Goal: Task Accomplishment & Management: Complete application form

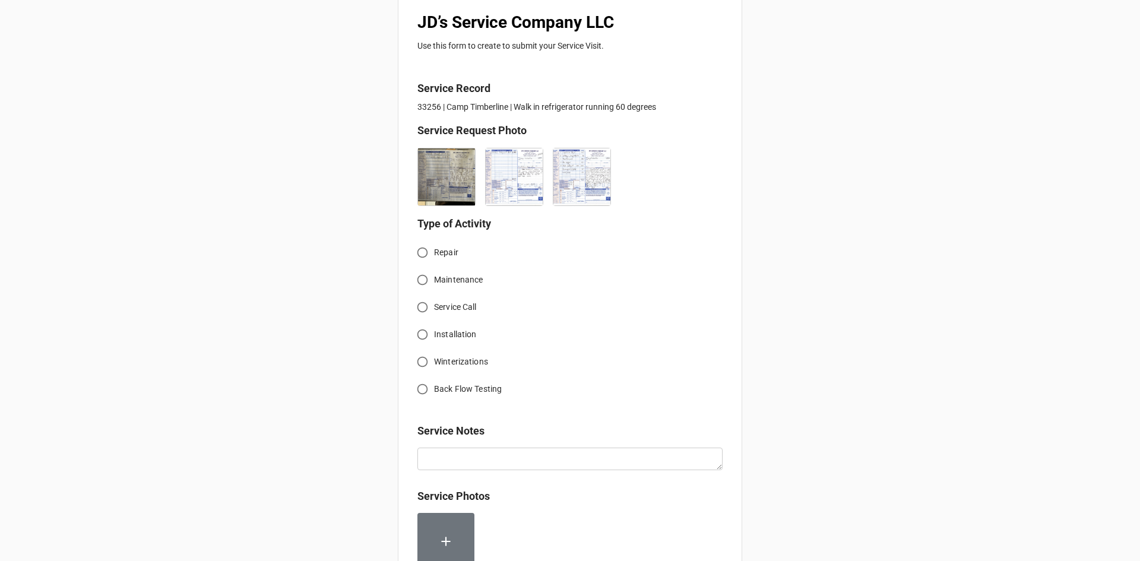
scroll to position [237, 0]
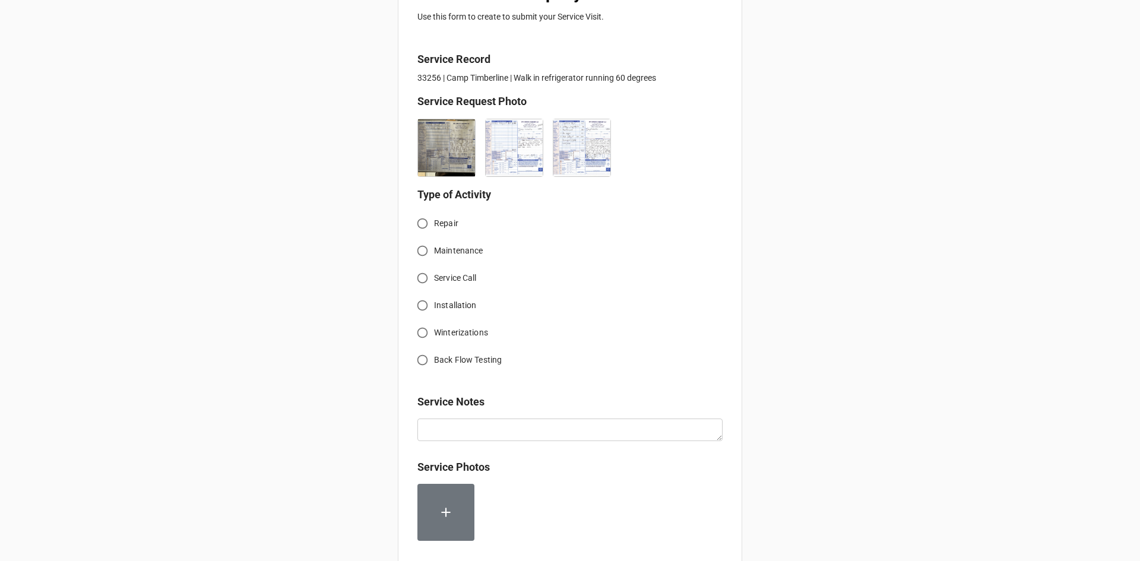
click at [420, 278] on input "Service Call" at bounding box center [422, 278] width 23 height 23
radio input "true"
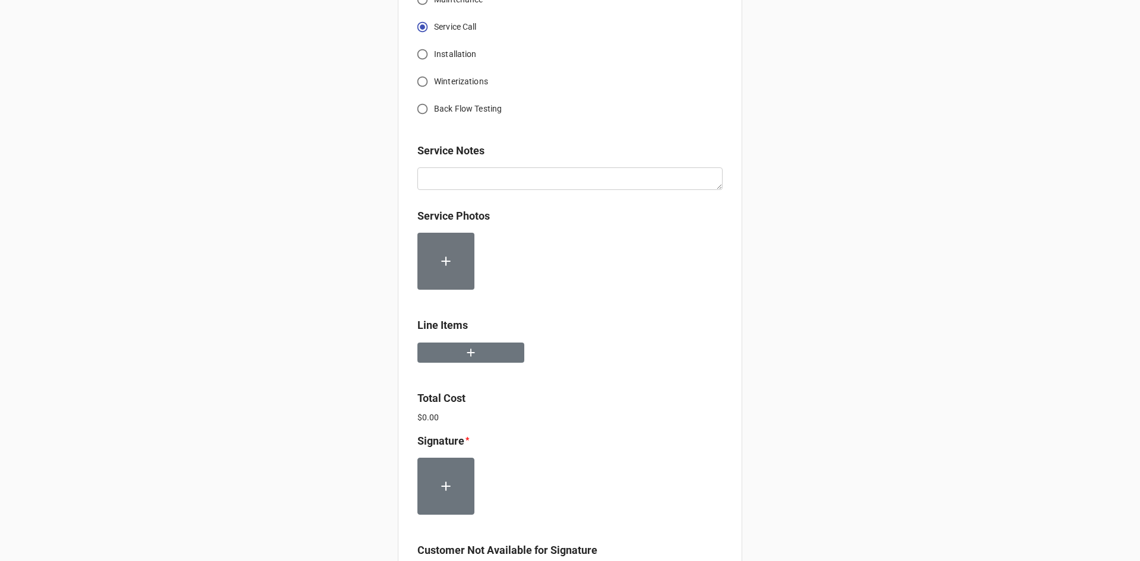
scroll to position [534, 0]
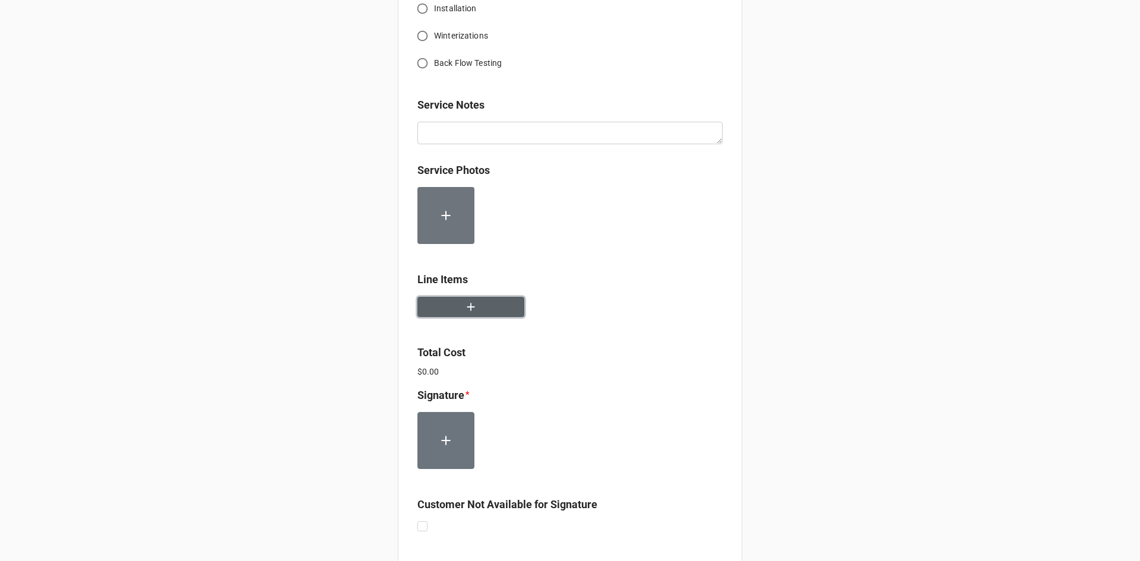
click at [479, 313] on button "button" at bounding box center [470, 307] width 107 height 21
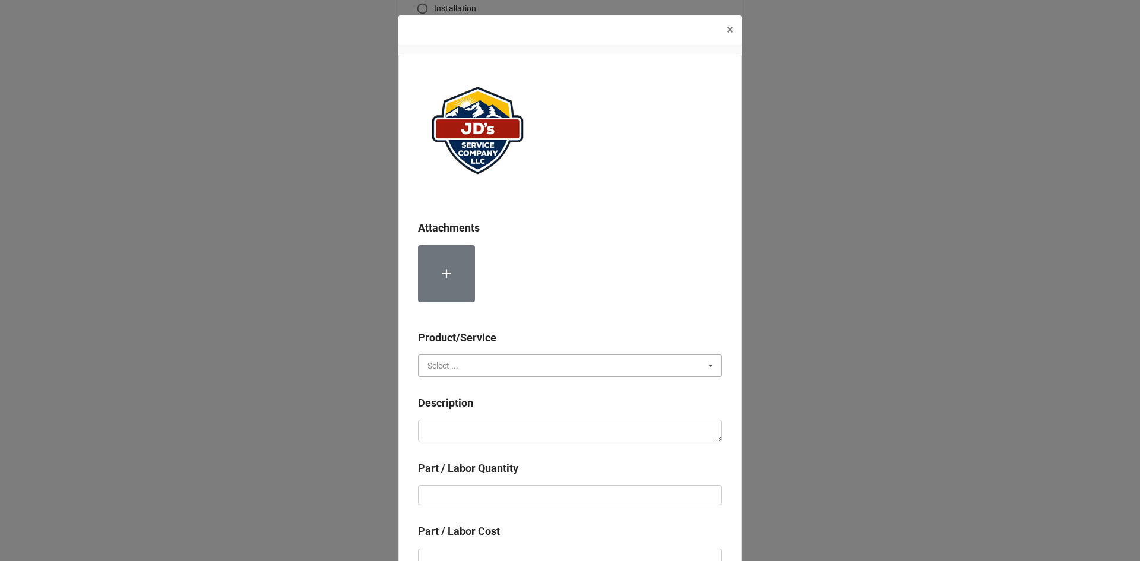
click at [467, 363] on input "text" at bounding box center [570, 365] width 303 height 21
click at [463, 388] on div "Services" at bounding box center [570, 387] width 303 height 22
click at [480, 430] on textarea at bounding box center [570, 431] width 304 height 23
paste textarea "10:30am-1:00pm; Service Address: [STREET_ADDRESS][PERSON_NAME] Troubleshoot wal…"
type textarea "x"
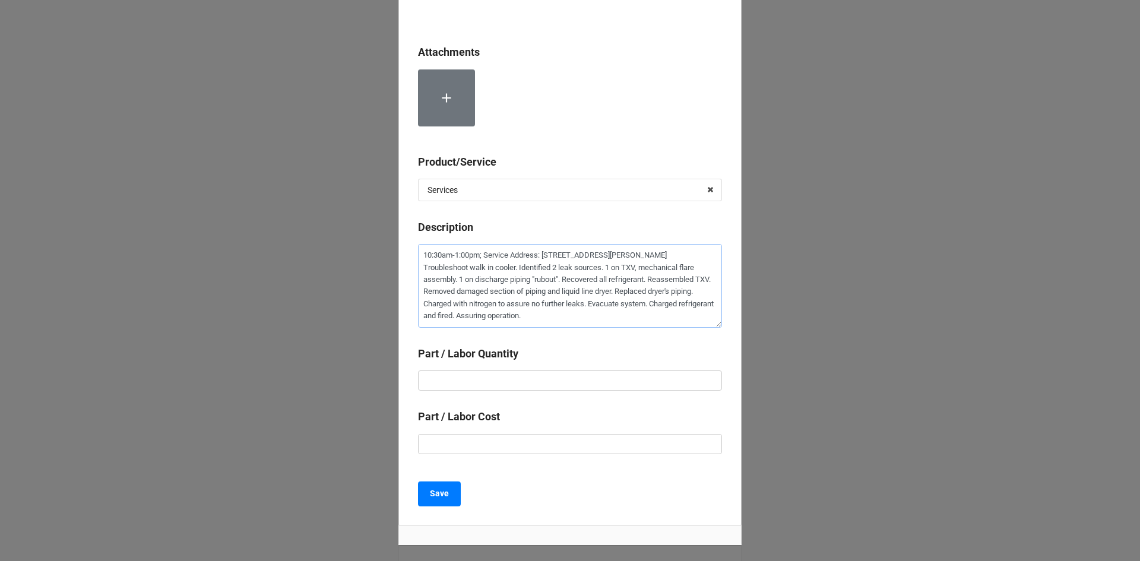
scroll to position [234, 0]
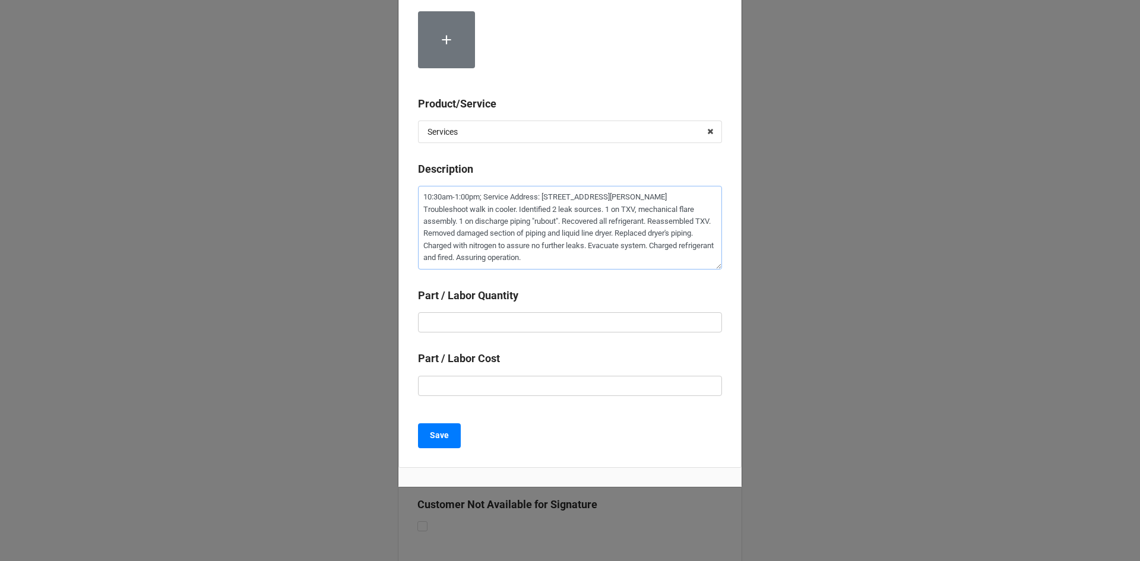
type textarea "10:30am-1:00pm; Service Address: [STREET_ADDRESS][PERSON_NAME] Troubleshoot wal…"
click at [531, 323] on input "text" at bounding box center [570, 322] width 304 height 20
type textarea "x"
type input "2"
type textarea "x"
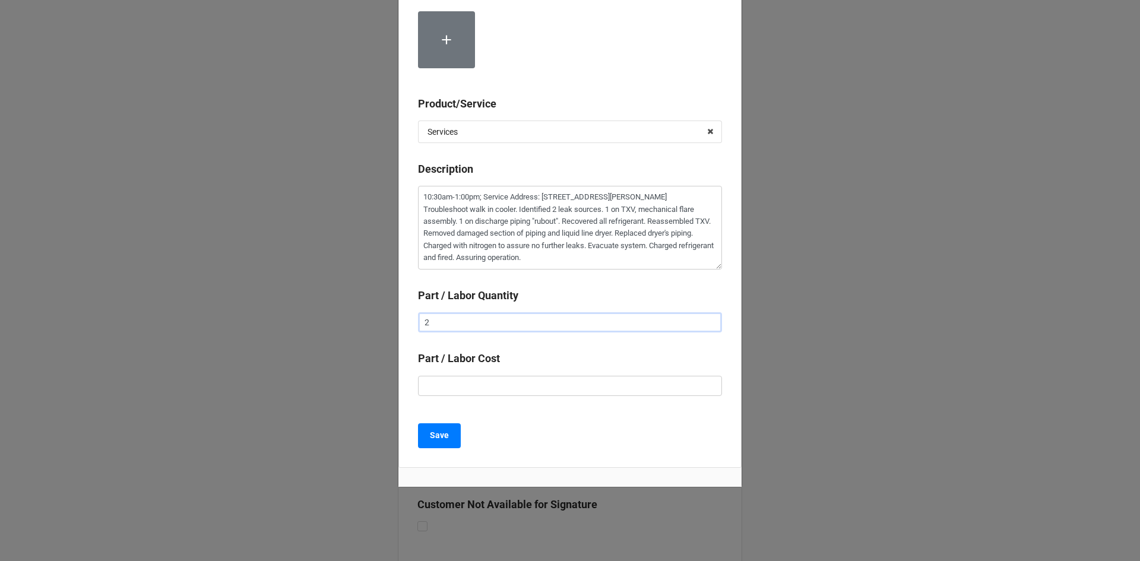
type input "2."
type textarea "x"
type input "2.5"
type textarea "x"
type input "$2.00"
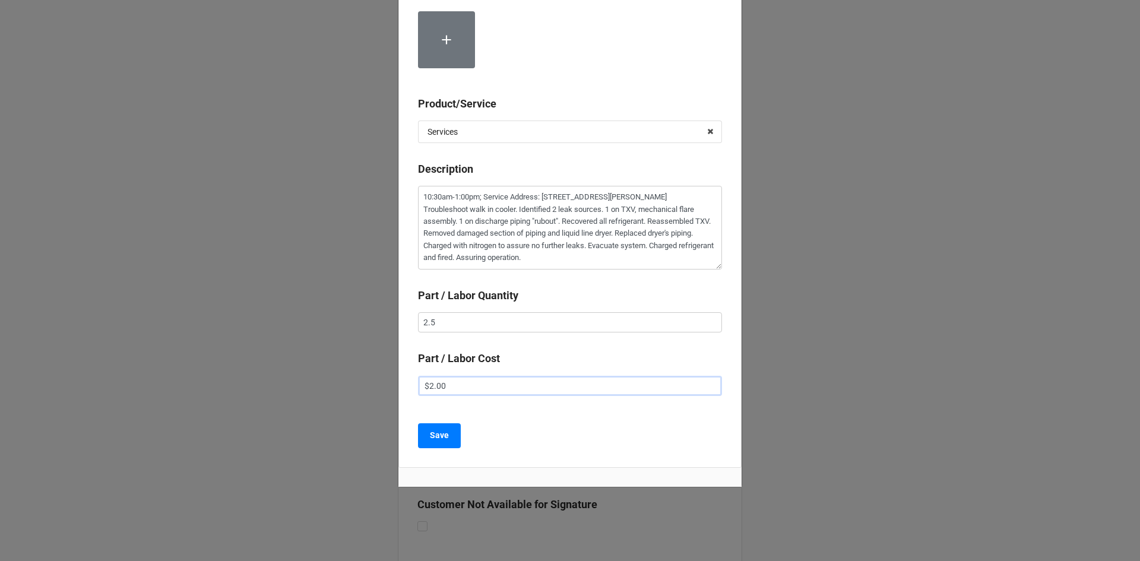
type textarea "x"
type input "$22.00"
type textarea "x"
type input "$225.00"
click at [430, 440] on b "Save" at bounding box center [439, 435] width 19 height 12
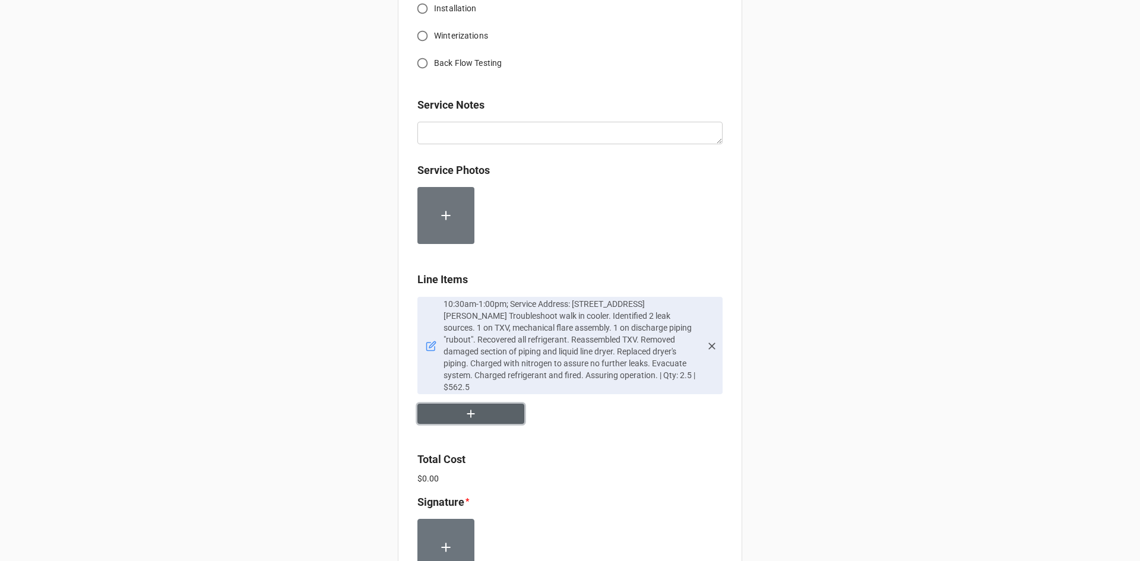
click at [470, 407] on icon "button" at bounding box center [470, 413] width 13 height 13
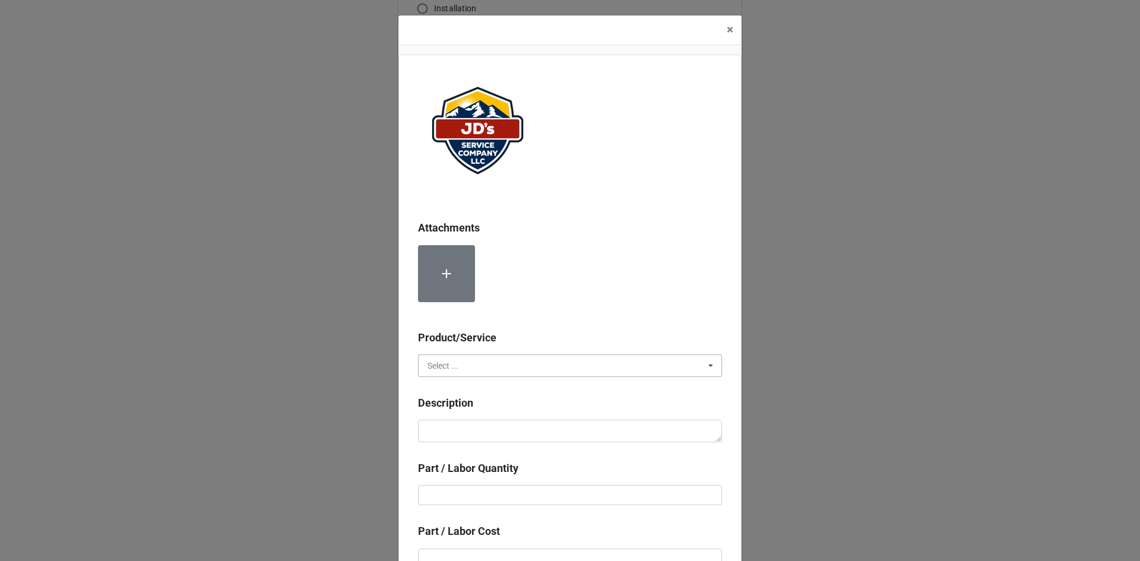
click at [471, 359] on input "text" at bounding box center [570, 365] width 303 height 21
click at [475, 408] on div "Material Cost" at bounding box center [570, 409] width 303 height 22
click at [545, 366] on input "text" at bounding box center [570, 365] width 303 height 21
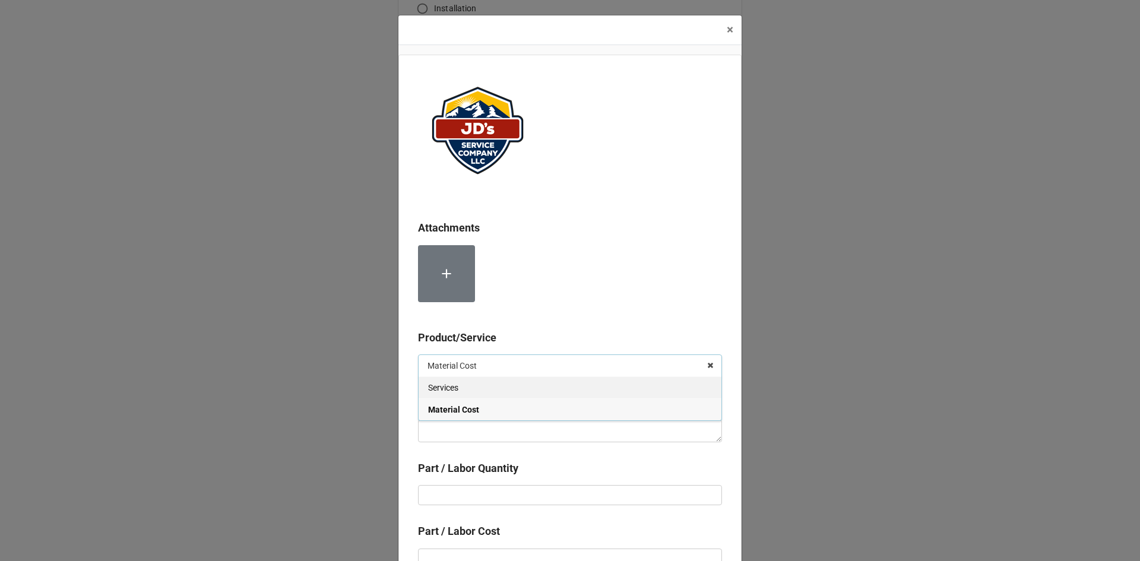
click at [521, 391] on div "Services" at bounding box center [570, 387] width 303 height 22
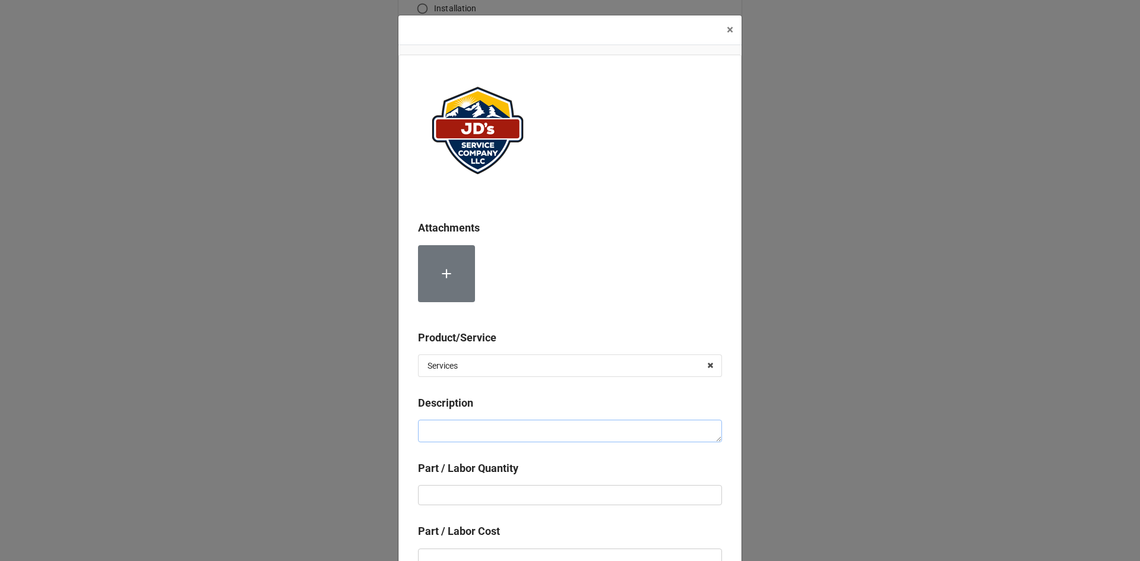
click at [507, 432] on textarea at bounding box center [570, 431] width 304 height 23
type textarea "x"
type textarea "L"
type textarea "x"
type textarea "La"
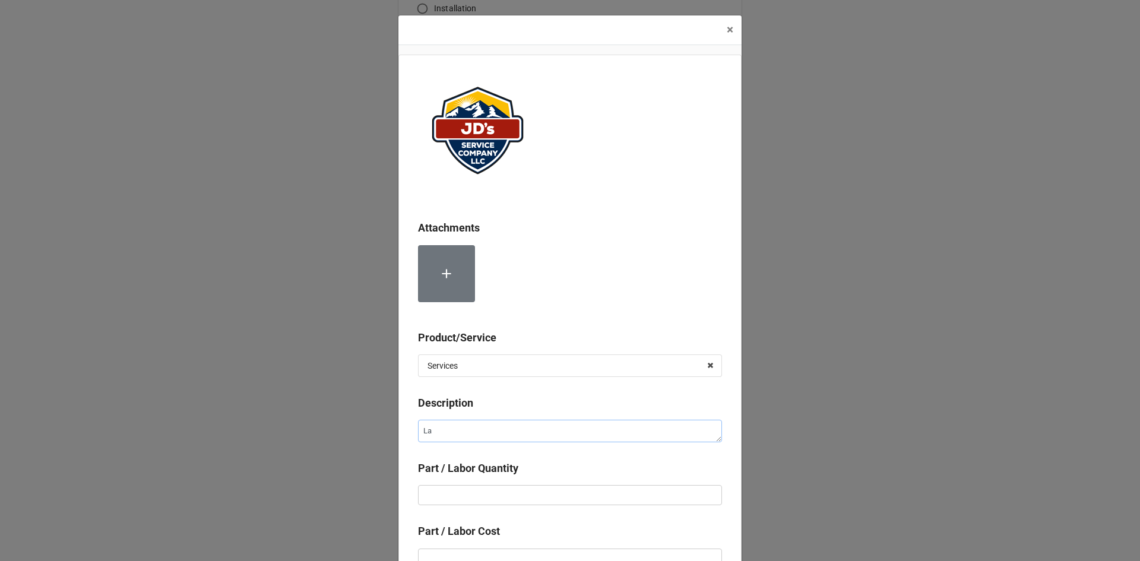
type textarea "x"
type textarea "Lab"
type textarea "x"
type textarea "Labo"
type textarea "x"
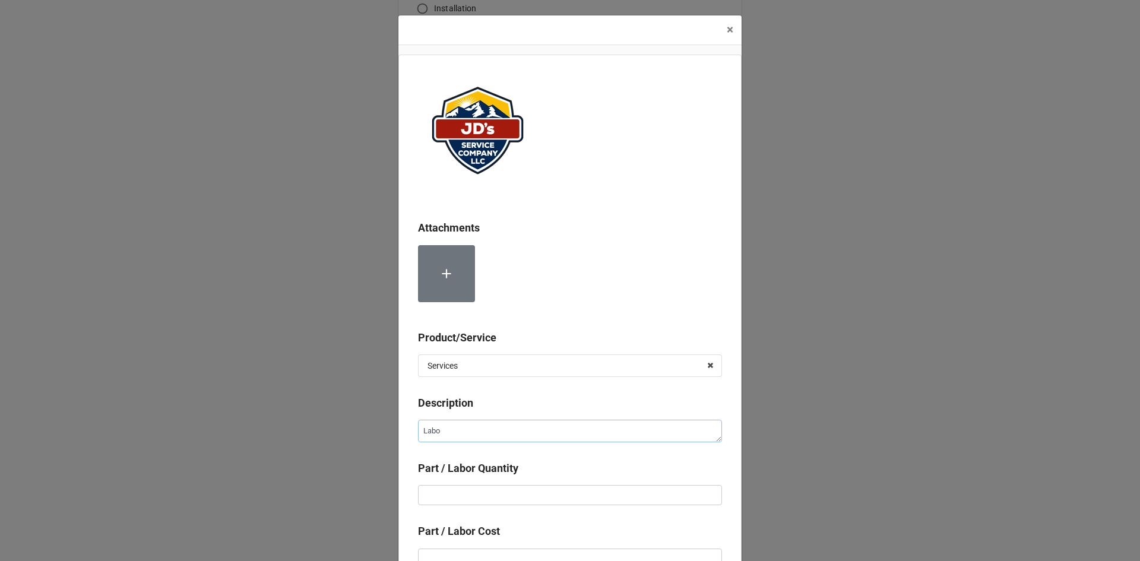
type textarea "Labor"
type textarea "x"
type textarea "Labor"
type textarea "x"
type textarea "Labor f"
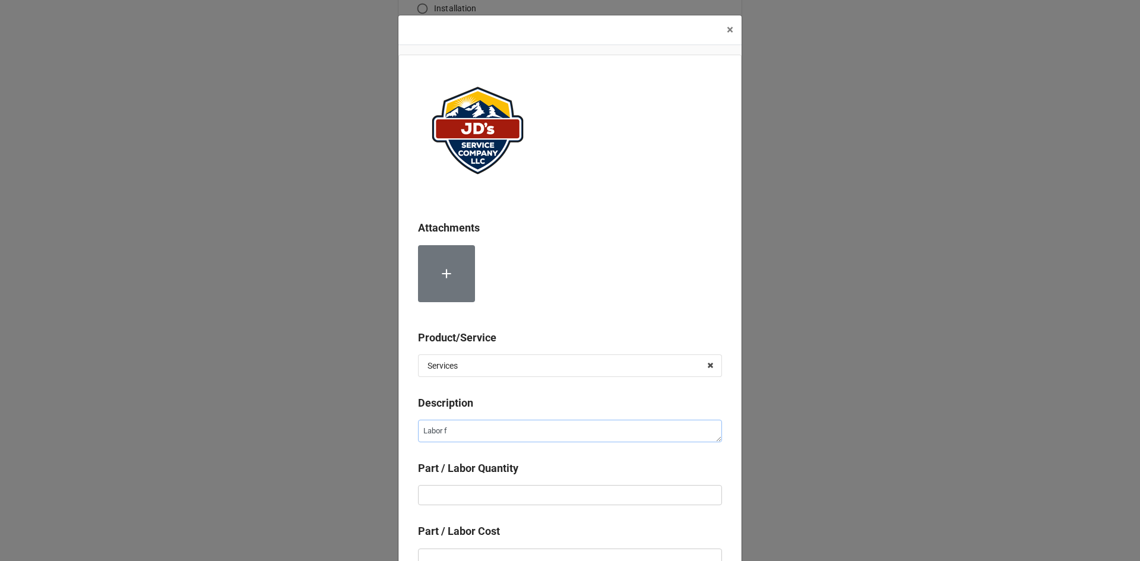
type textarea "x"
type textarea "Labor fo"
type textarea "x"
type textarea "Labor for"
type textarea "x"
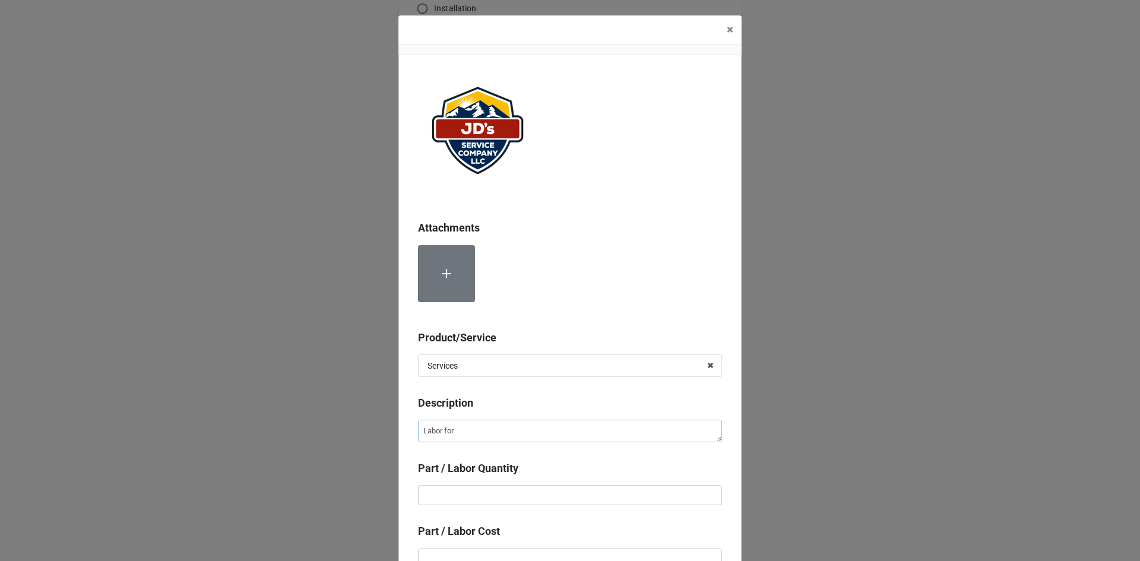
type textarea "Labor for"
type textarea "x"
type textarea "Labor for 2"
type textarea "x"
type textarea "Labor for 2n"
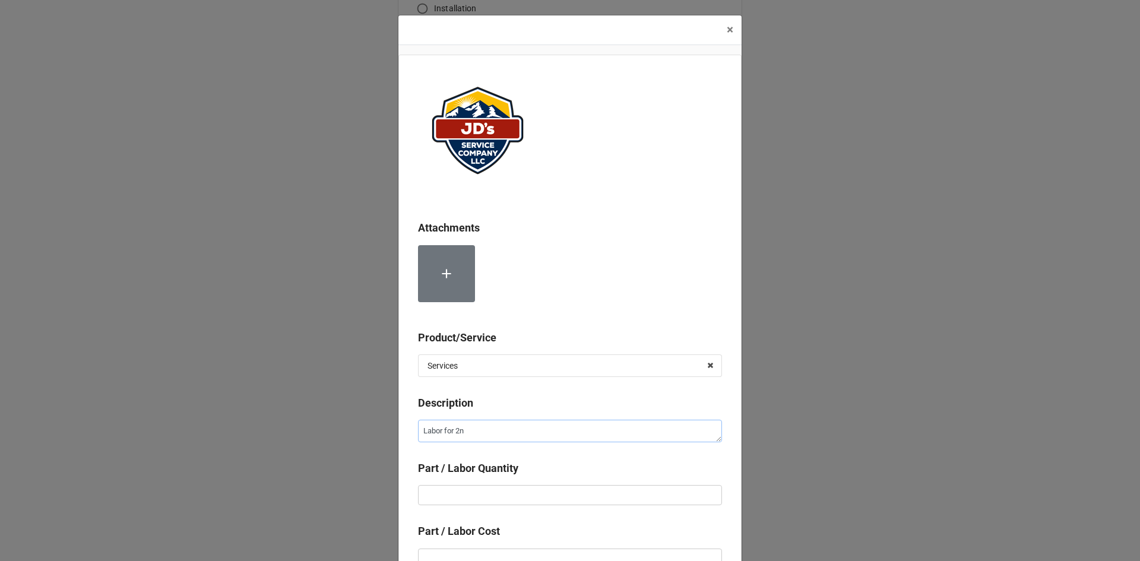
type textarea "x"
type textarea "Labor for 2nd"
type textarea "x"
type textarea "Labor for 2nd"
type textarea "x"
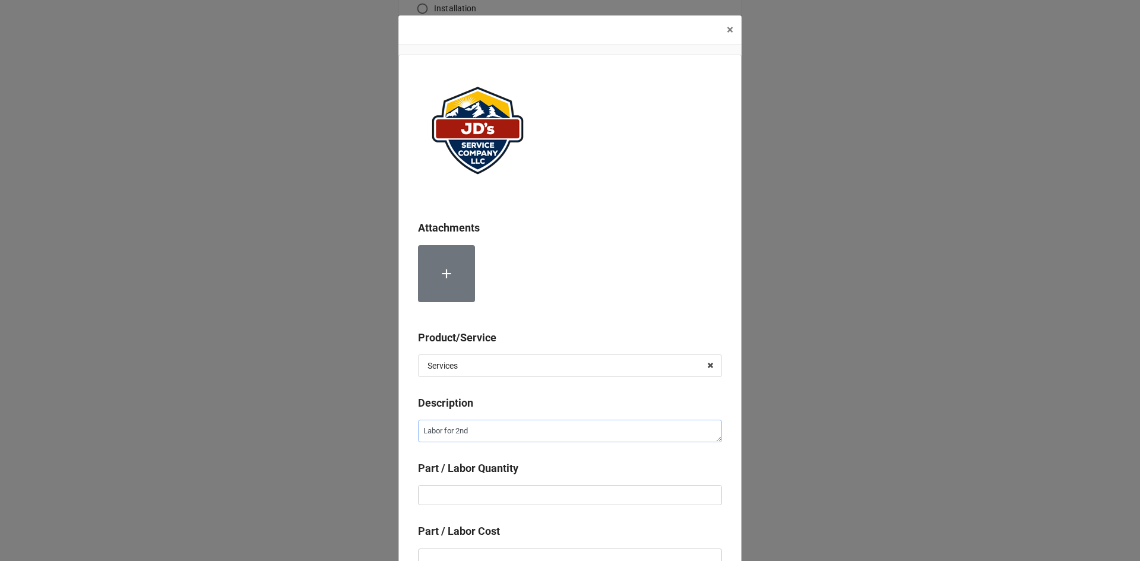
type textarea "Labor for 2nd D"
type textarea "x"
type textarea "Labor for 2nd D+"
type textarea "x"
type textarea "Labor for 2nd D+T"
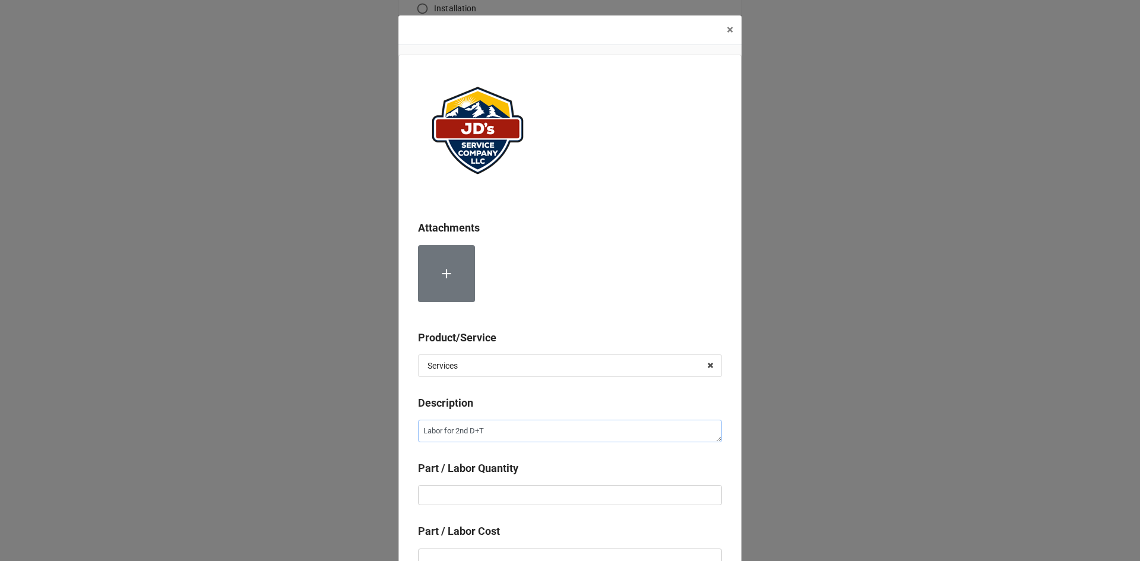
type textarea "x"
type textarea "Labor for 2nd D+"
type textarea "x"
type textarea "Labor for 2nd D"
type textarea "x"
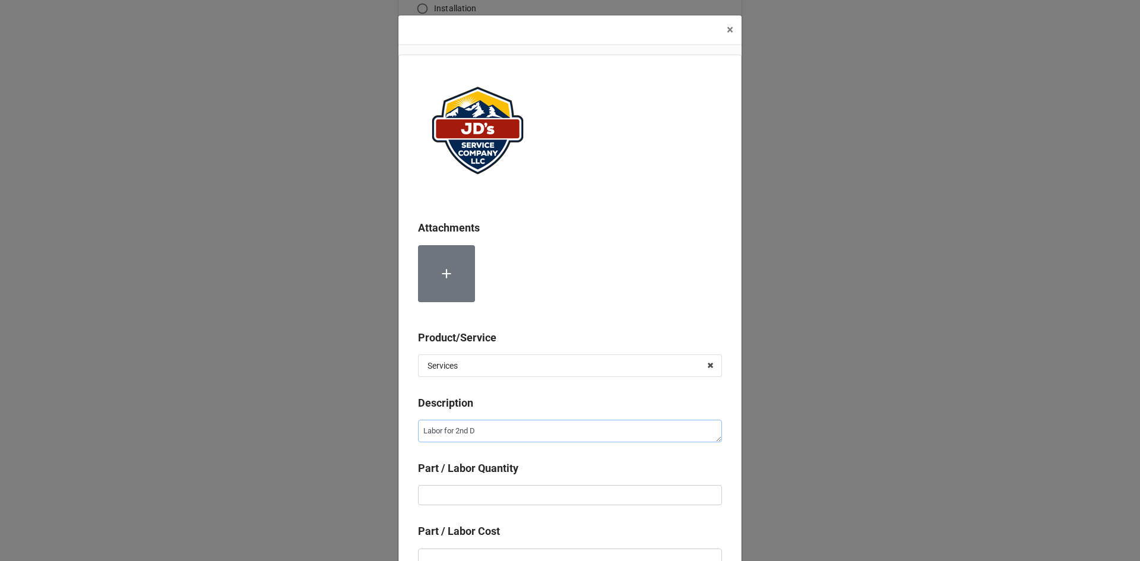
type textarea "Labor for 2nd"
type textarea "x"
type textarea "Labor for 2nd T"
type textarea "x"
type textarea "Labor for 2nd Te"
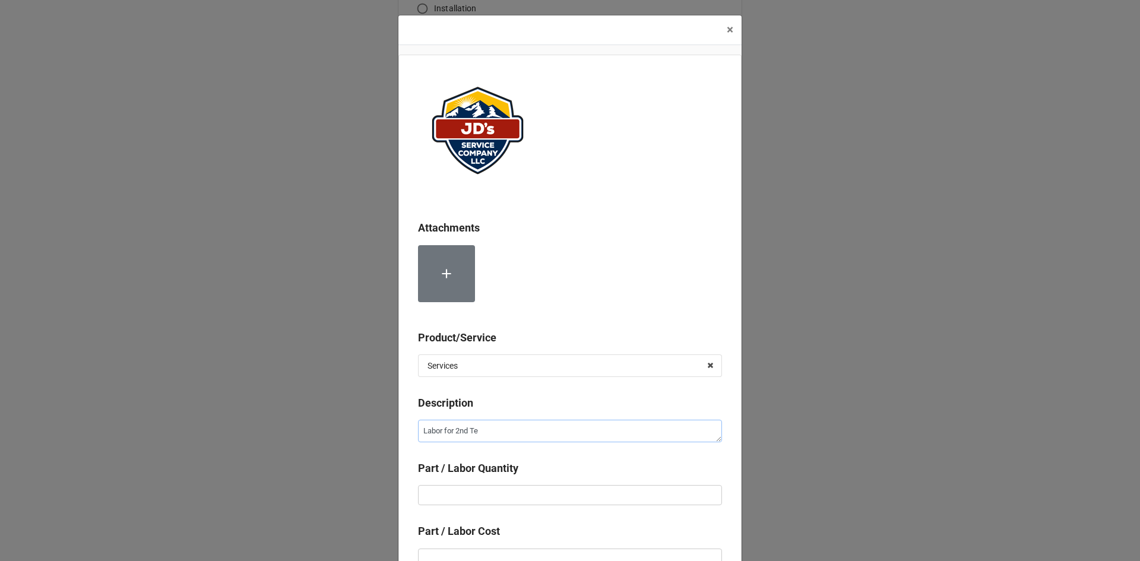
type textarea "x"
type textarea "Labor for 2nd Tec"
type textarea "x"
type textarea "Labor for 2nd Tech"
type textarea "x"
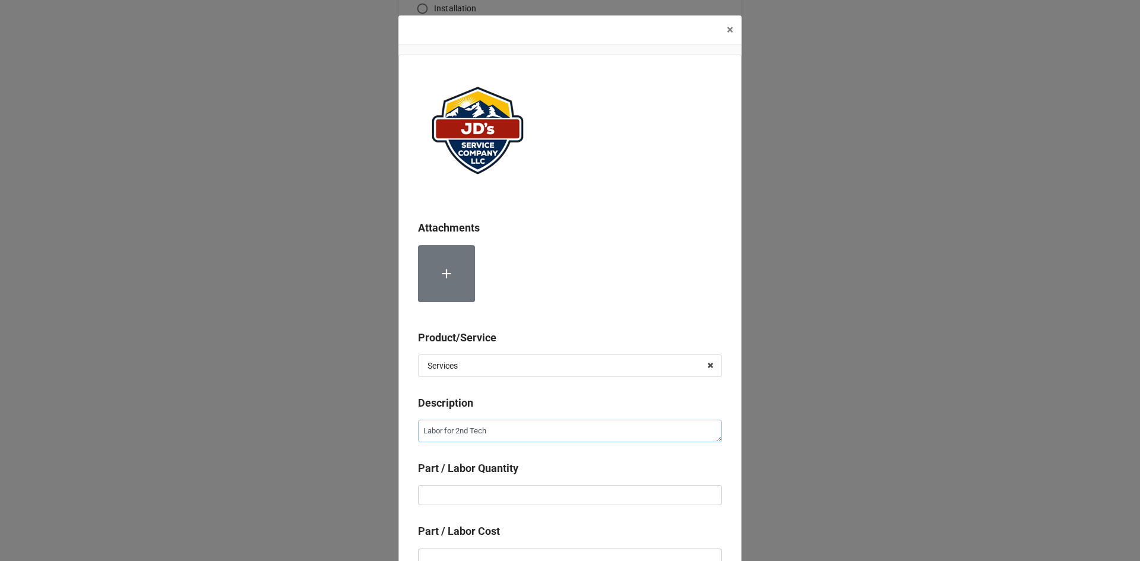
type textarea "Labor for 2nd Techn"
type textarea "x"
type textarea "Labor for 2nd Techni"
type textarea "x"
type textarea "Labor for 2nd Technic"
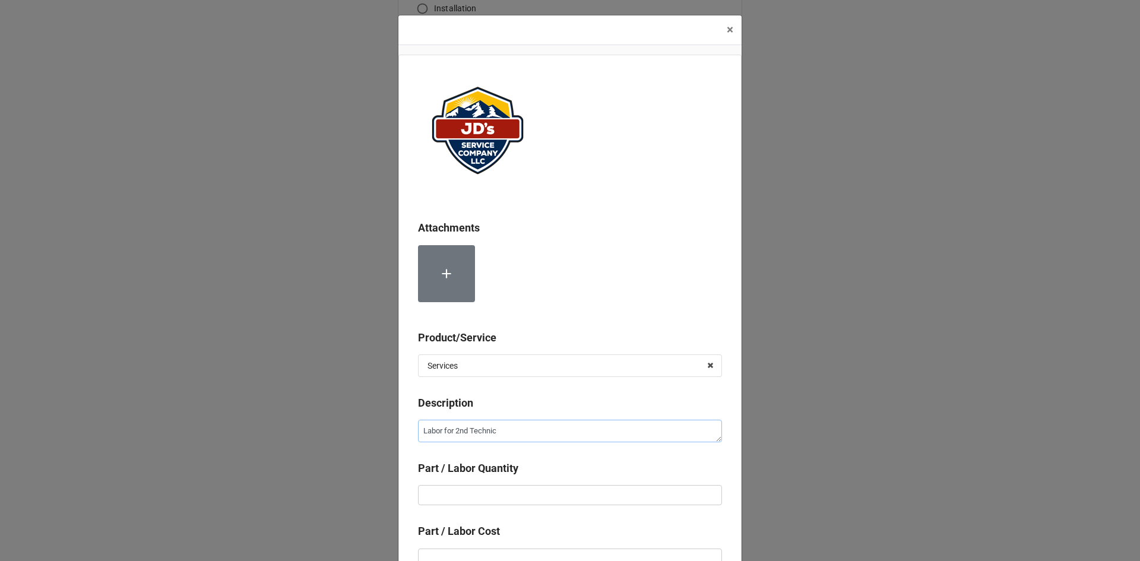
type textarea "x"
type textarea "Labor for 2nd Technici"
type textarea "x"
type textarea "Labor for 2nd Technicia"
type textarea "x"
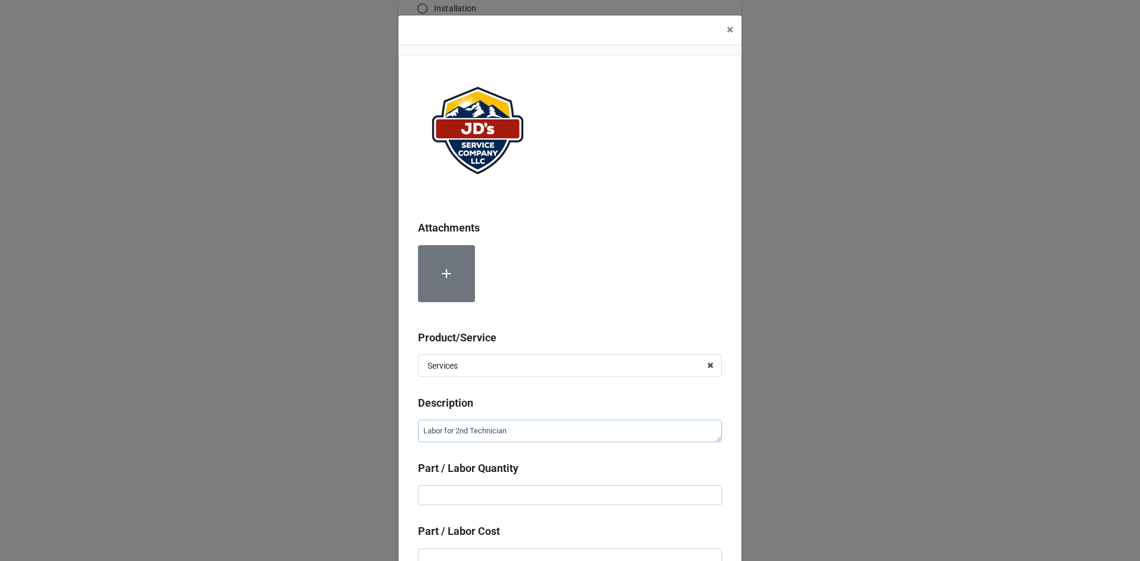
type textarea "Labor for 2nd Technician"
type textarea "x"
type input "2"
type textarea "x"
type input "2."
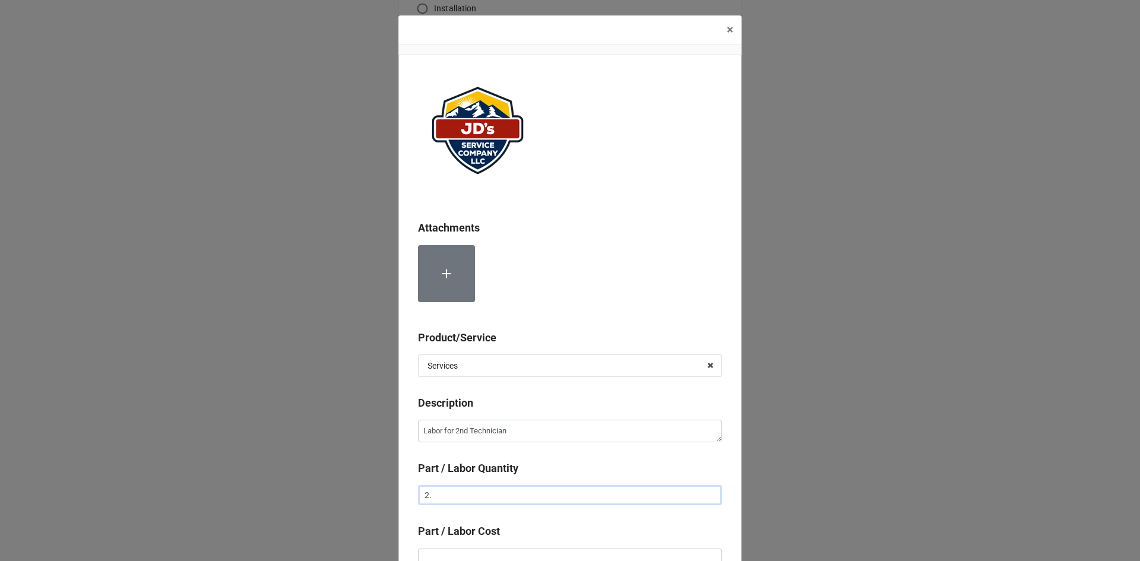
type textarea "x"
type input "2.5"
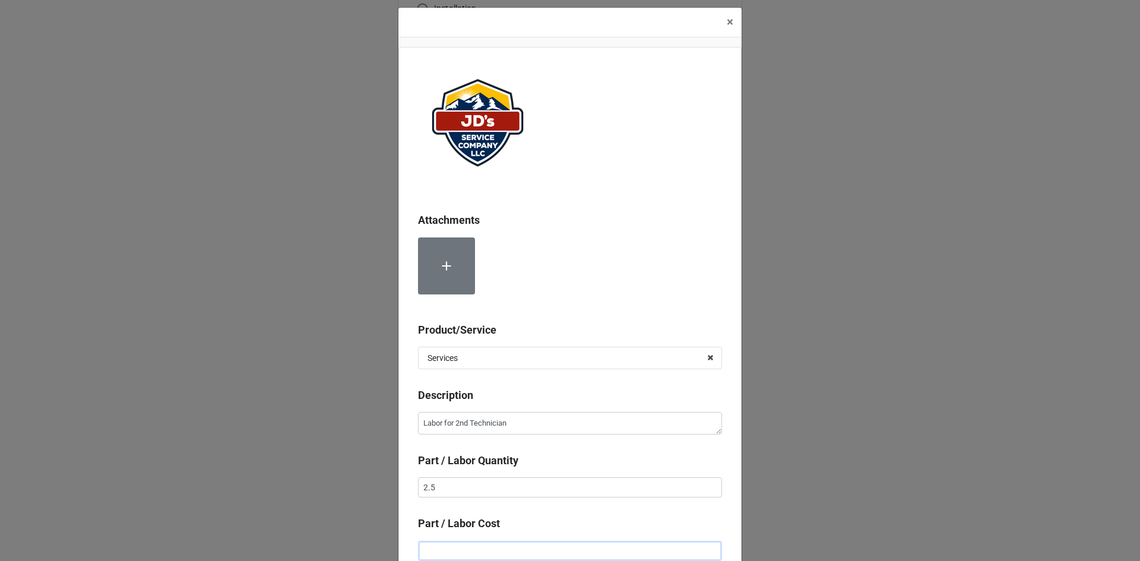
type textarea "x"
type input "$2.00"
type textarea "x"
type input "$22.00"
type textarea "x"
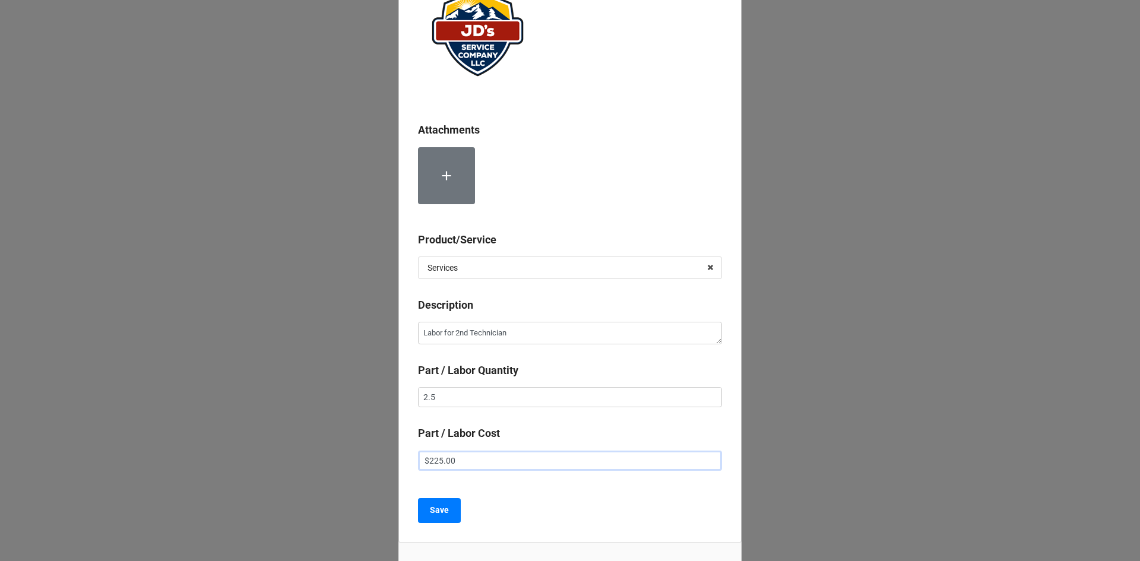
scroll to position [173, 0]
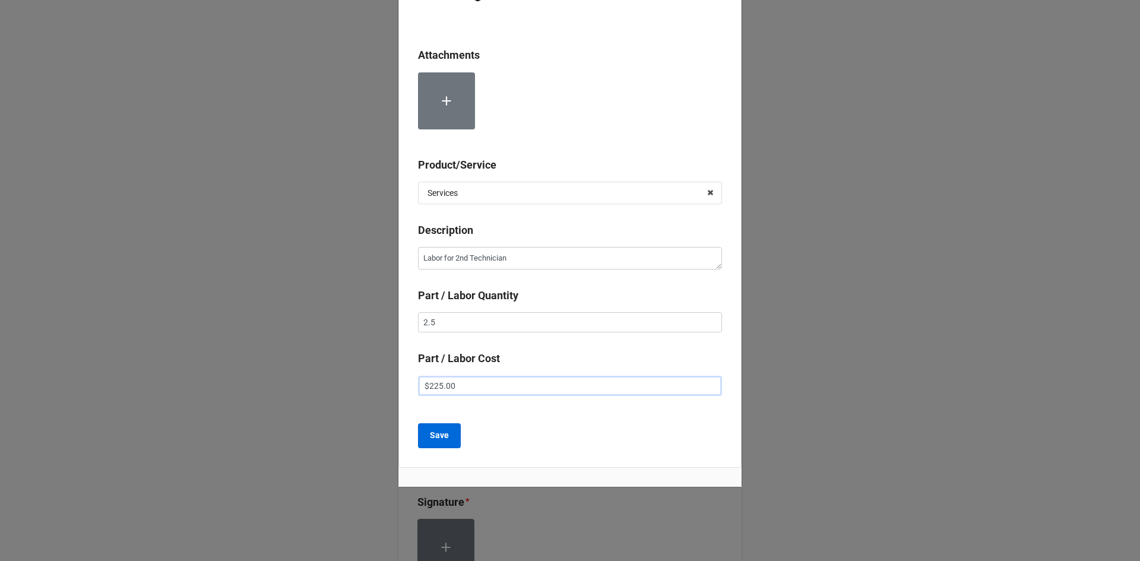
type input "$225.00"
click at [448, 430] on button "Save" at bounding box center [439, 435] width 43 height 25
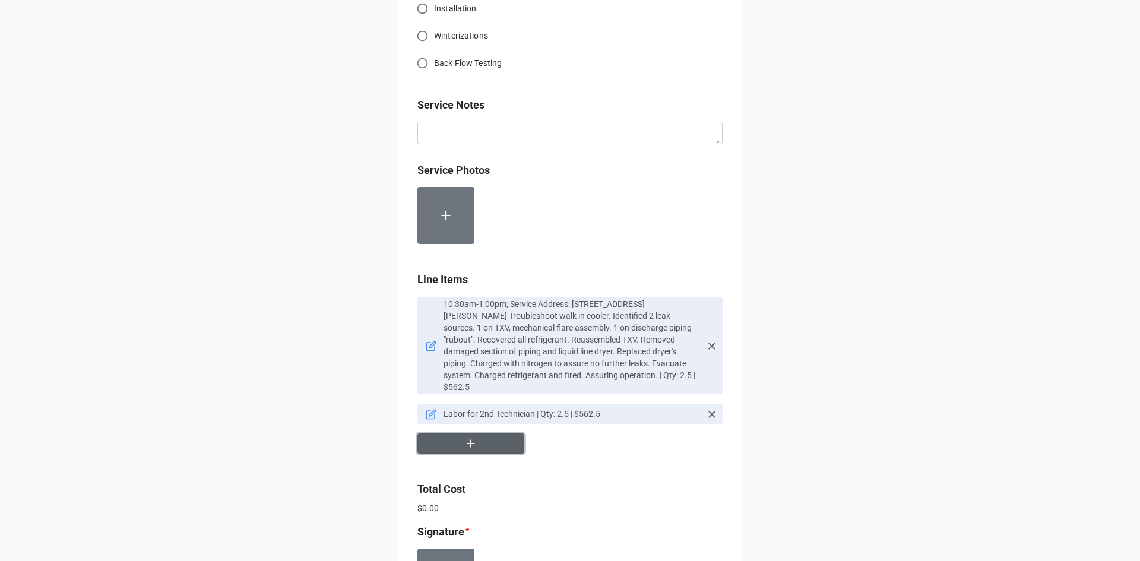
click at [484, 433] on button "button" at bounding box center [470, 443] width 107 height 21
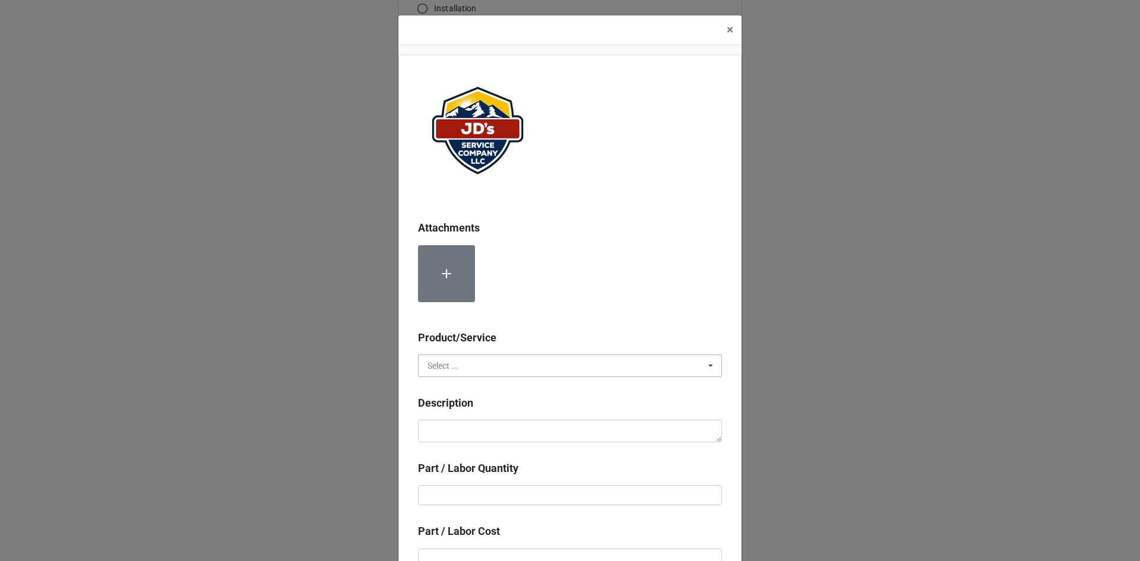
click at [483, 358] on input "text" at bounding box center [570, 365] width 303 height 21
click at [482, 411] on div "Material Cost" at bounding box center [570, 409] width 303 height 22
click at [492, 434] on textarea at bounding box center [570, 431] width 304 height 23
type textarea "x"
type textarea "L"
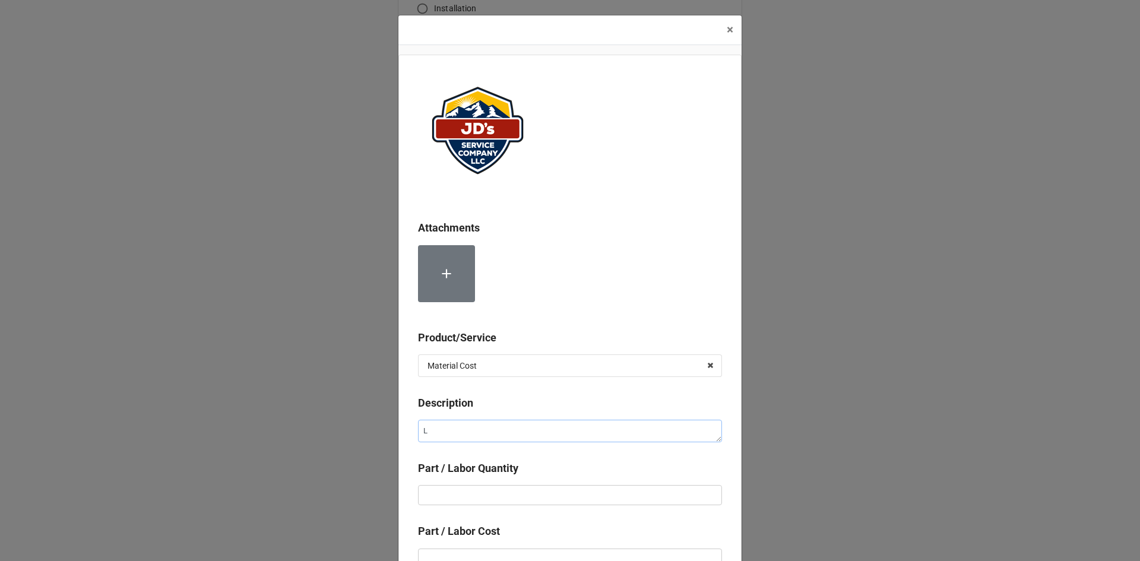
type textarea "x"
type textarea "Li"
type textarea "x"
type textarea "Liq"
type textarea "x"
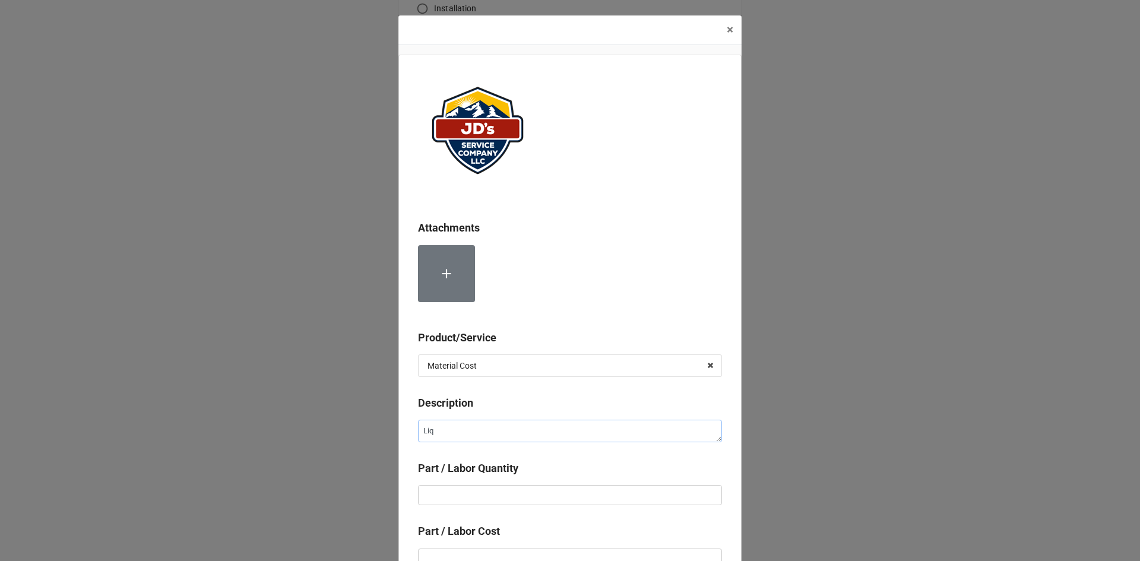
type textarea "Liqu"
type textarea "x"
type textarea "Liqui"
type textarea "x"
type textarea "Liquid"
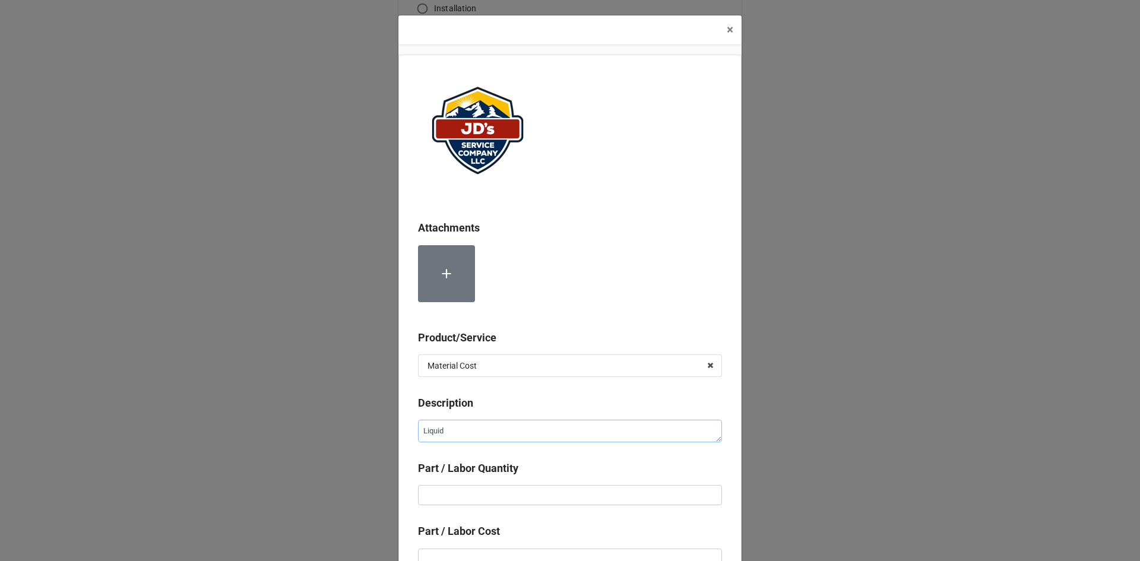
type textarea "x"
type textarea "Liquid"
type textarea "x"
type textarea "Liquid L"
type textarea "x"
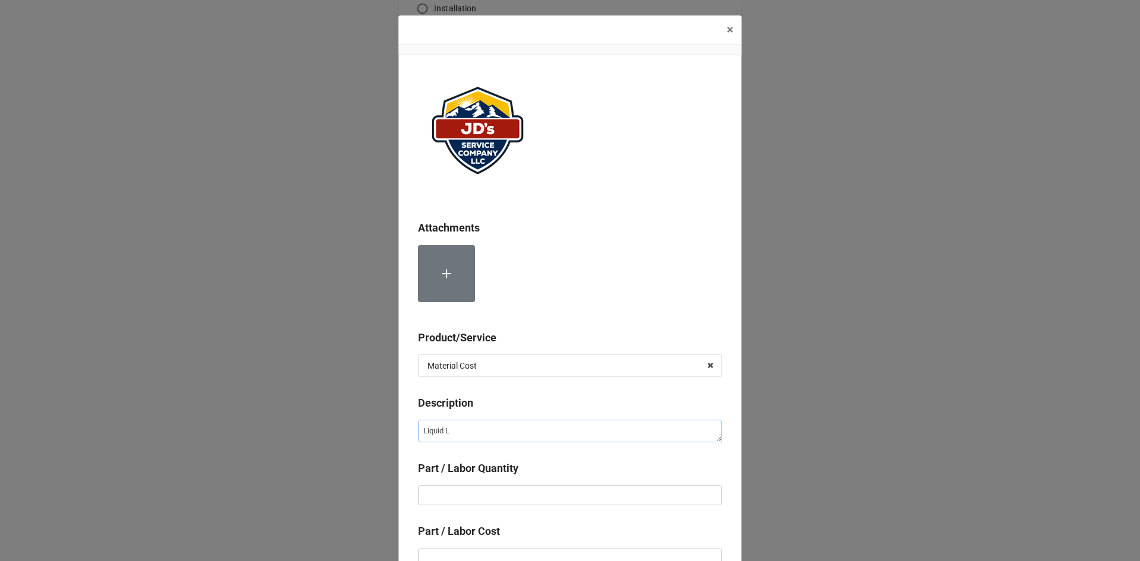
type textarea "Liquid Li"
type textarea "x"
type textarea "Liquid Lin"
type textarea "x"
type textarea "Liquid Line"
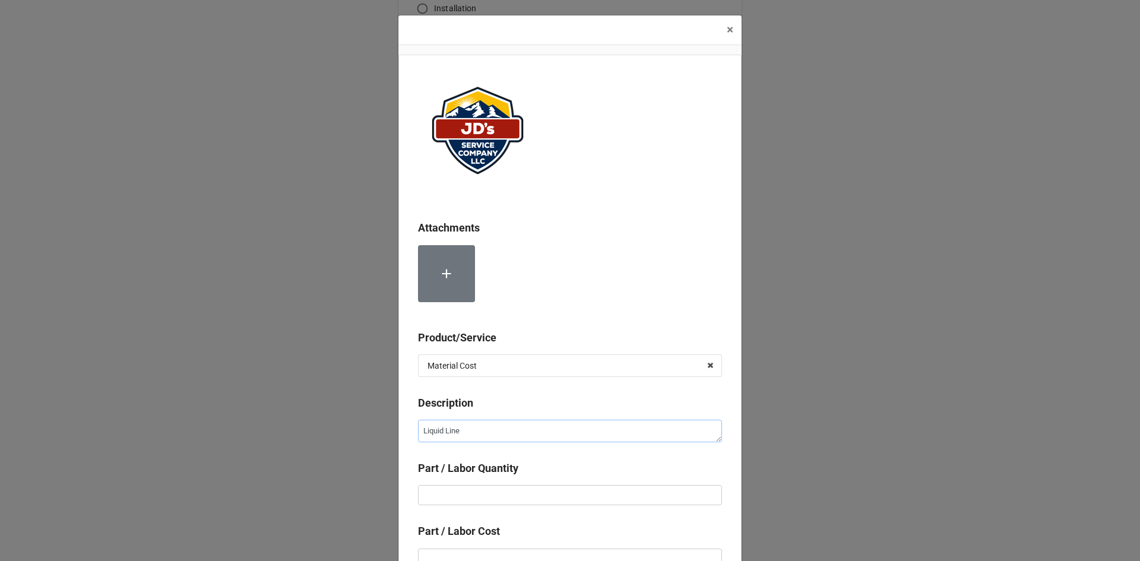
type textarea "x"
type textarea "Liquid Line"
type textarea "x"
type textarea "Liquid Line D"
type textarea "x"
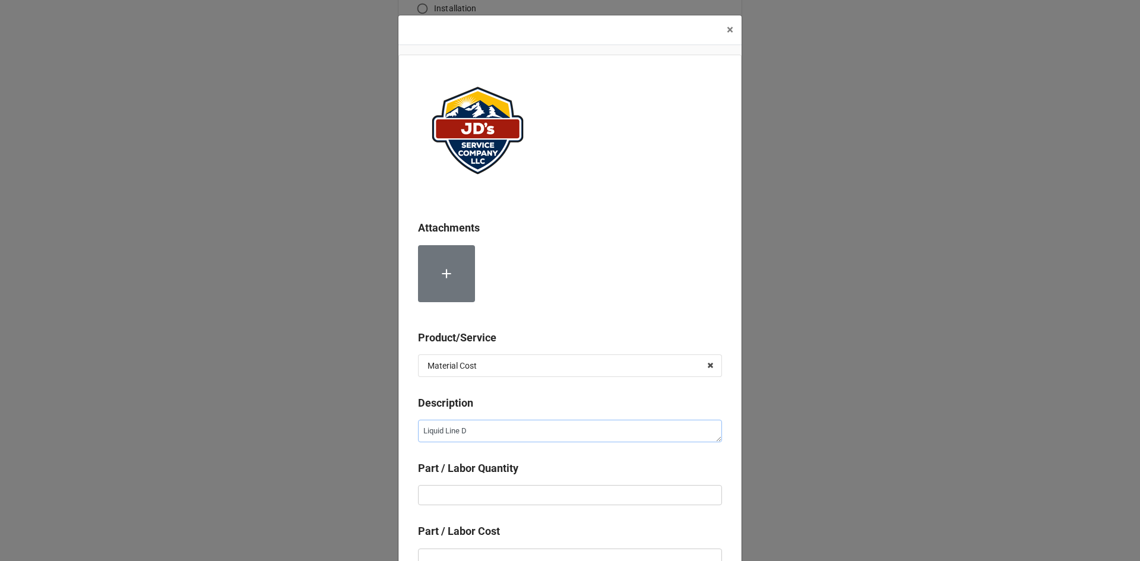
type textarea "Liquid Line Dr"
type textarea "x"
type textarea "Liquid Line Dry"
type textarea "x"
type textarea "Liquid Line [PERSON_NAME]"
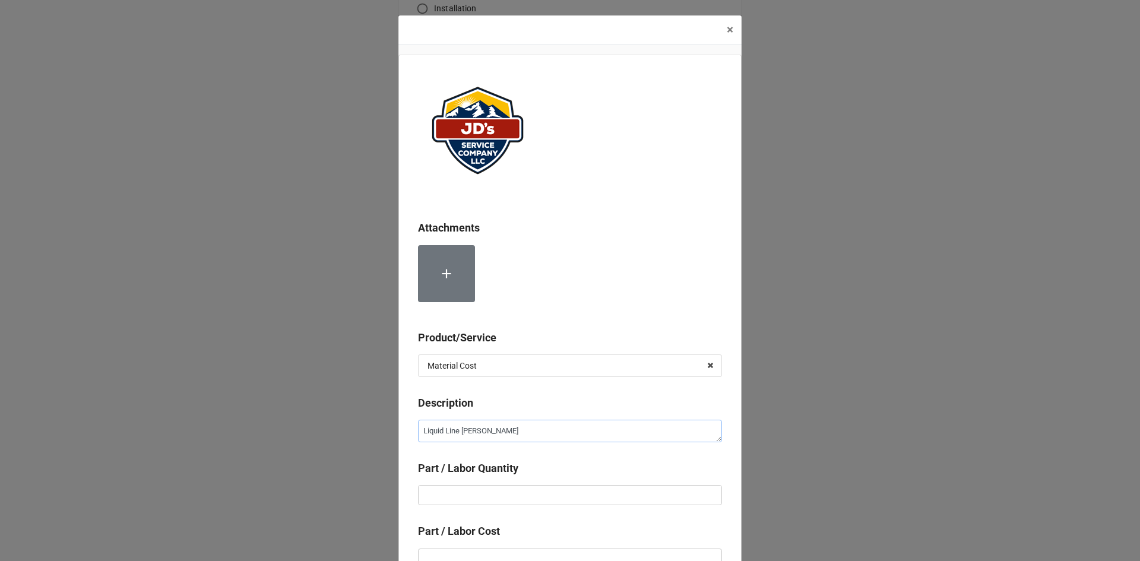
type textarea "x"
type textarea "Liquid Line Dryer"
type textarea "x"
type input "1"
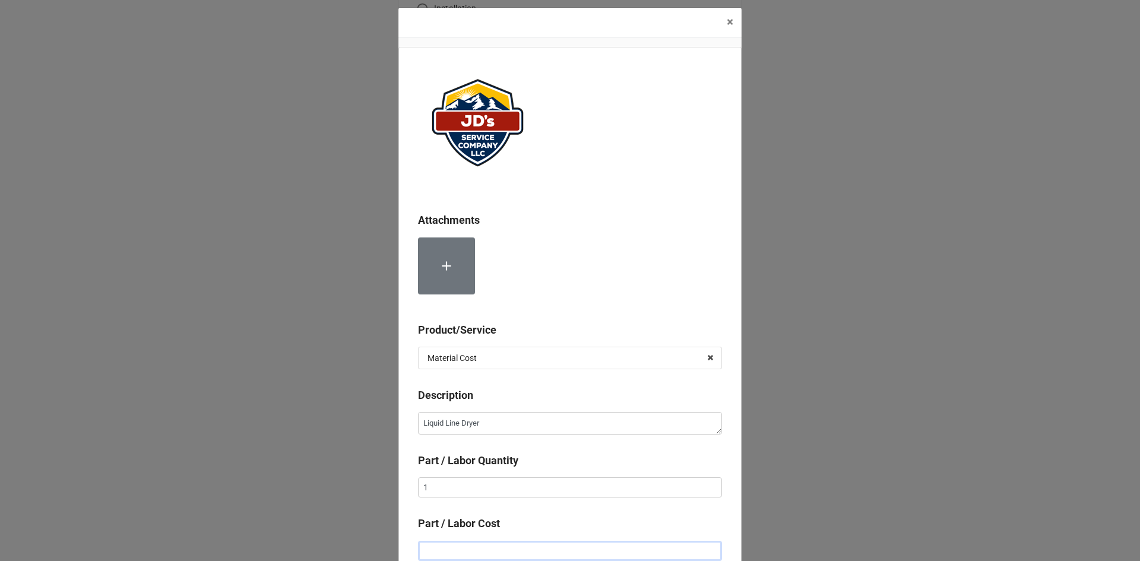
type textarea "x"
type input "$1.00"
type textarea "x"
type input "$11.00"
type textarea "x"
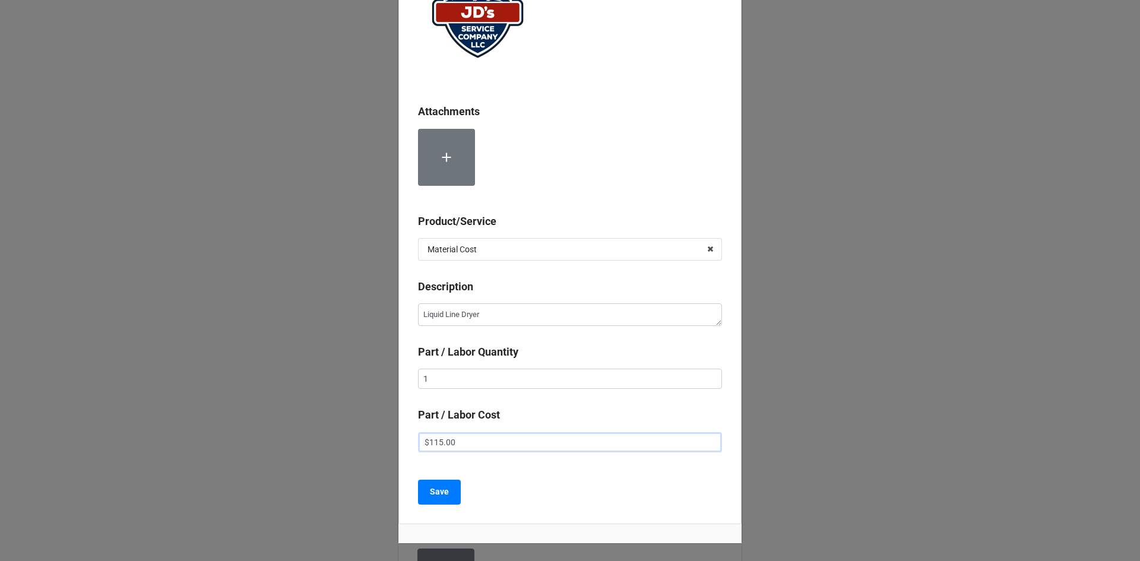
scroll to position [126, 0]
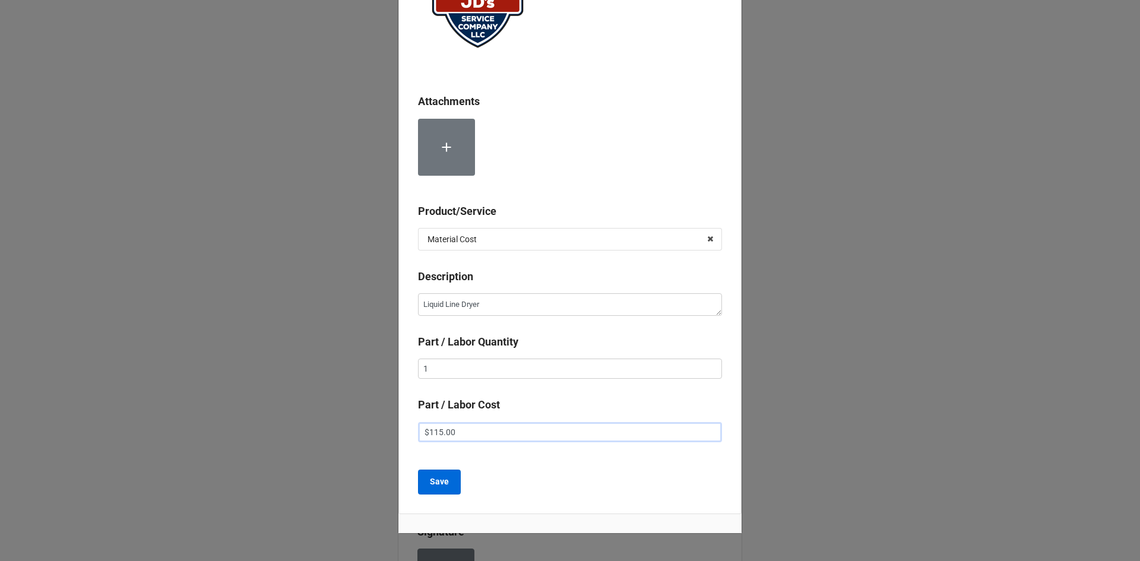
type input "$115.00"
click at [451, 483] on button "Save" at bounding box center [439, 482] width 43 height 25
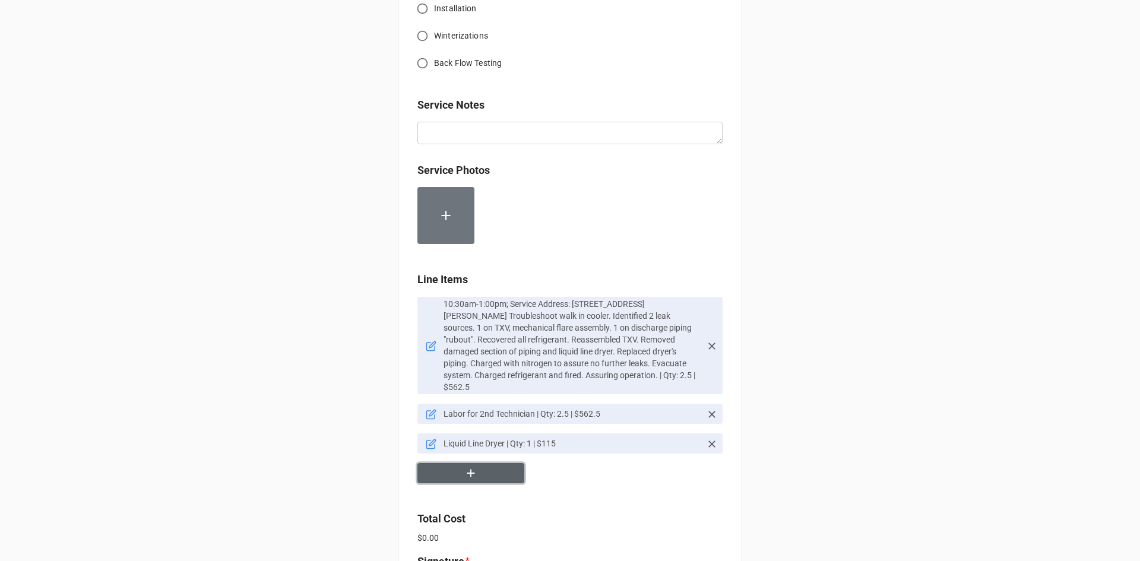
click at [465, 471] on button "button" at bounding box center [470, 473] width 107 height 21
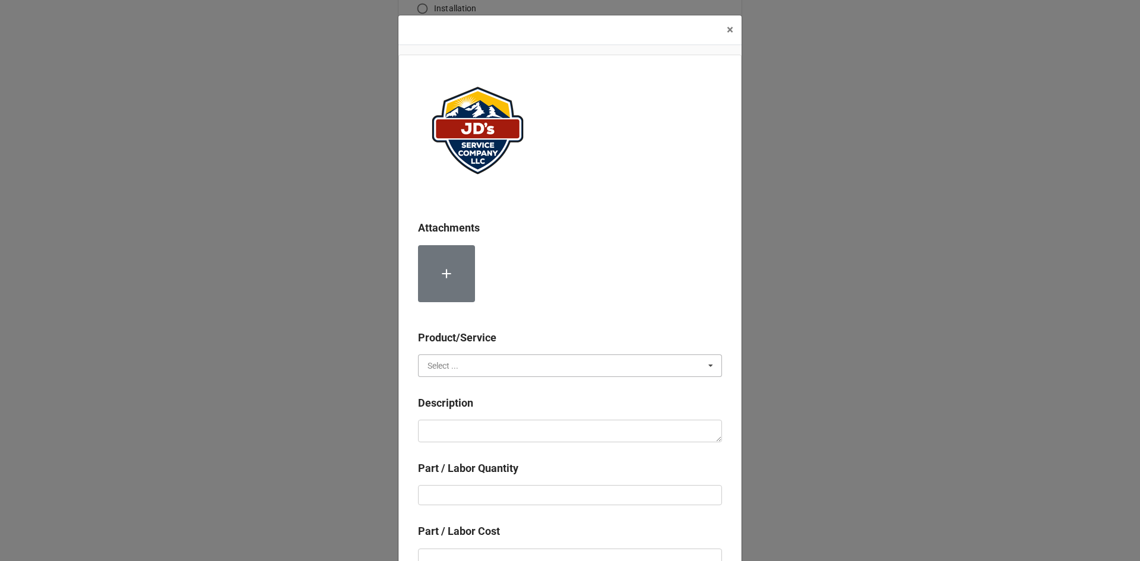
click at [473, 367] on input "text" at bounding box center [570, 365] width 303 height 21
drag, startPoint x: 480, startPoint y: 407, endPoint x: 480, endPoint y: 426, distance: 19.0
click at [480, 407] on div "Material Cost" at bounding box center [570, 409] width 303 height 22
click at [480, 427] on textarea at bounding box center [570, 431] width 304 height 23
type textarea "x"
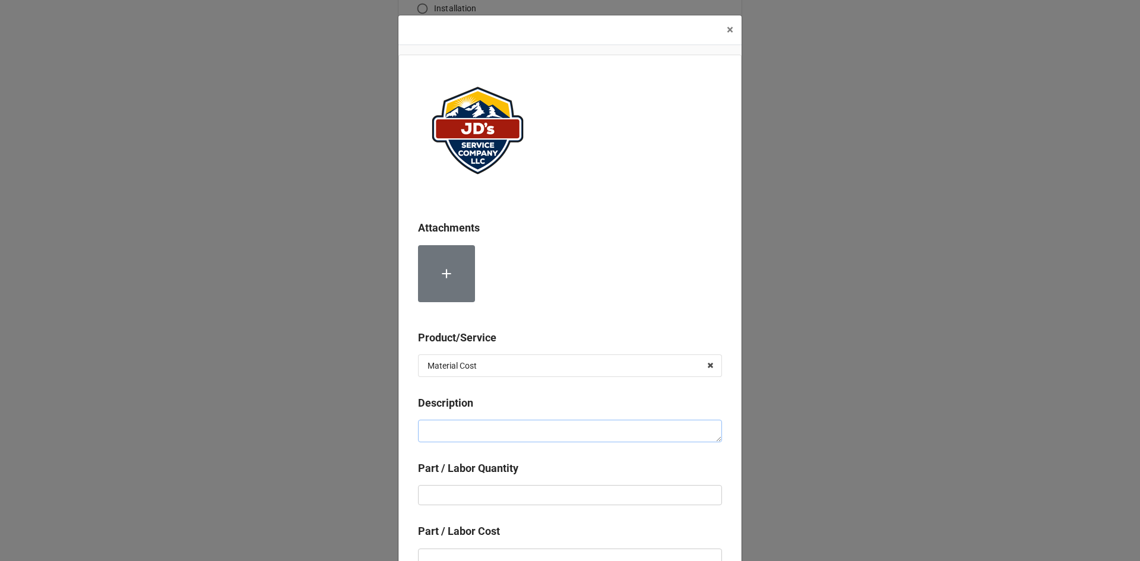
type textarea "C"
type textarea "x"
type textarea "Co"
type textarea "x"
type textarea "Com"
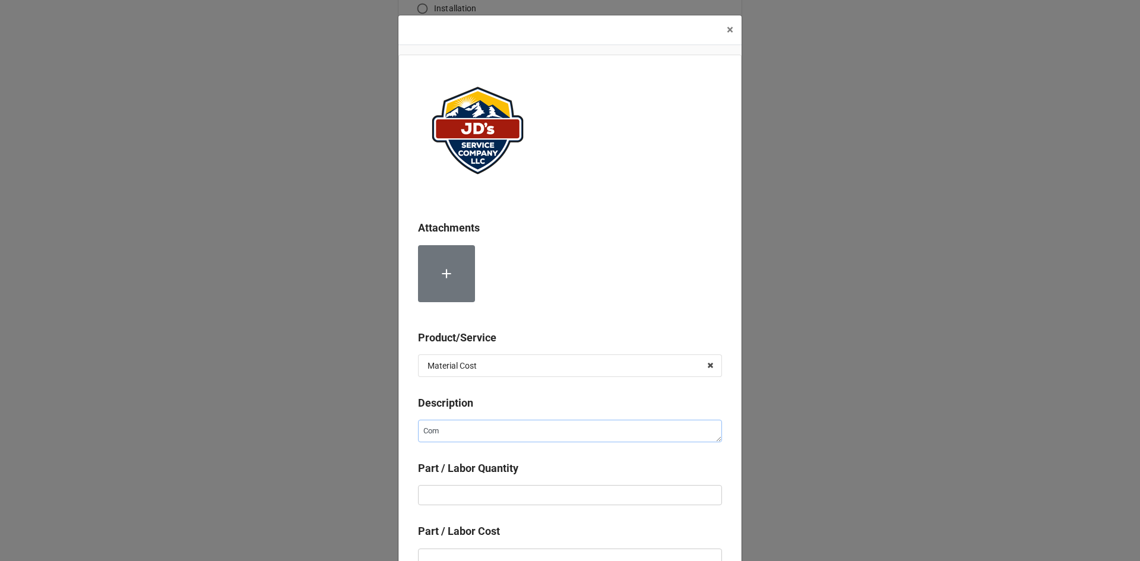
type textarea "x"
type textarea "Comp"
type textarea "x"
type textarea "Compr"
type textarea "x"
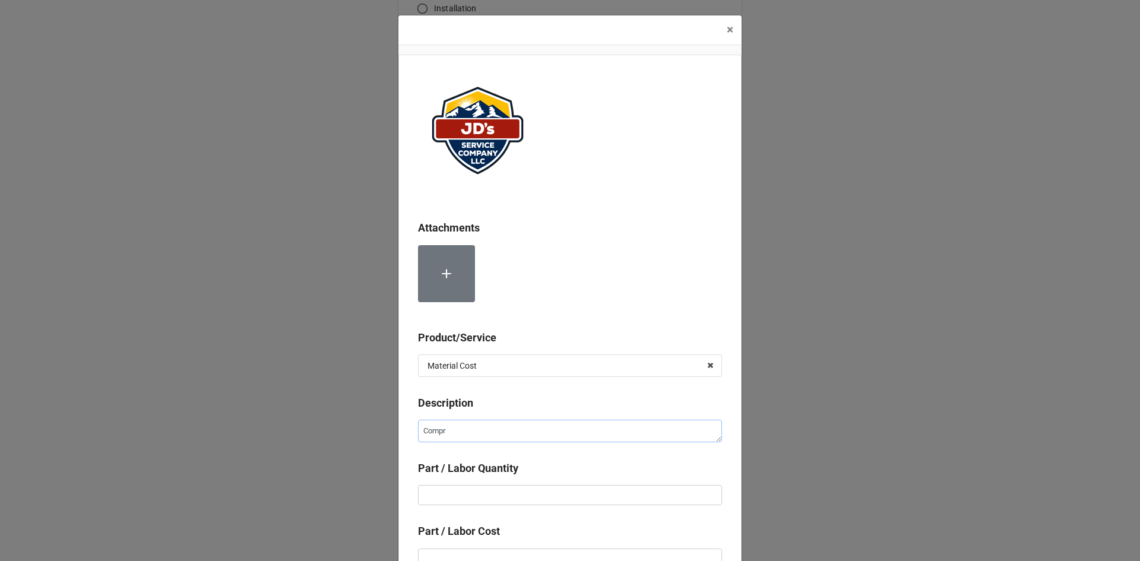
type textarea "Compre"
type textarea "x"
type textarea "Compres"
type textarea "x"
type textarea "Compress"
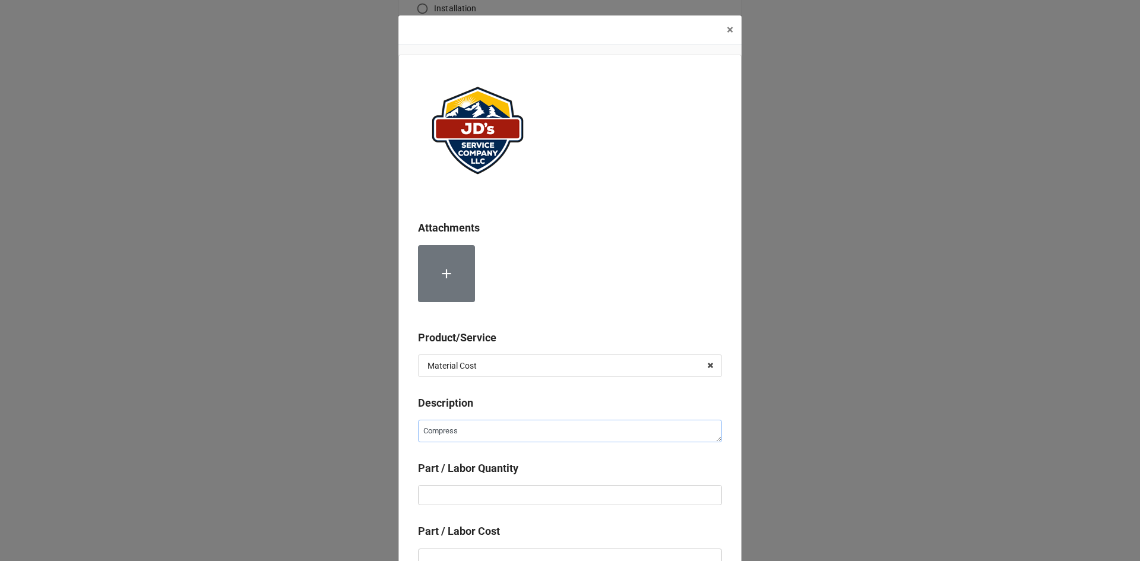
type textarea "x"
type textarea "Compresse"
type textarea "x"
type textarea "Compressed"
type textarea "x"
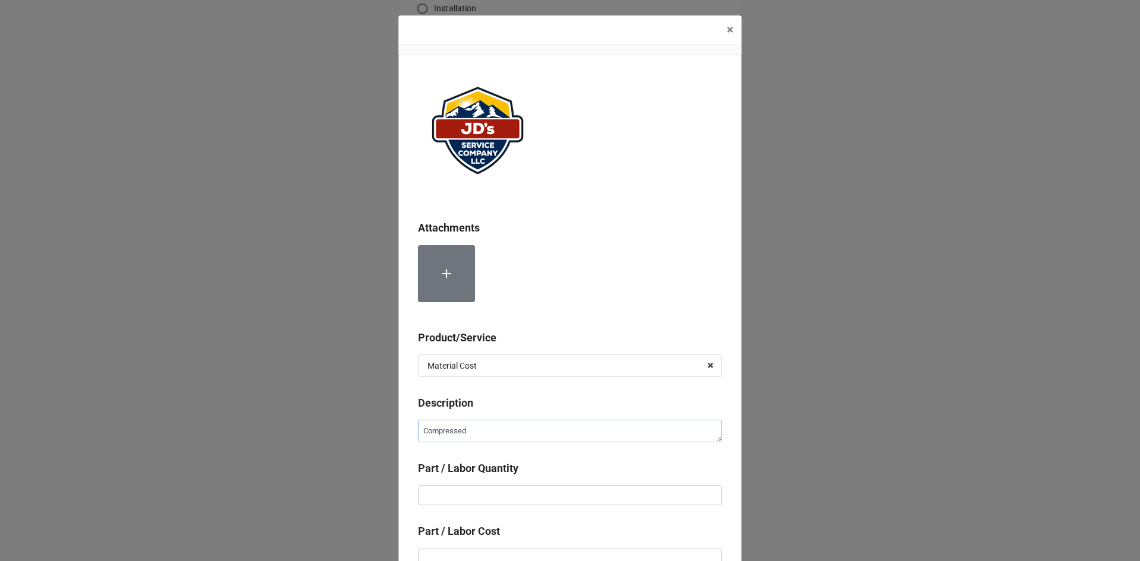
type textarea "Compressed"
type textarea "x"
type textarea "Compressed N"
type textarea "x"
type textarea "Compressed Ni"
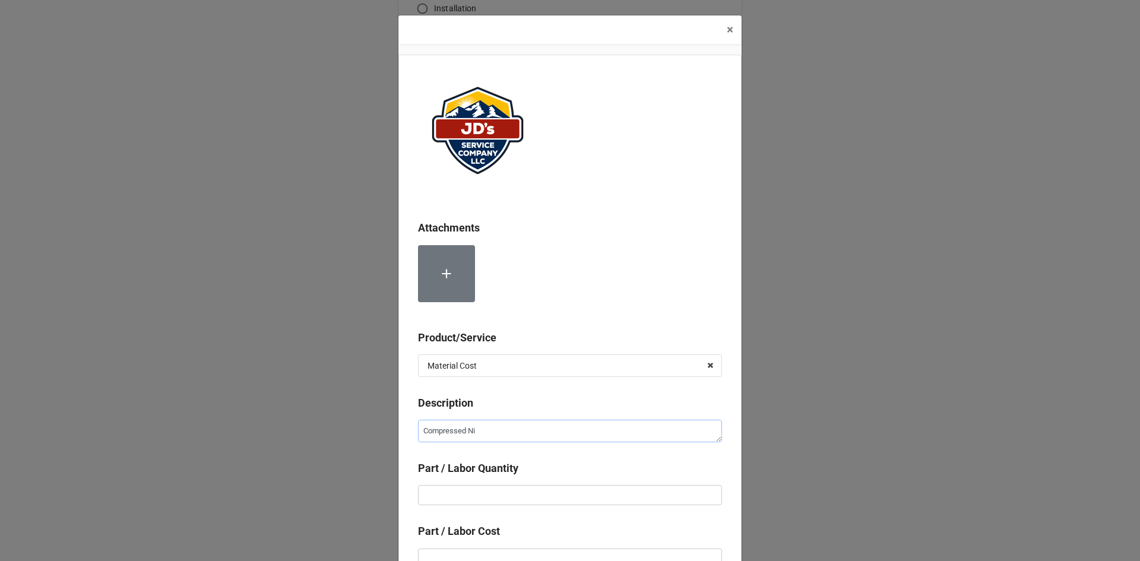
type textarea "x"
type textarea "Compressed Nit"
type textarea "x"
type textarea "Compressed Nitr"
type textarea "x"
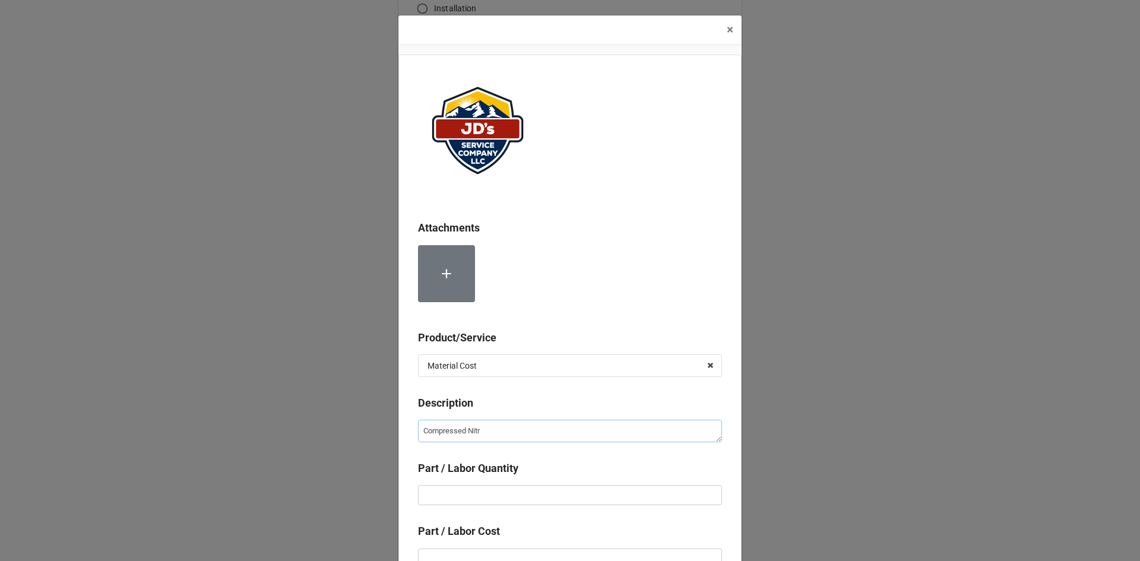
type textarea "Compressed Nitro"
type textarea "x"
type textarea "Compressed Nitrog"
type textarea "x"
type textarea "Compressed Nitroge"
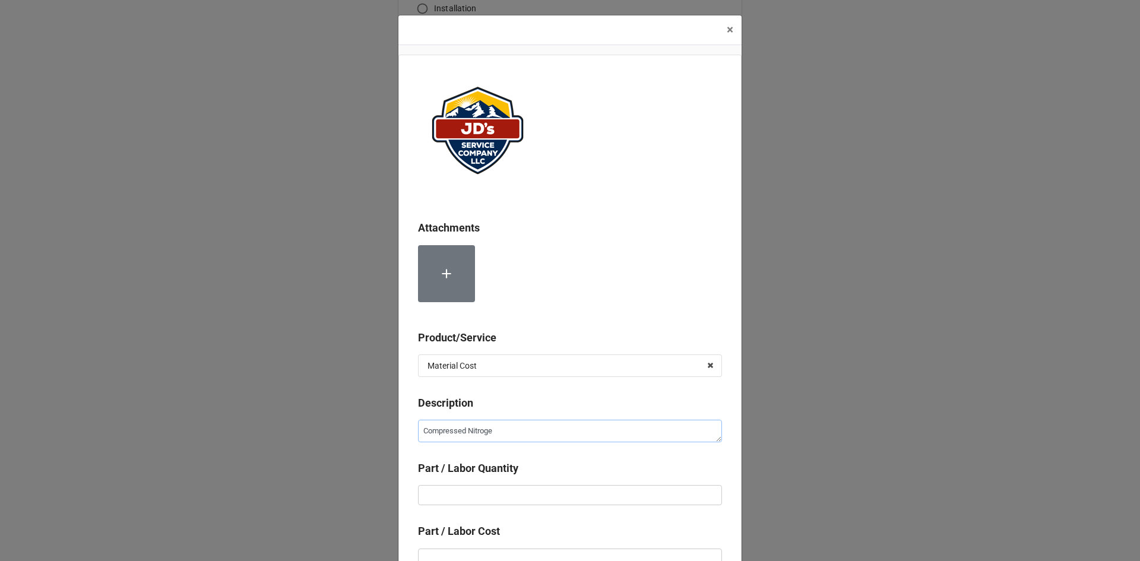
type textarea "x"
type textarea "Compressed Nitrogen"
type textarea "x"
type input "2"
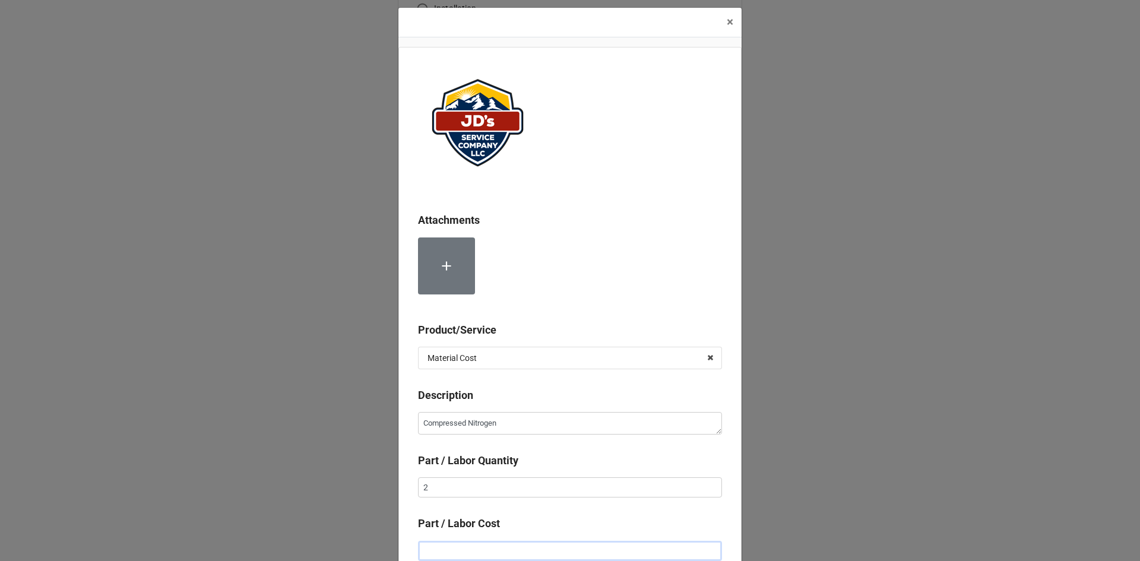
type textarea "x"
type input "$2.00"
type textarea "x"
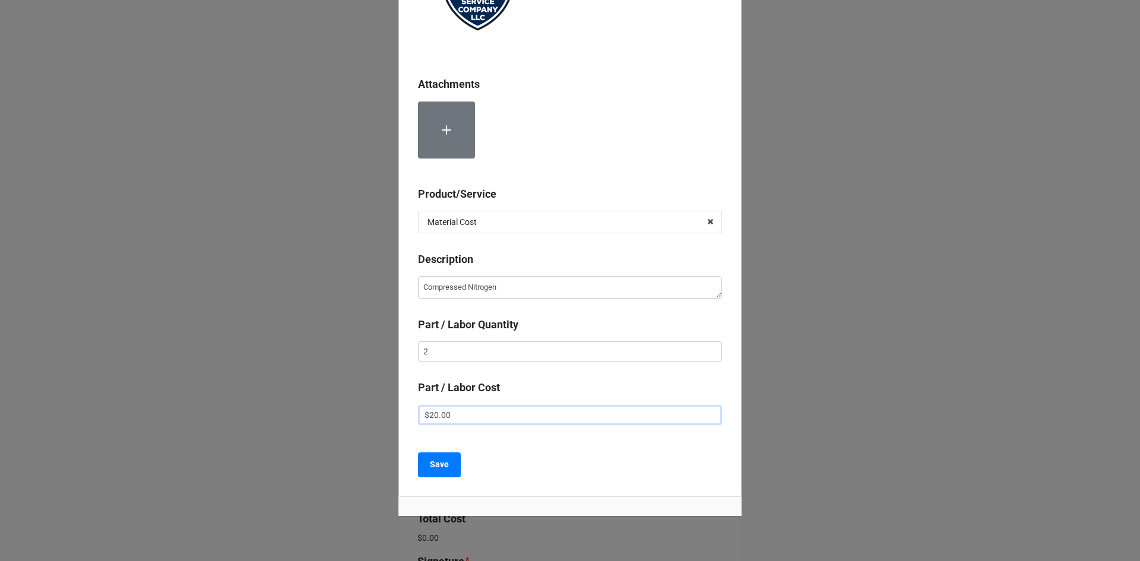
scroll to position [173, 0]
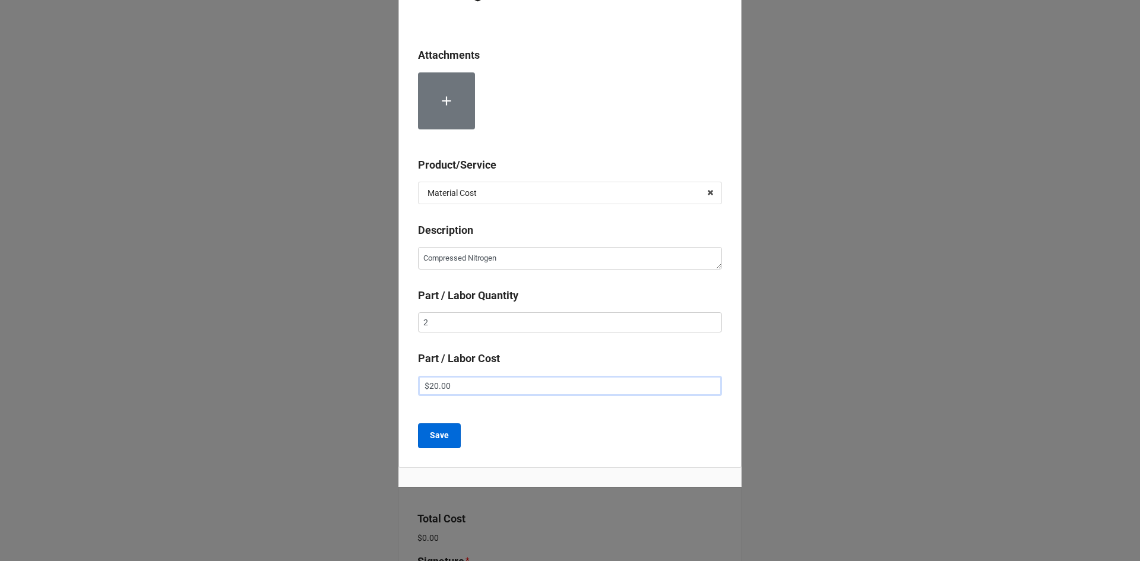
type input "$20.00"
click at [446, 434] on button "Save" at bounding box center [439, 435] width 43 height 25
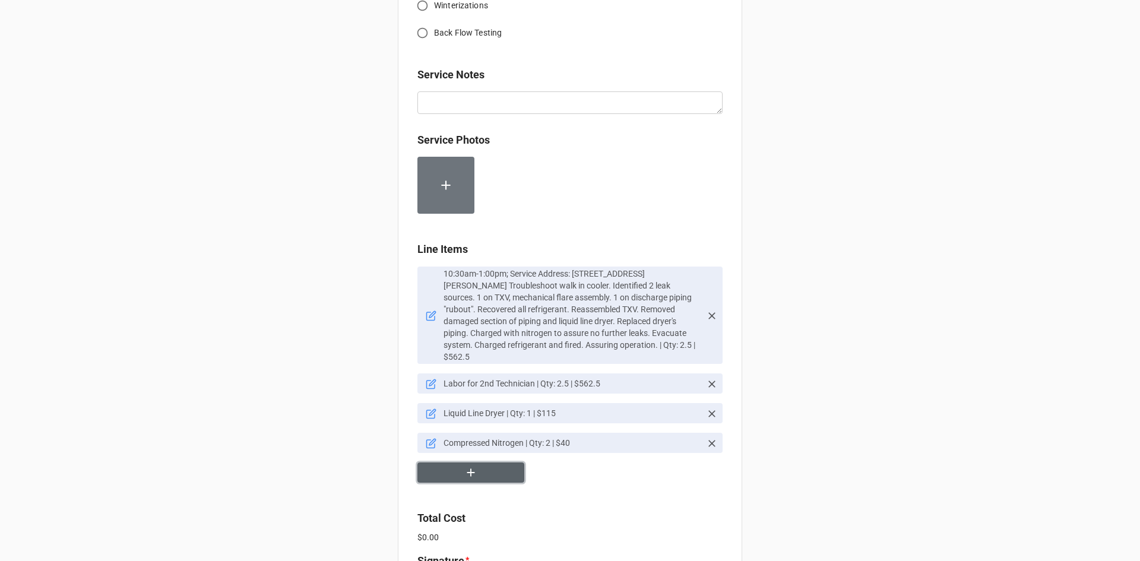
scroll to position [594, 0]
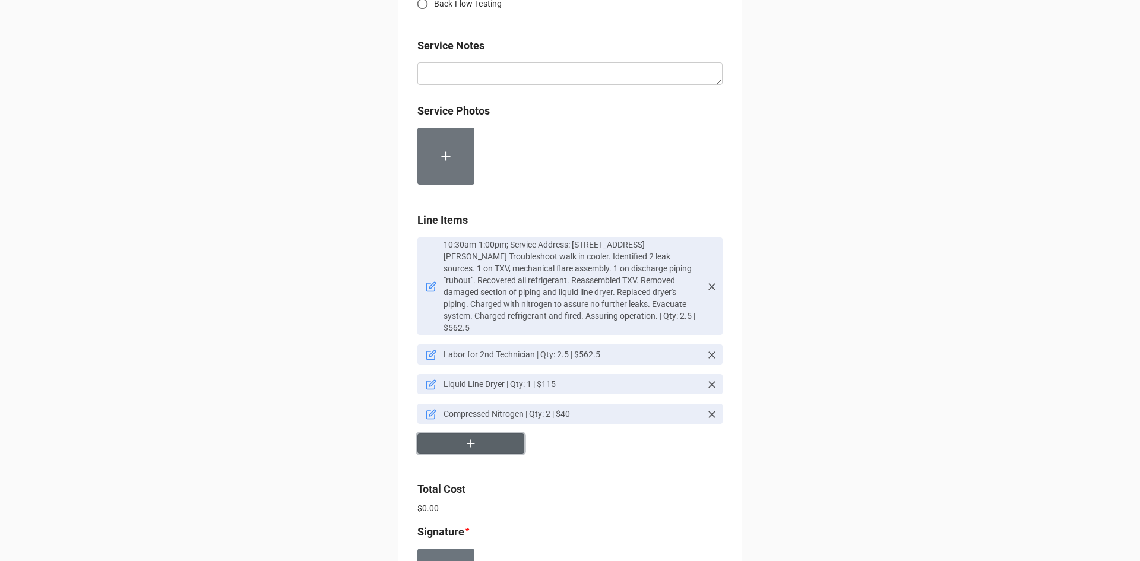
click at [483, 433] on button "button" at bounding box center [470, 443] width 107 height 21
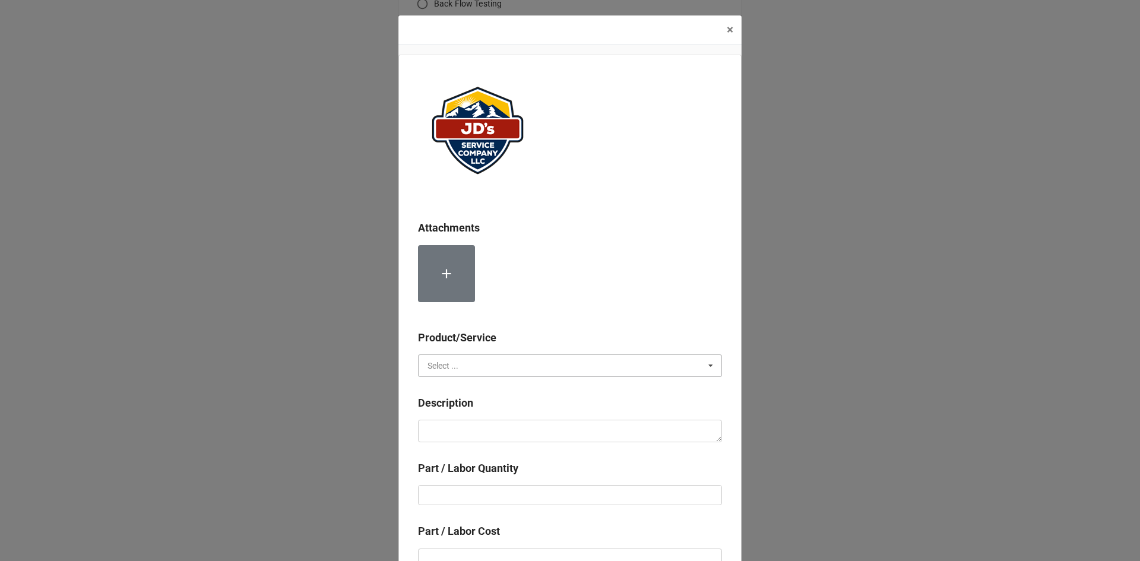
click at [464, 363] on input "text" at bounding box center [570, 365] width 303 height 21
click at [455, 405] on span "Material Cost" at bounding box center [452, 409] width 49 height 9
click at [454, 435] on textarea at bounding box center [570, 431] width 304 height 23
type textarea "x"
type textarea "3"
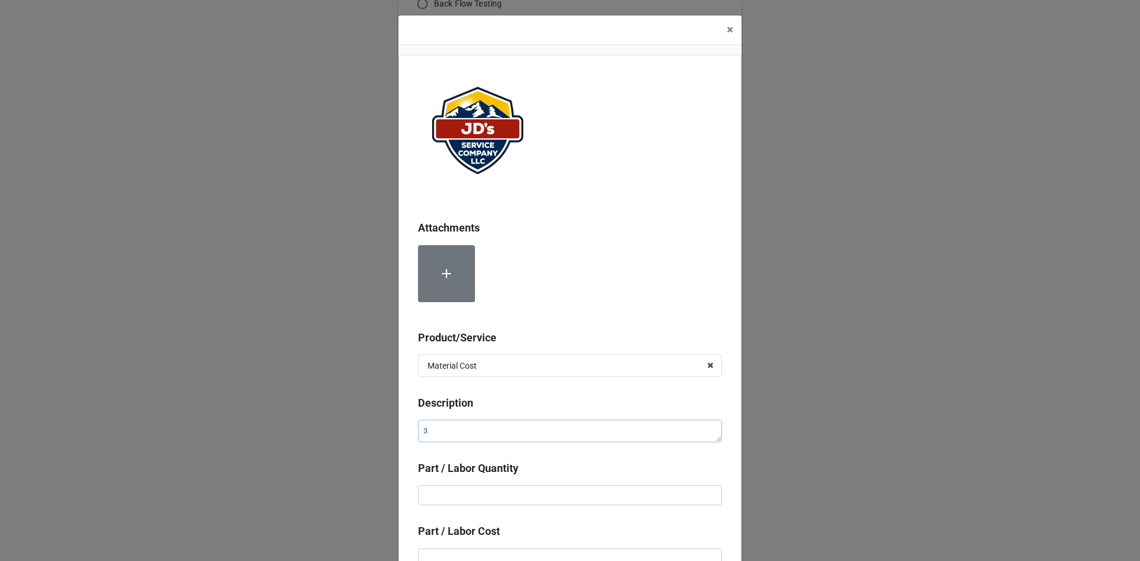
type textarea "x"
type textarea "3/"
type textarea "x"
type textarea "3/8"
type textarea "x"
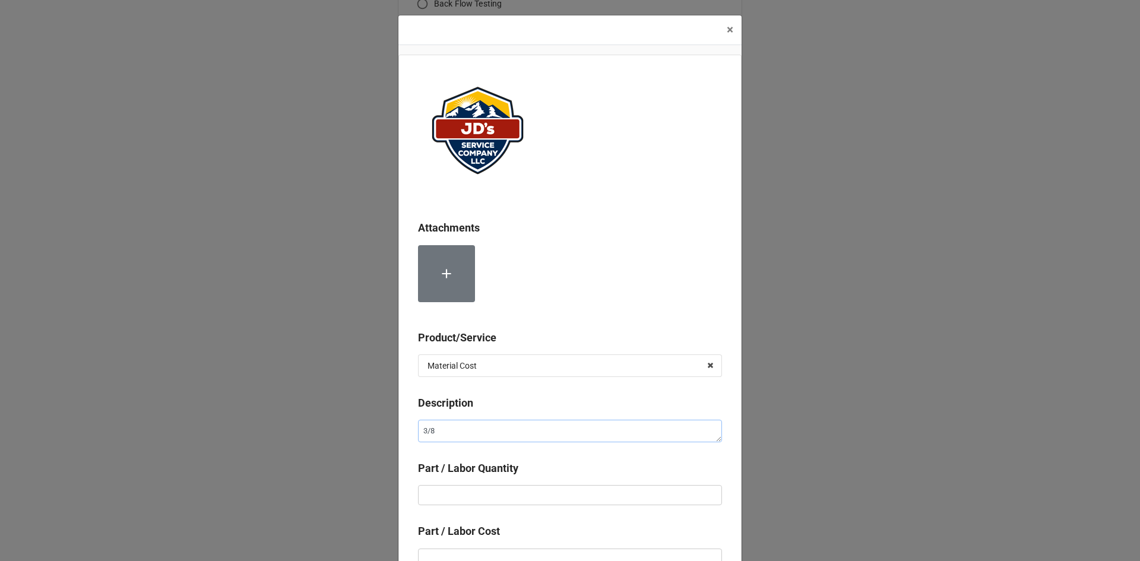
type textarea "3/8""
type textarea "x"
type textarea "3/8""
type textarea "x"
type textarea "3/8" F"
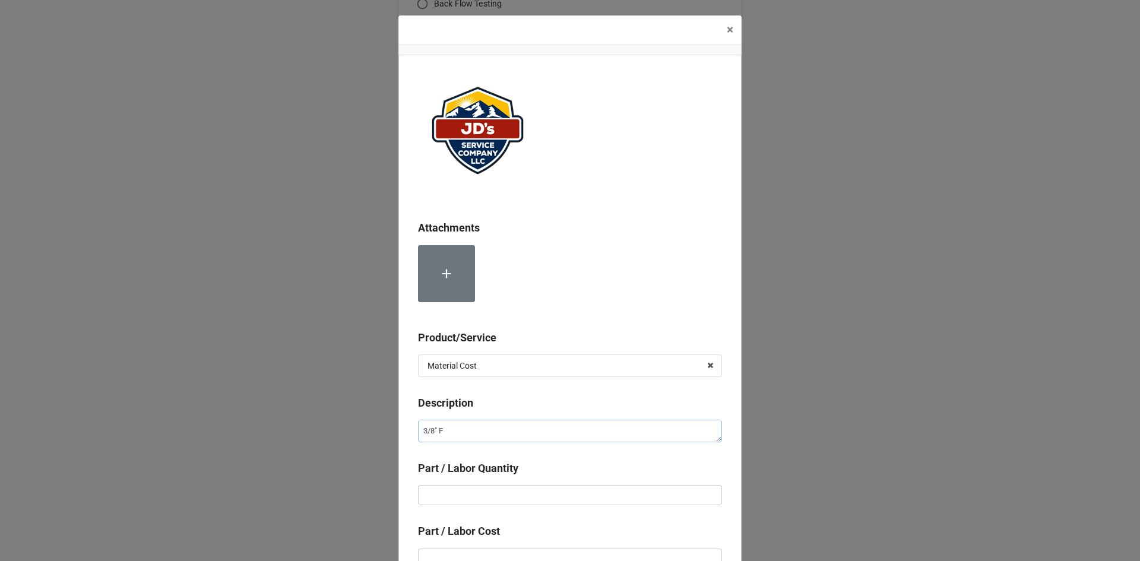
type textarea "x"
type textarea "3/8" Fl"
type textarea "x"
type textarea "3/8" Fla"
type textarea "x"
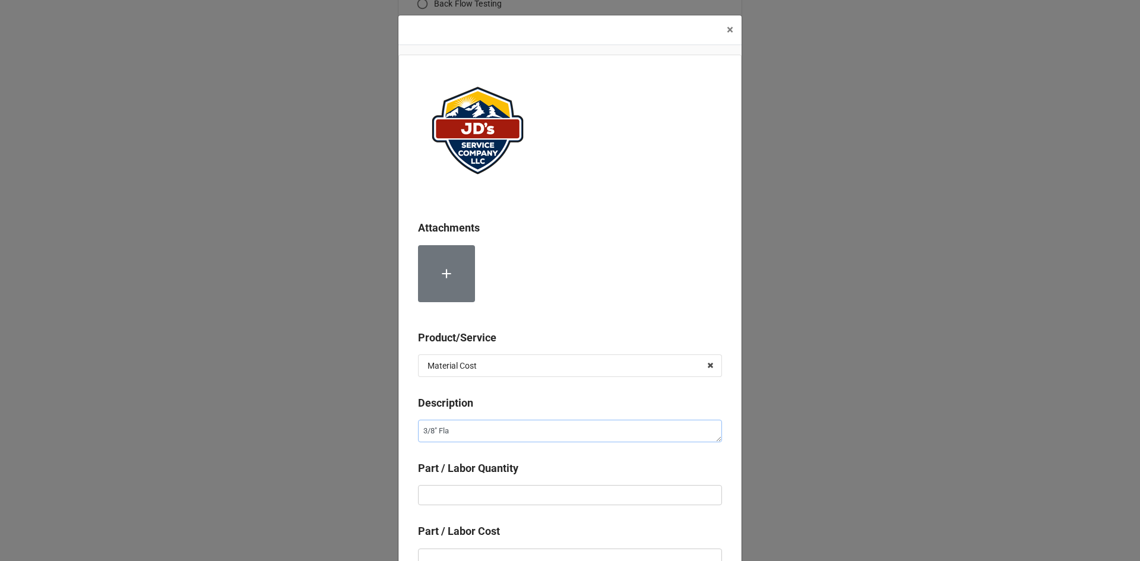
type textarea "3/8" Flar"
type textarea "x"
type textarea "3/8" Flare"
type textarea "x"
type textarea "3/8" Flare"
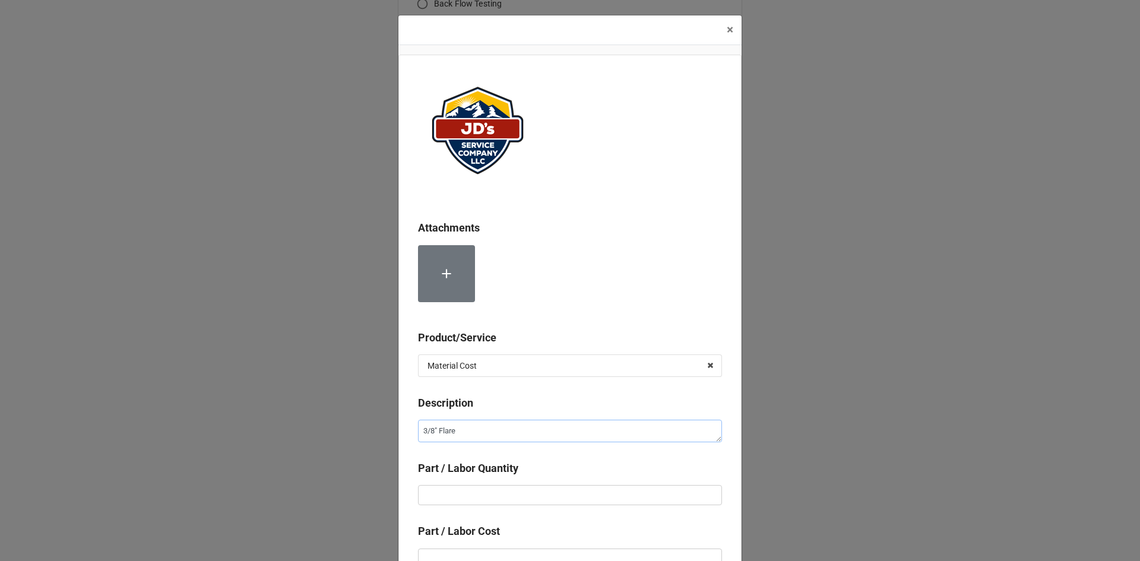
type textarea "x"
type textarea "3/8" Flare N"
type textarea "x"
type textarea "3/8" Flare Nu"
type textarea "x"
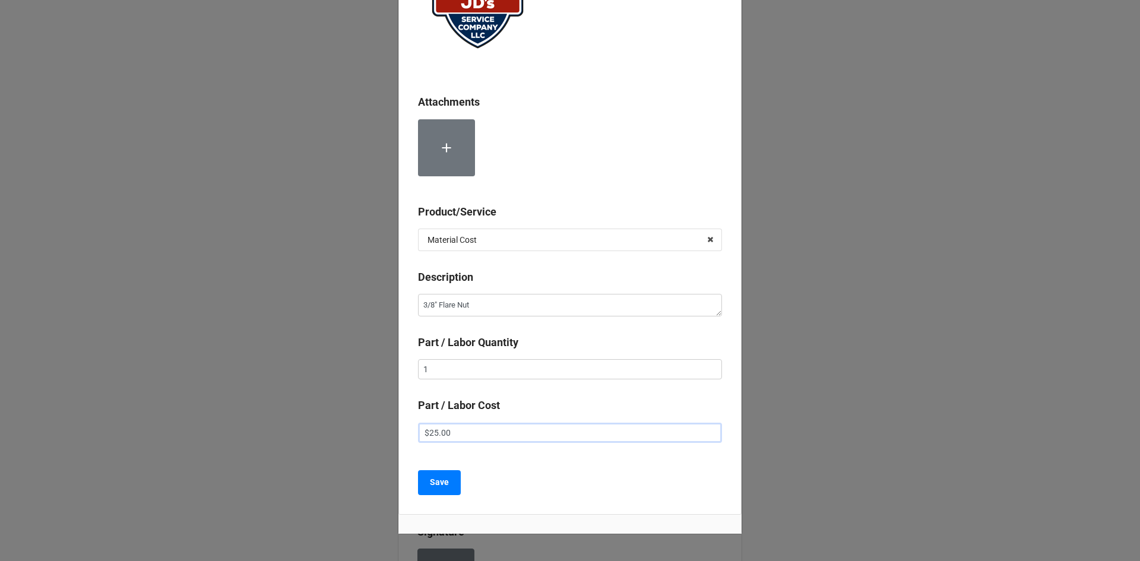
scroll to position [126, 0]
click at [438, 484] on b "Save" at bounding box center [439, 482] width 19 height 12
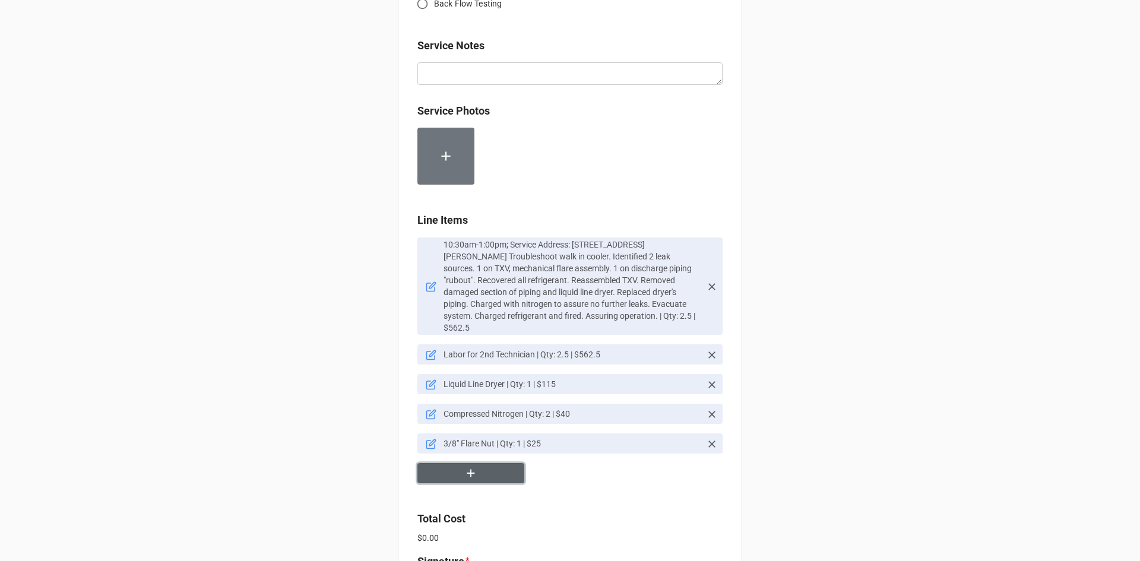
click at [469, 467] on icon "button" at bounding box center [470, 473] width 13 height 13
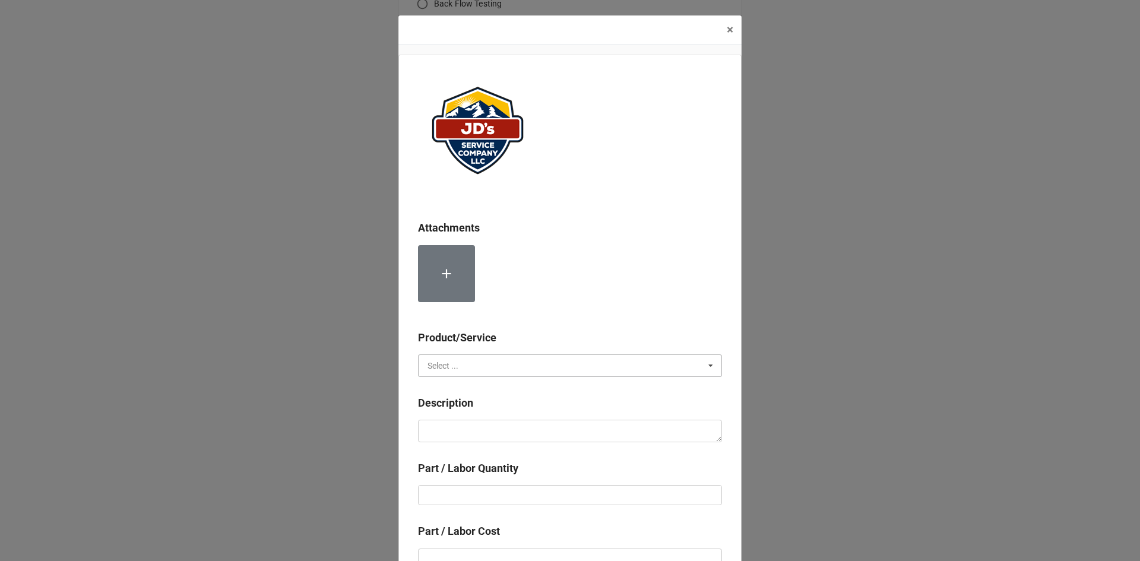
click at [467, 367] on input "text" at bounding box center [570, 365] width 303 height 21
click at [465, 405] on span "Material Cost" at bounding box center [452, 409] width 49 height 9
click at [464, 435] on textarea at bounding box center [570, 431] width 304 height 23
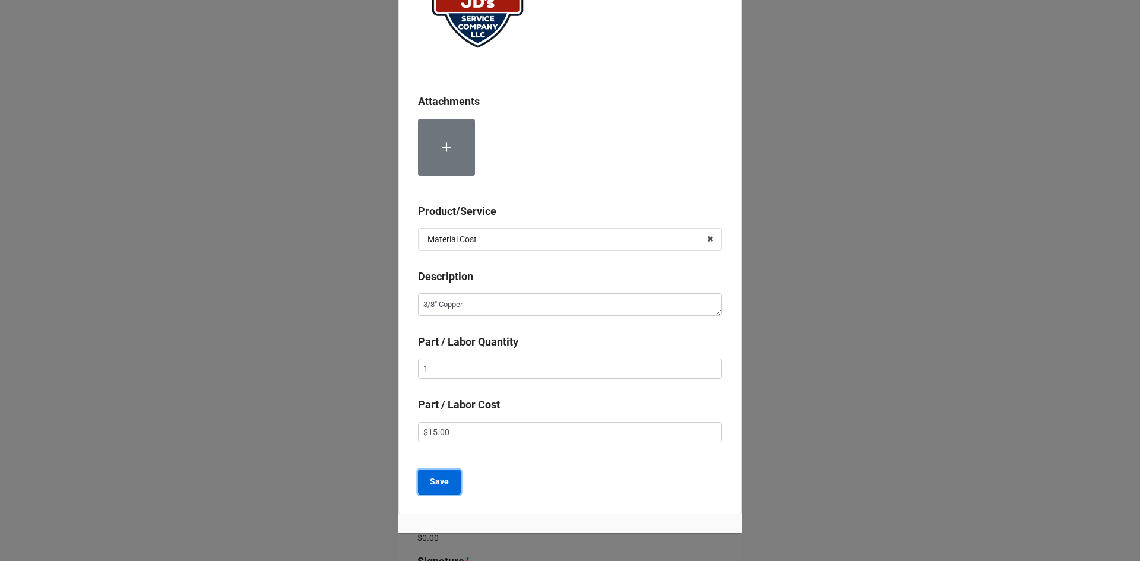
click at [455, 489] on button "Save" at bounding box center [439, 482] width 43 height 25
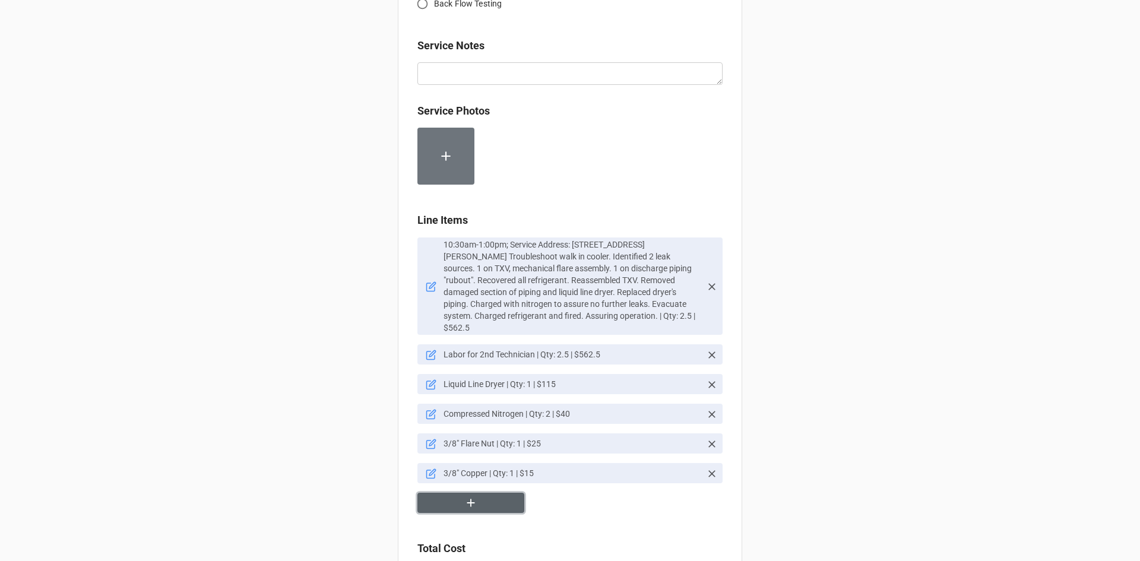
click at [464, 496] on icon "button" at bounding box center [470, 502] width 13 height 13
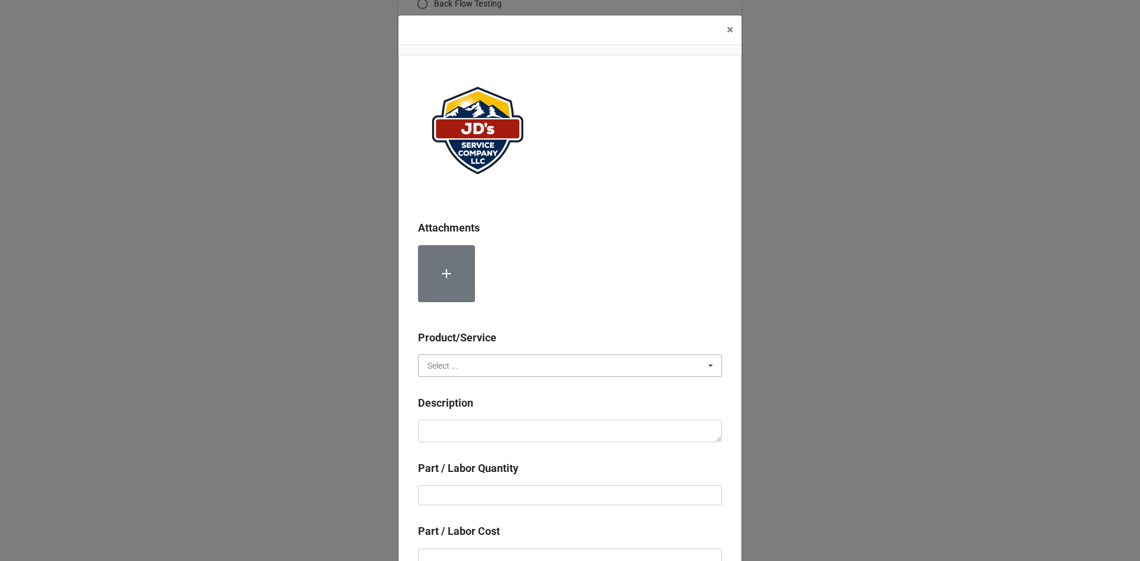
click at [488, 361] on input "text" at bounding box center [570, 365] width 303 height 21
drag, startPoint x: 454, startPoint y: 407, endPoint x: 461, endPoint y: 441, distance: 35.3
click at [454, 407] on span "Material Cost" at bounding box center [452, 409] width 49 height 9
click at [461, 441] on textarea at bounding box center [570, 431] width 304 height 23
click at [526, 485] on input "text" at bounding box center [570, 495] width 304 height 20
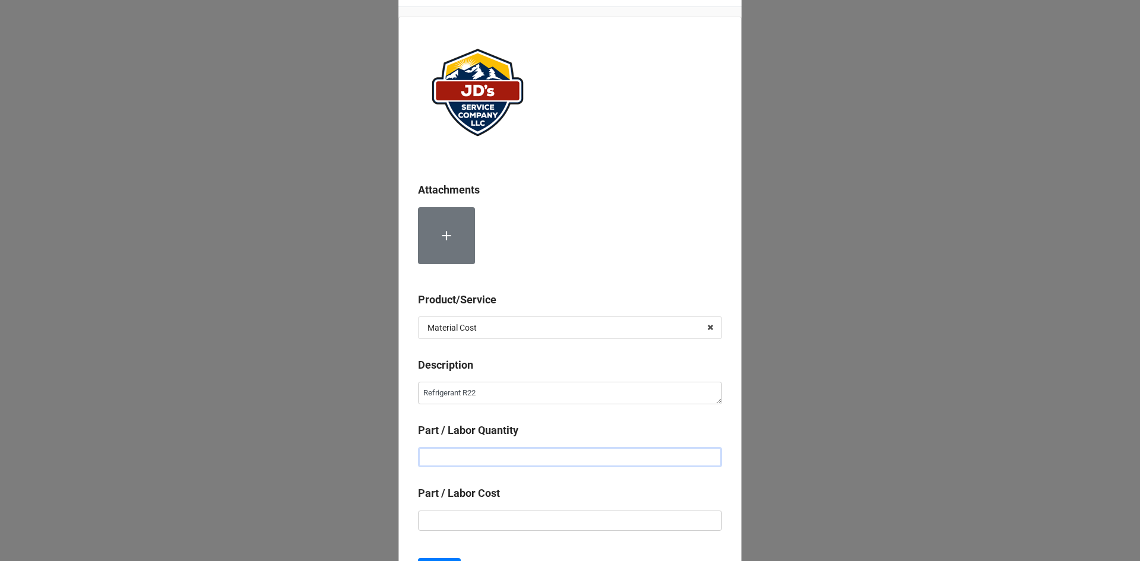
scroll to position [59, 0]
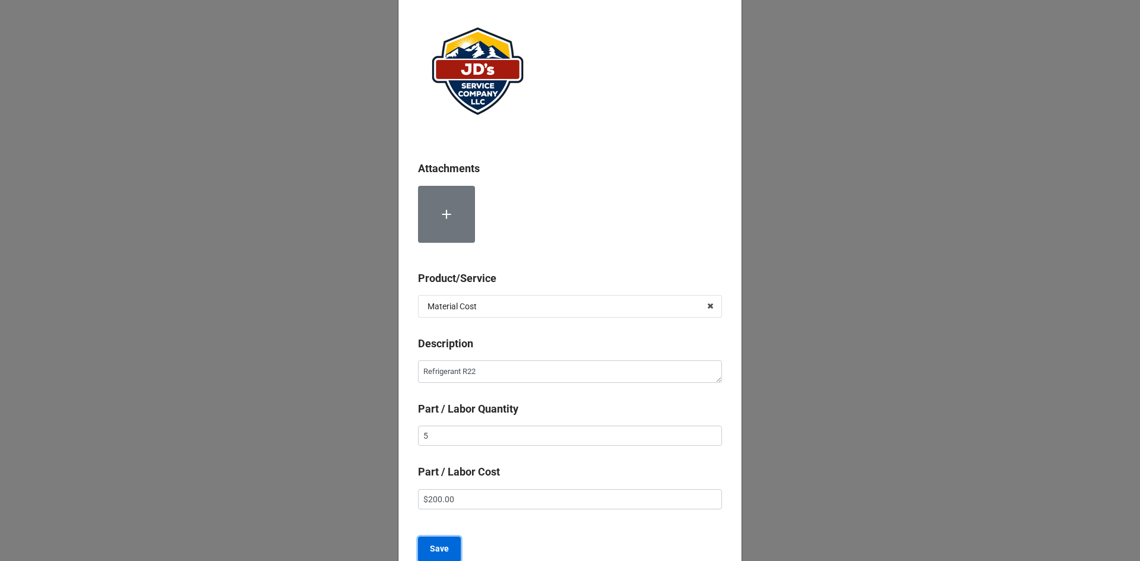
click at [441, 545] on b "Save" at bounding box center [439, 549] width 19 height 12
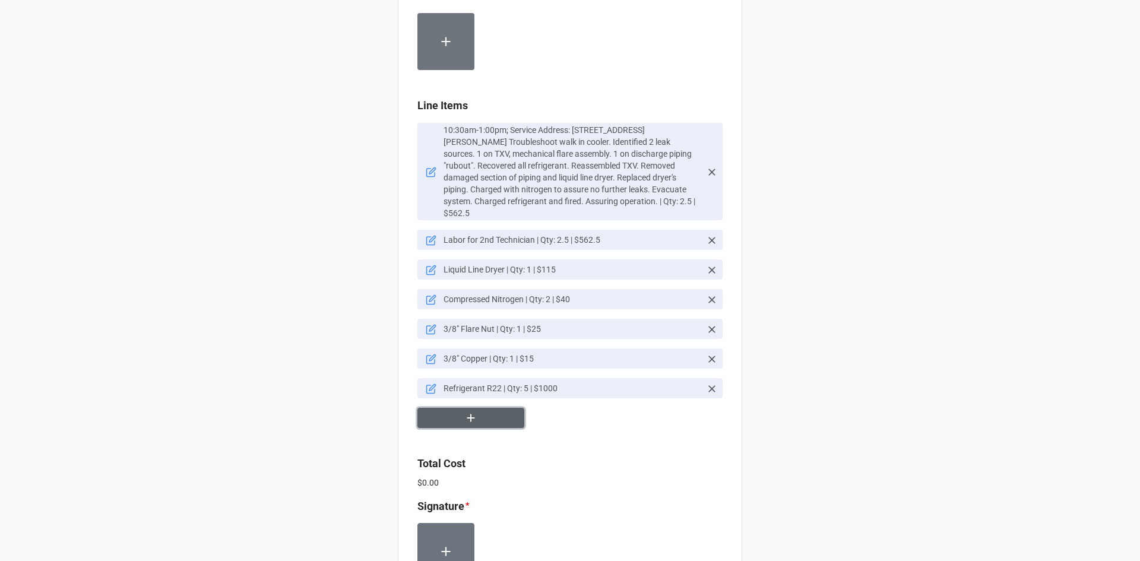
scroll to position [712, 0]
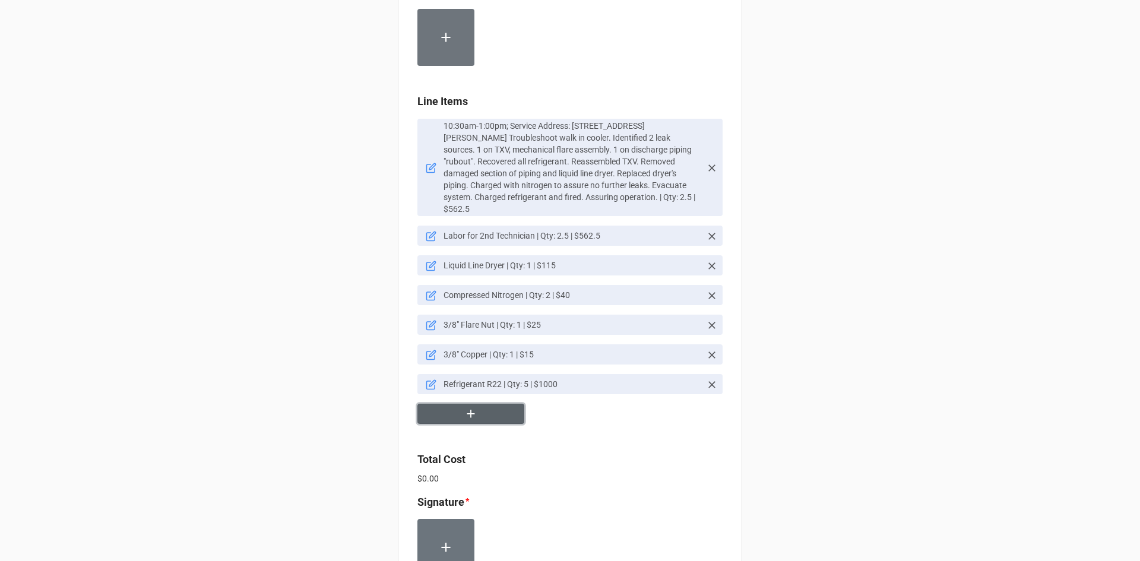
click at [486, 404] on button "button" at bounding box center [470, 414] width 107 height 21
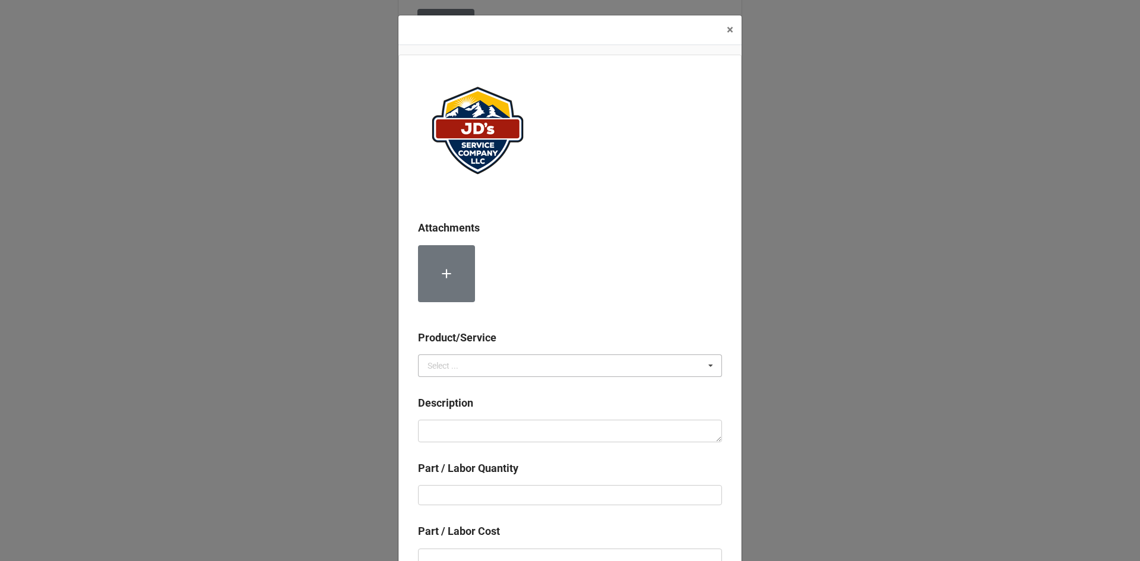
click at [552, 354] on div "Select ... Services Material Cost" at bounding box center [570, 365] width 304 height 23
click at [516, 408] on div "Material Cost" at bounding box center [570, 409] width 303 height 22
click at [512, 432] on textarea at bounding box center [570, 431] width 304 height 23
click at [499, 429] on textarea "Recovery" at bounding box center [570, 431] width 304 height 23
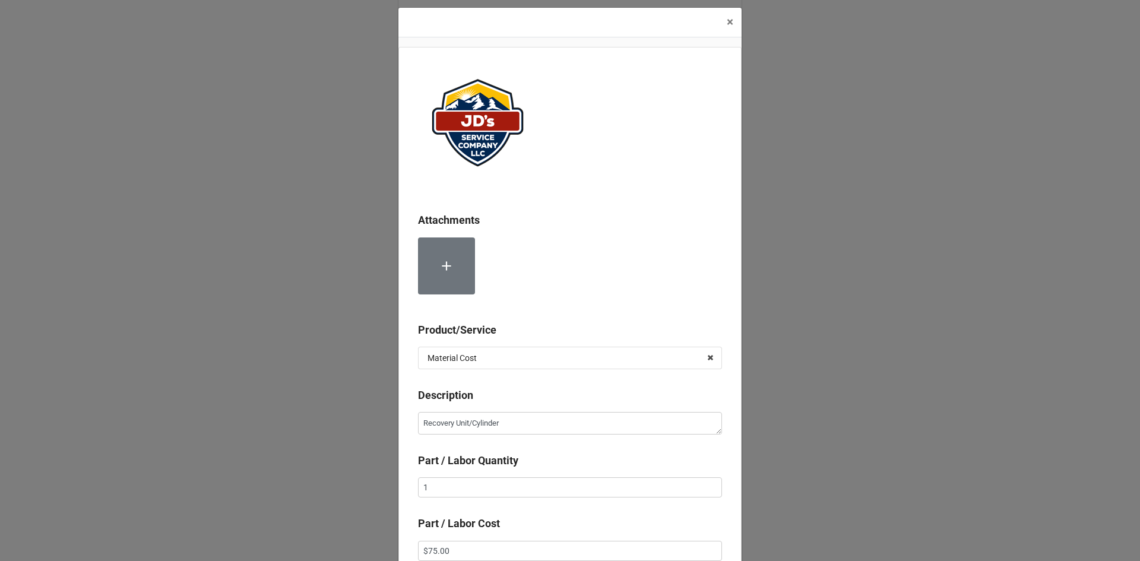
scroll to position [173, 0]
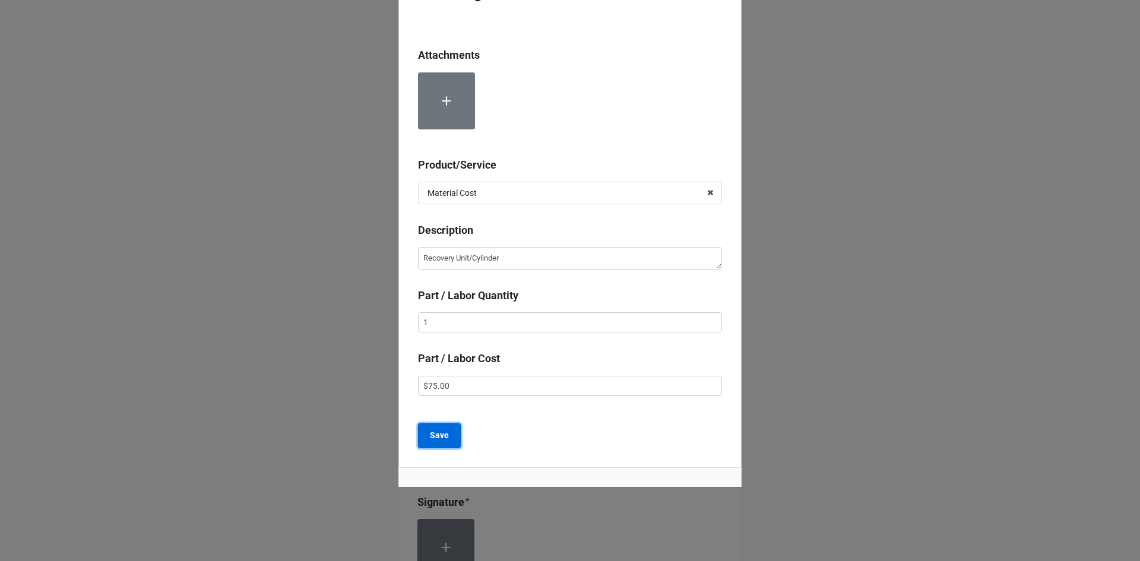
click at [435, 436] on b "Save" at bounding box center [439, 435] width 19 height 12
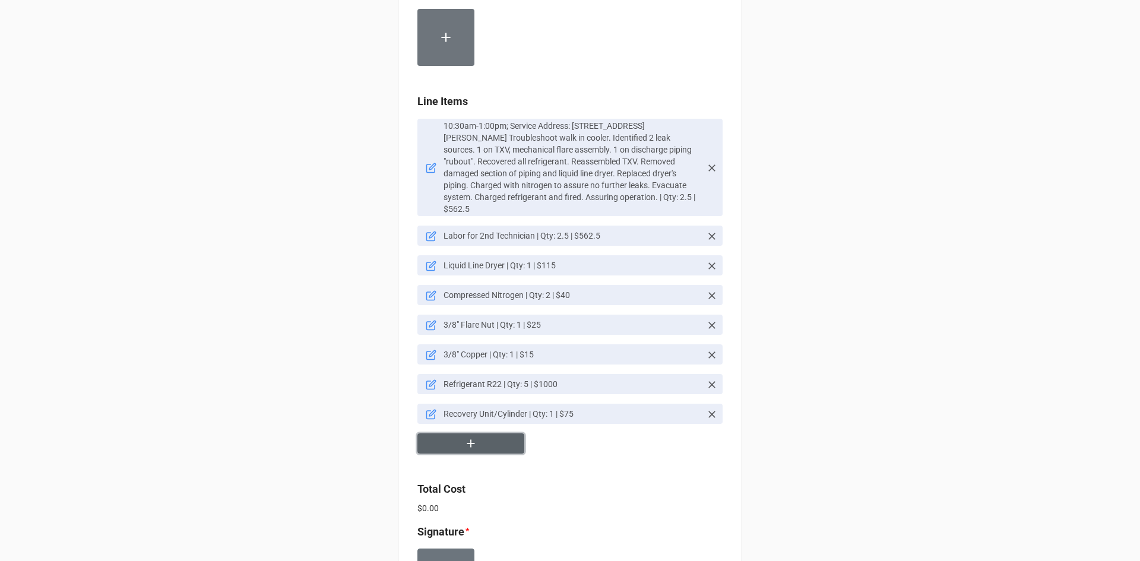
click at [480, 433] on button "button" at bounding box center [470, 443] width 107 height 21
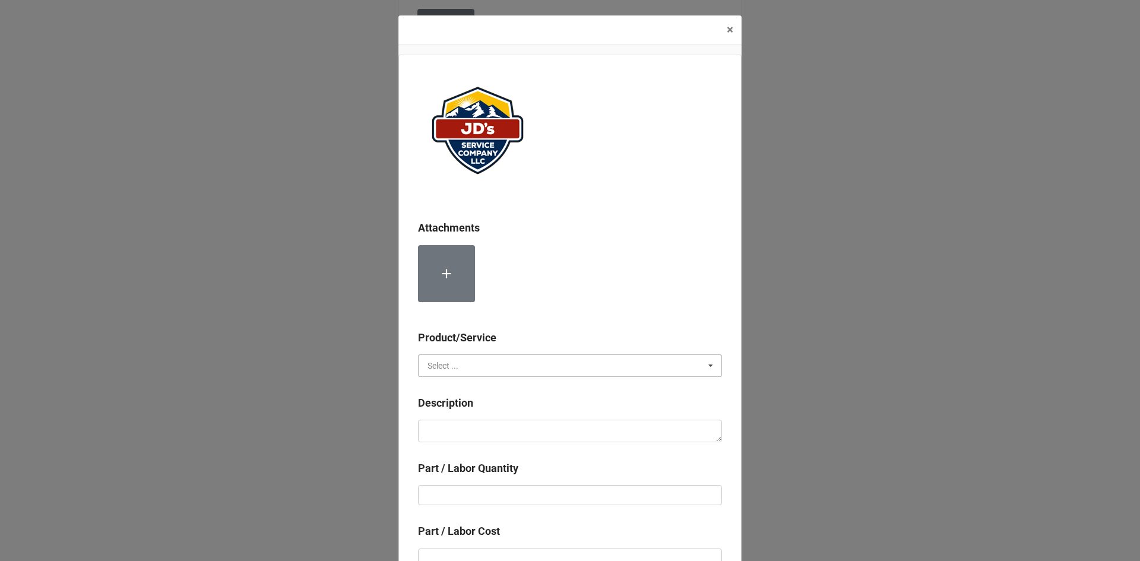
click at [456, 371] on input "text" at bounding box center [570, 365] width 303 height 21
click at [457, 407] on span "Material Cost" at bounding box center [452, 409] width 49 height 9
click at [462, 429] on textarea at bounding box center [570, 431] width 304 height 23
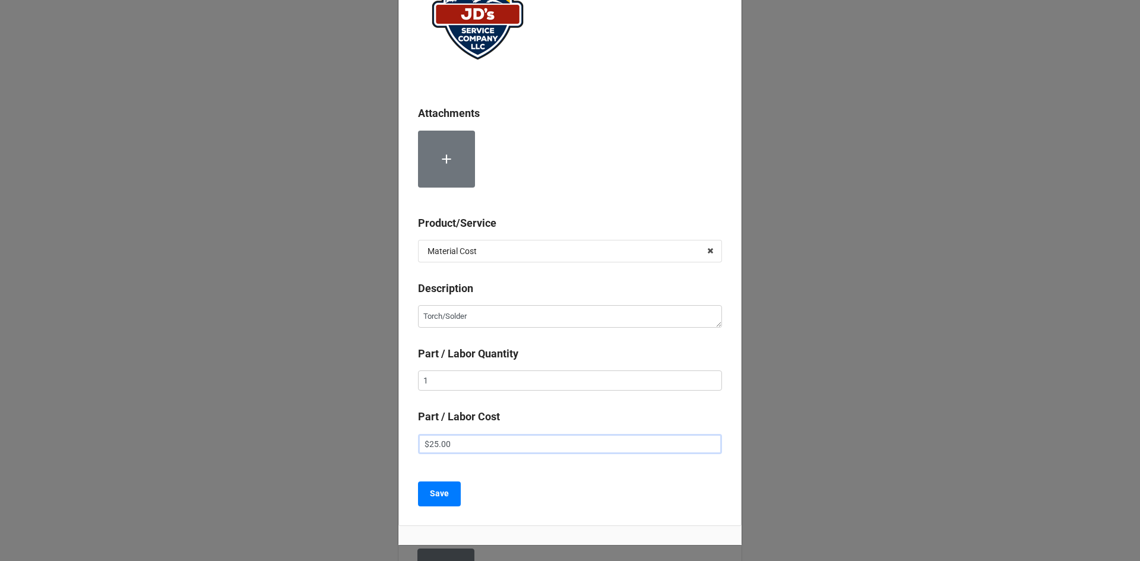
scroll to position [126, 0]
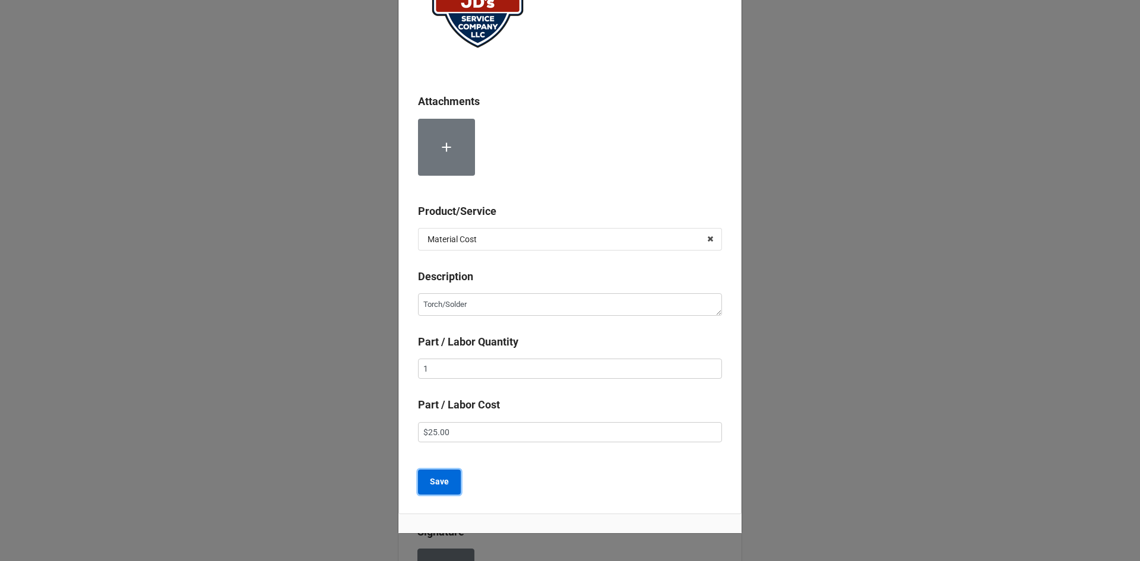
click at [442, 478] on b "Save" at bounding box center [439, 482] width 19 height 12
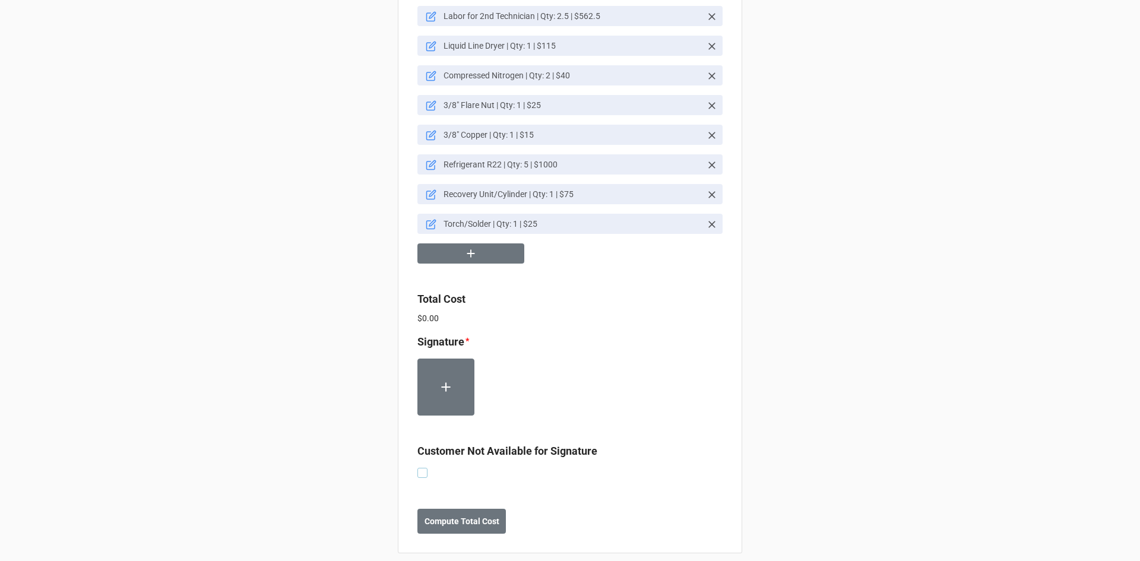
click at [423, 468] on label at bounding box center [422, 468] width 10 height 0
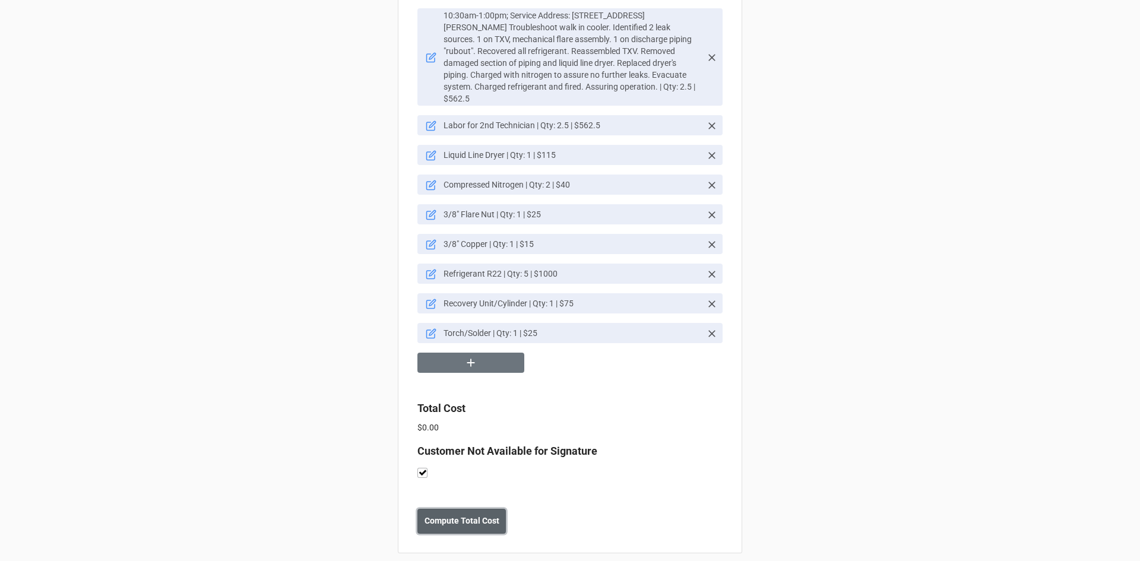
click at [463, 515] on b "Compute Total Cost" at bounding box center [461, 521] width 75 height 12
click at [433, 515] on b "Save" at bounding box center [438, 521] width 19 height 12
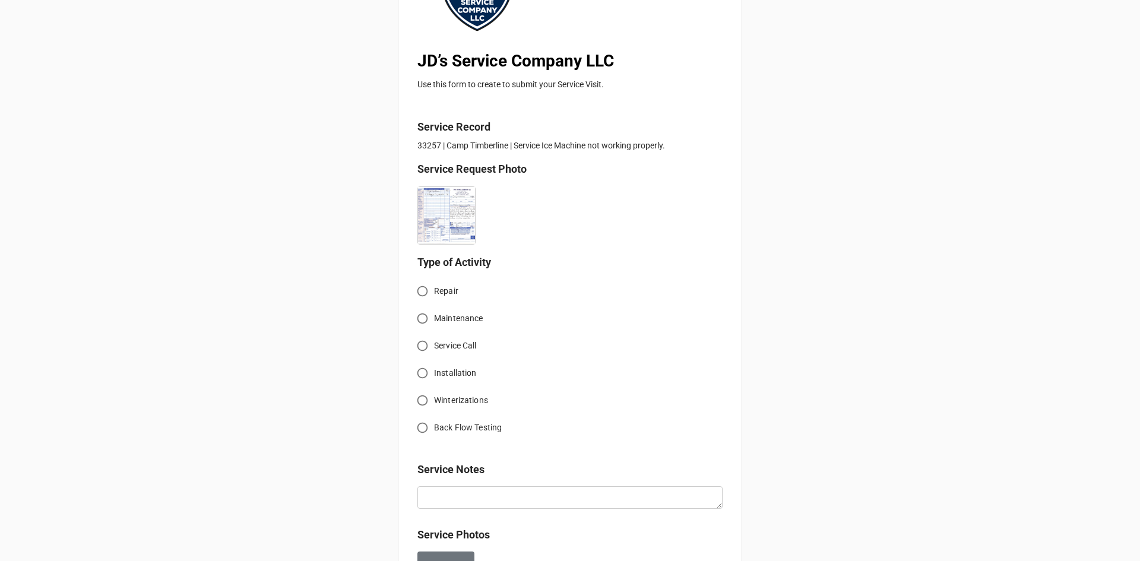
scroll to position [178, 0]
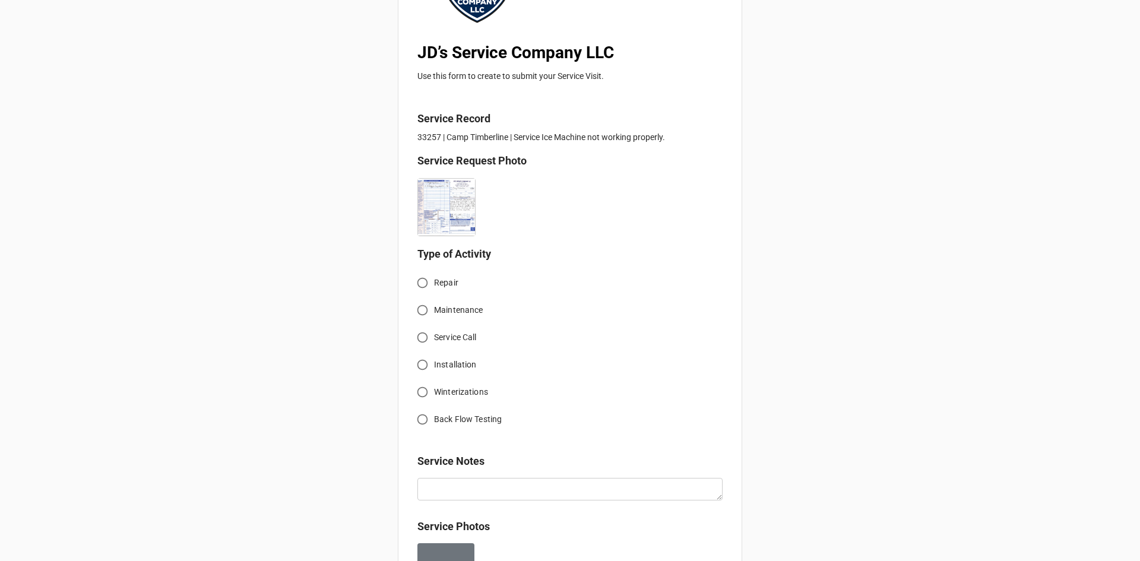
click at [419, 339] on input "Service Call" at bounding box center [422, 337] width 23 height 23
radio input "true"
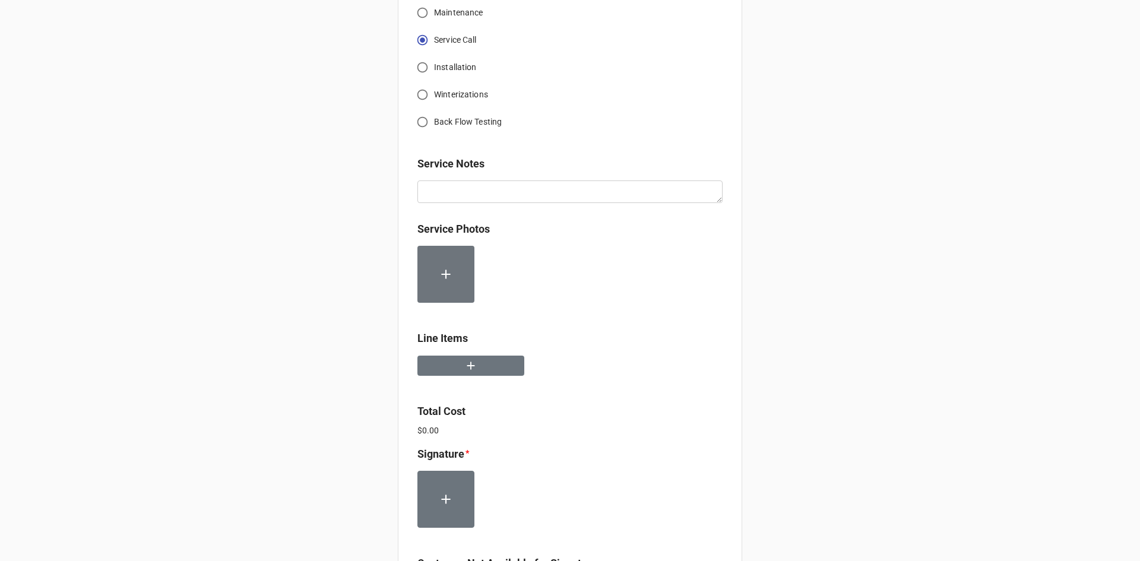
scroll to position [534, 0]
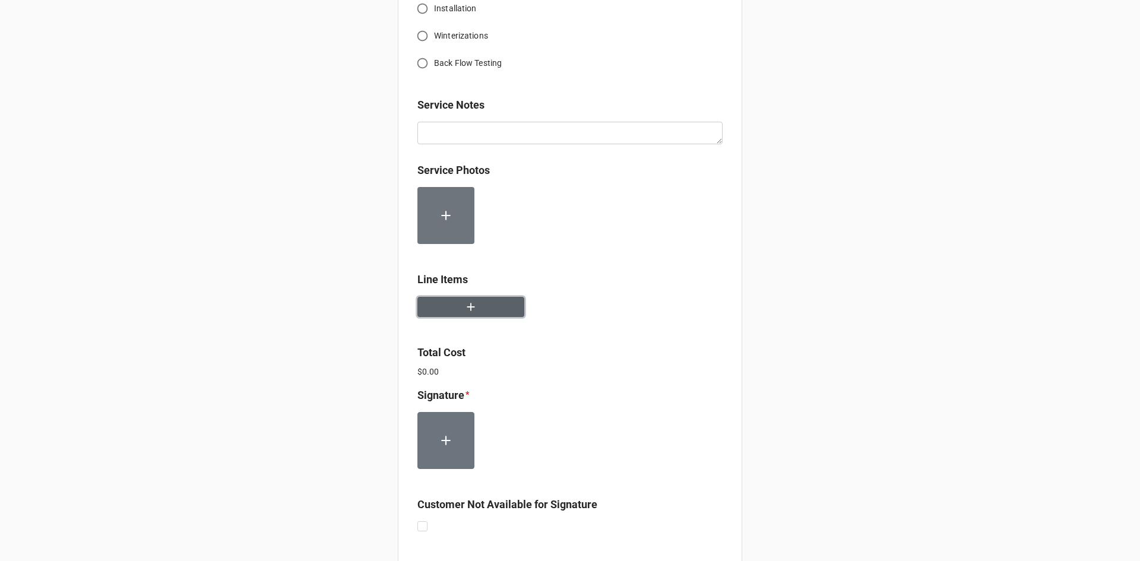
click at [484, 308] on button "button" at bounding box center [470, 307] width 107 height 21
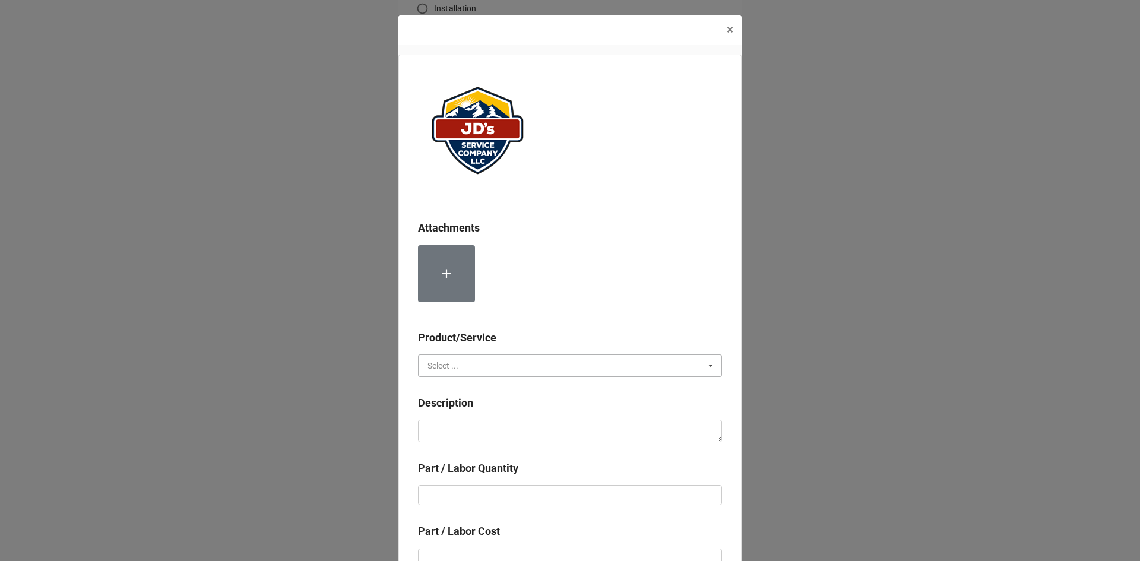
click at [528, 363] on input "text" at bounding box center [570, 365] width 303 height 21
click at [487, 390] on div "Services" at bounding box center [570, 387] width 303 height 22
click at [499, 420] on textarea at bounding box center [570, 431] width 304 height 23
paste textarea "9:00am-10:30am; Service Address: 1207 Longs Peak Rd., Estes Park, CO 80517 Trou…"
type textarea "x"
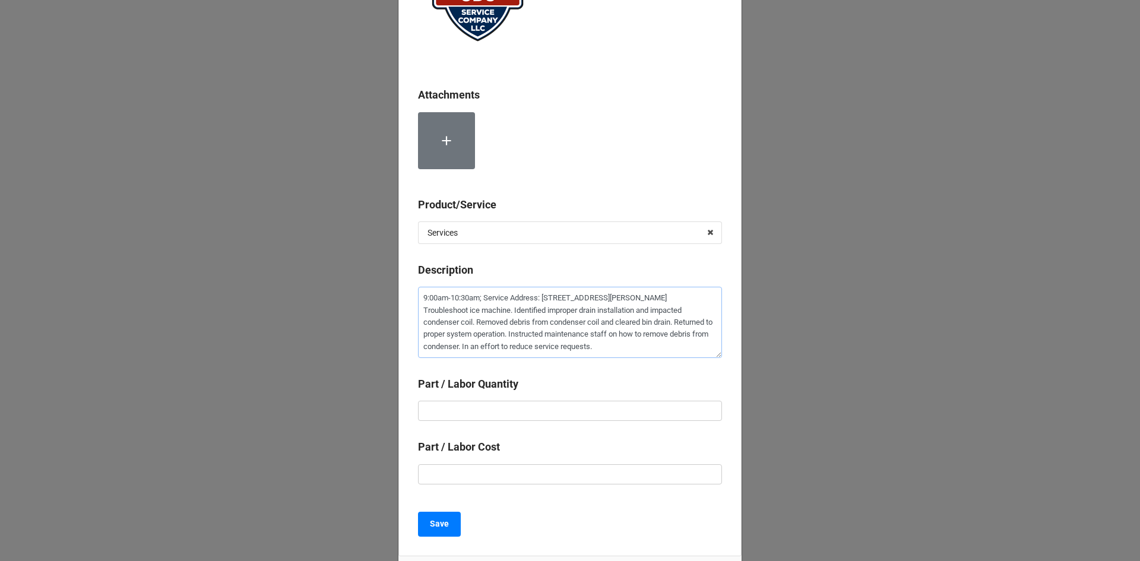
scroll to position [178, 0]
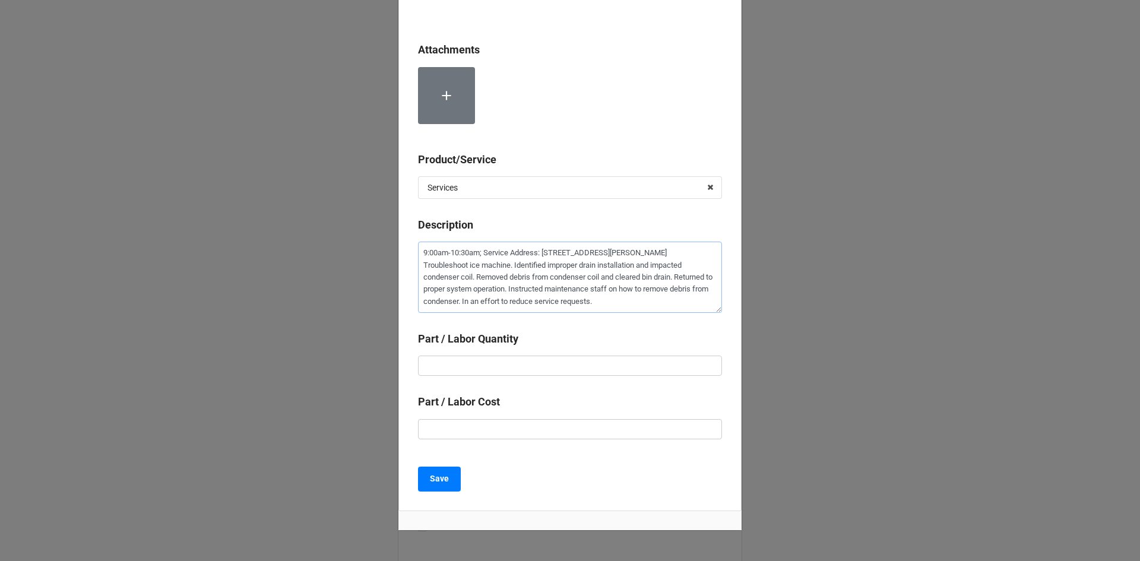
type textarea "9:00am-10:30am; Service Address: 1207 Longs Peak Rd., Estes Park, CO 80517 Trou…"
click at [600, 366] on input "text" at bounding box center [570, 366] width 304 height 20
type textarea "x"
type input "1"
type textarea "x"
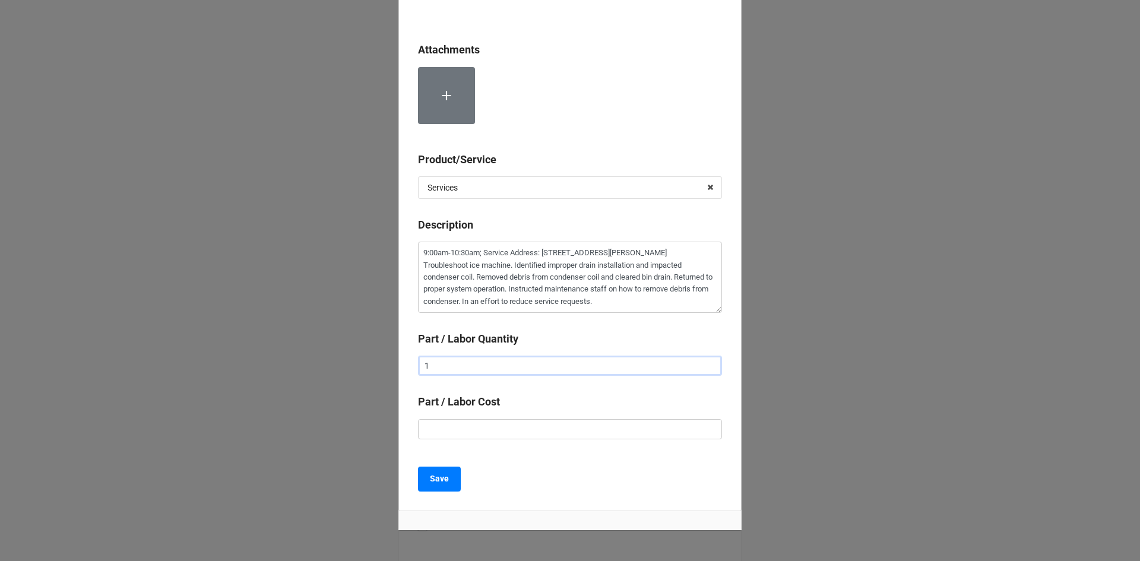
type input "1."
type textarea "x"
type input "1.5"
type textarea "x"
type input "$2.00"
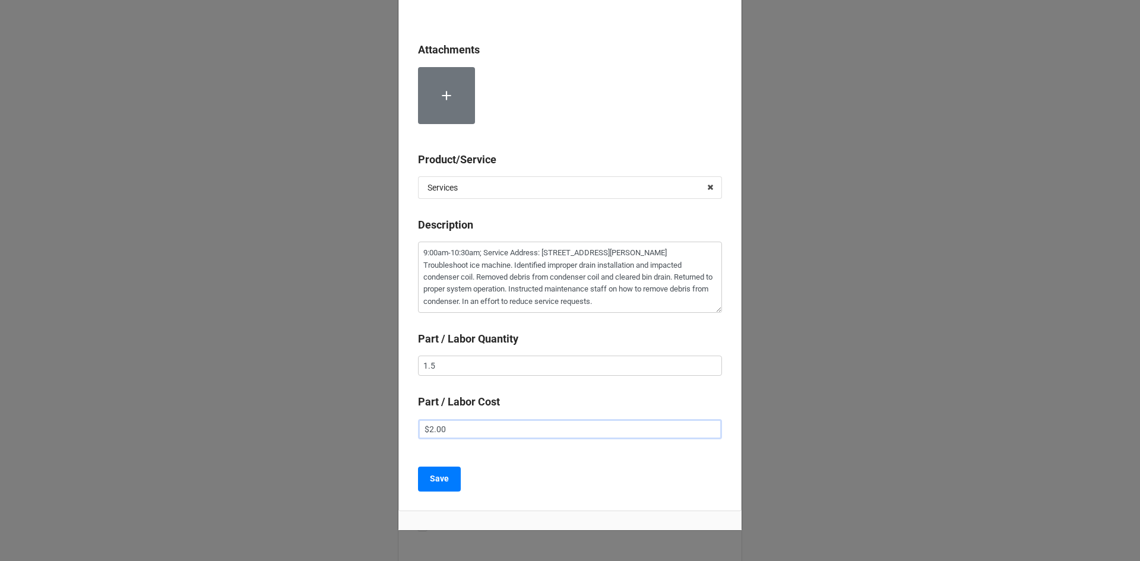
type textarea "x"
type input "$22.00"
type textarea "x"
type input "$225.00"
click at [424, 477] on button "Save" at bounding box center [439, 479] width 43 height 25
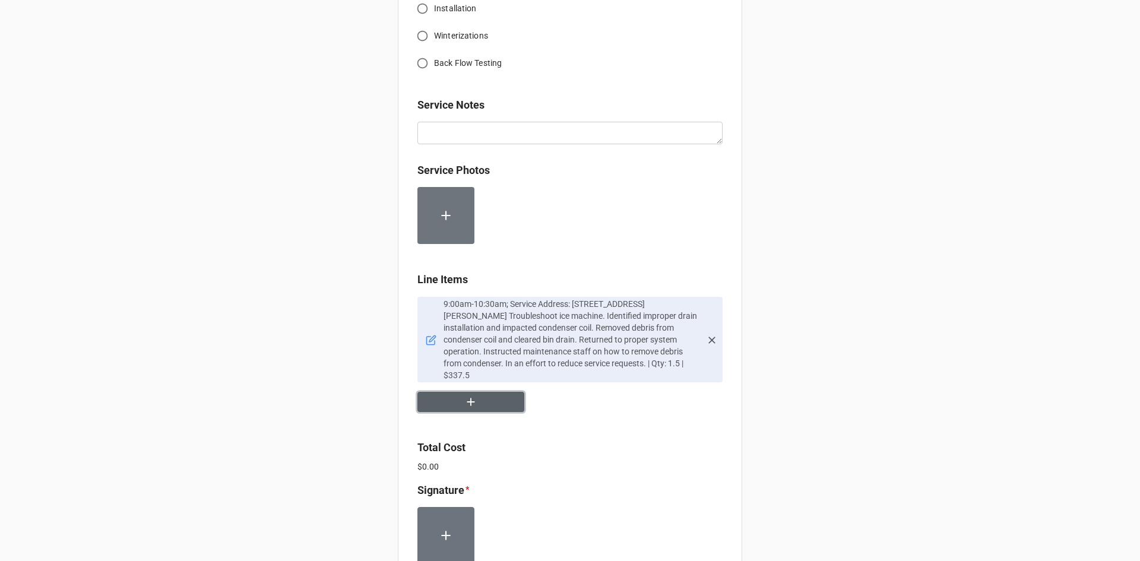
click at [484, 398] on button "button" at bounding box center [470, 402] width 107 height 21
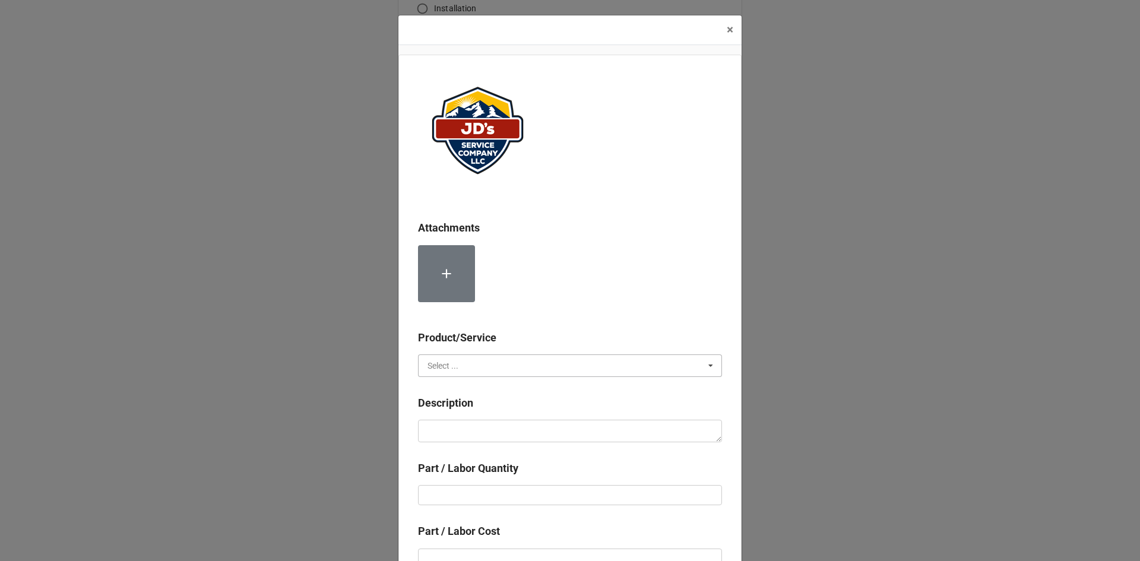
click at [516, 362] on input "text" at bounding box center [570, 365] width 303 height 21
click at [506, 400] on div "Material Cost" at bounding box center [570, 409] width 303 height 22
click at [507, 423] on textarea at bounding box center [570, 431] width 304 height 23
type textarea "x"
type textarea "C"
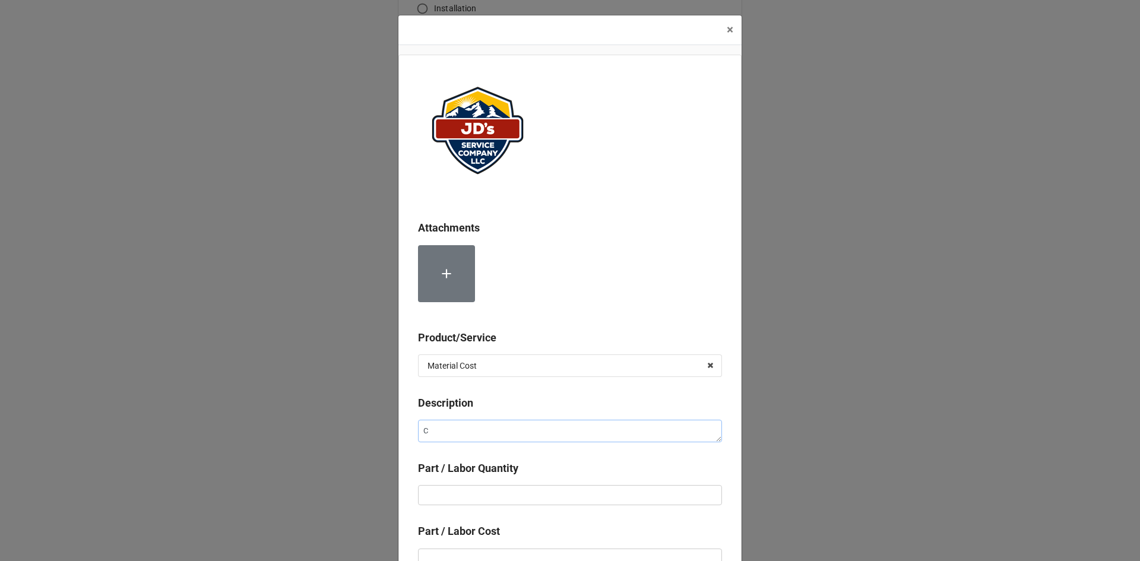
type textarea "x"
type textarea "Co"
type textarea "x"
type textarea "Com"
type textarea "x"
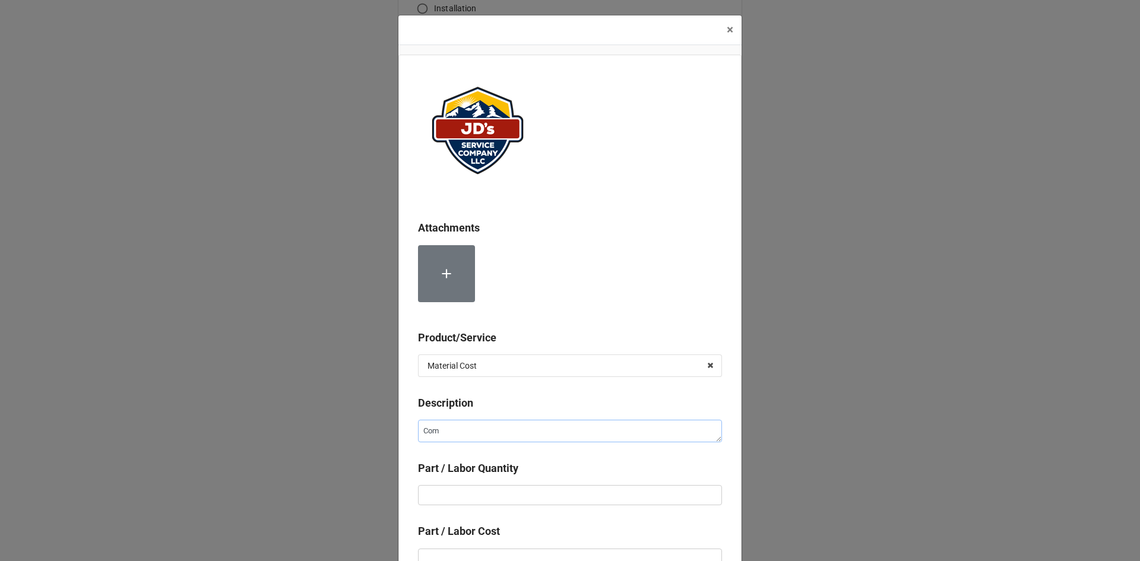
type textarea "Comp"
type textarea "x"
type textarea "Compr"
type textarea "x"
type textarea "Compre"
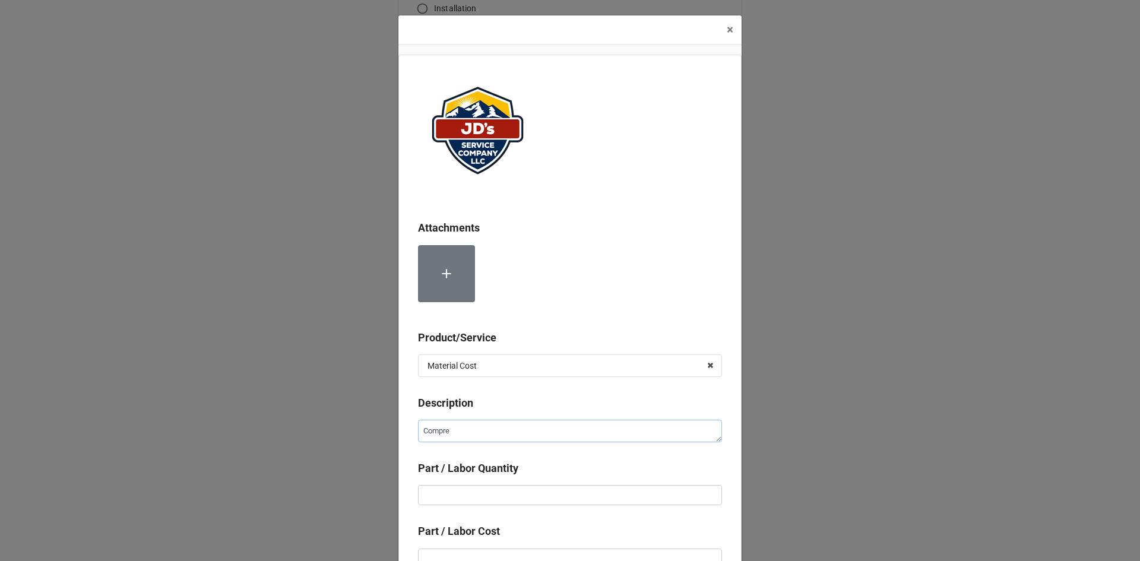
type textarea "x"
type textarea "Compres"
type textarea "x"
type textarea "Compress"
type textarea "x"
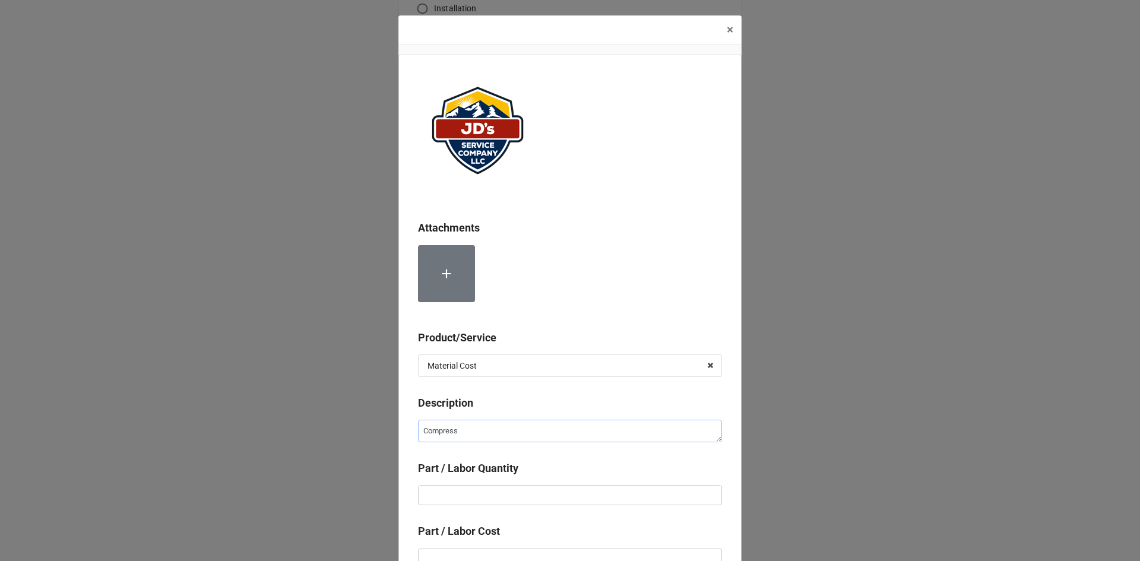
type textarea "Compresse"
type textarea "x"
type textarea "Compressed"
type textarea "x"
type textarea "Compressed"
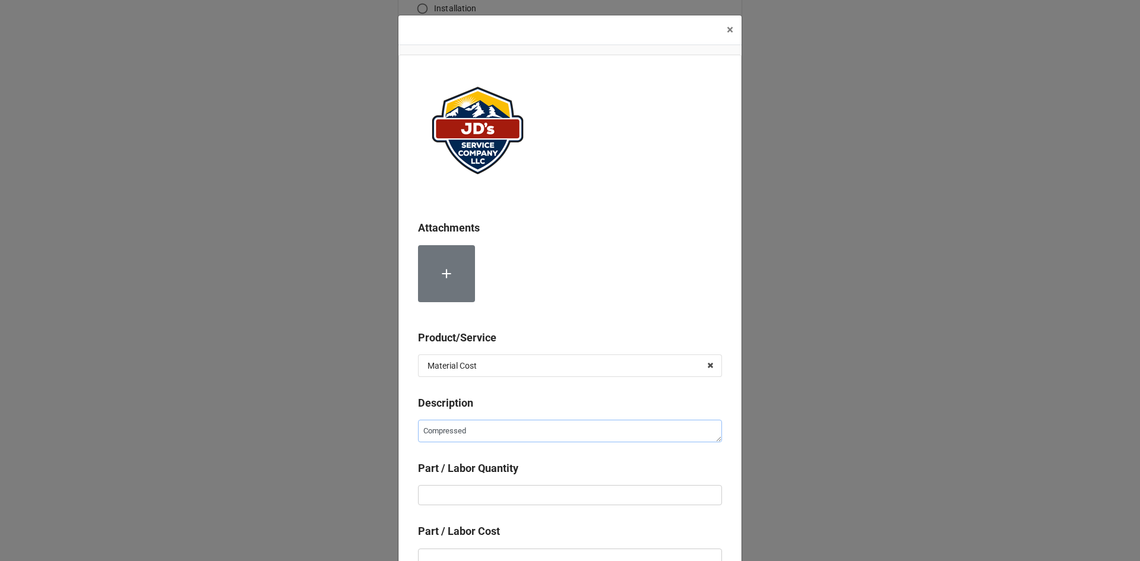
type textarea "x"
type textarea "Compressed N"
type textarea "x"
type textarea "Compressed Nit"
type textarea "x"
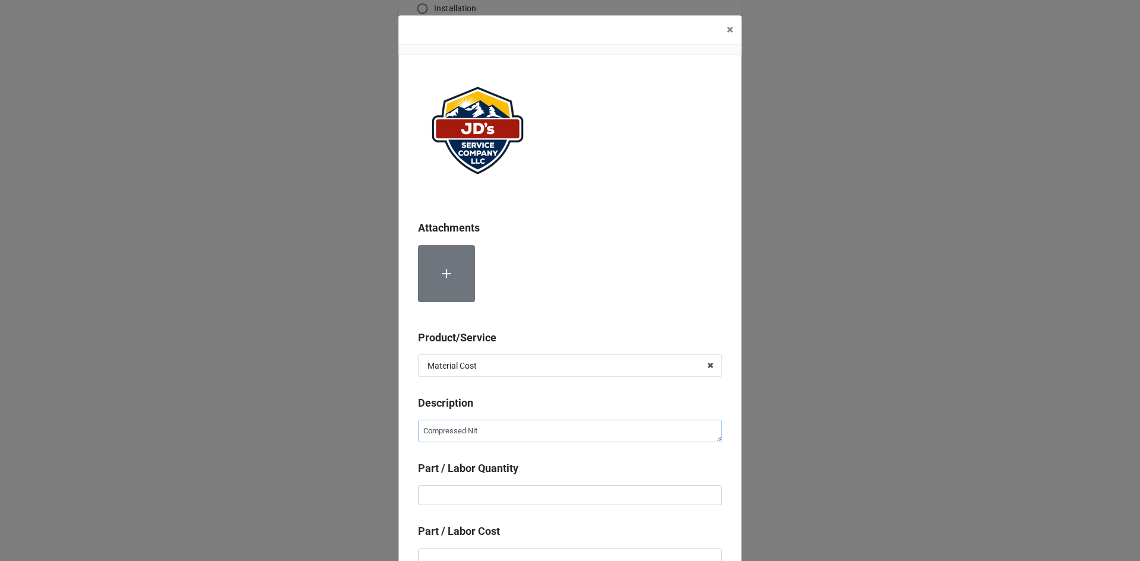
type textarea "Compressed Nity"
type textarea "x"
type textarea "Compressed Nityr"
type textarea "x"
type textarea "Compressed Nity"
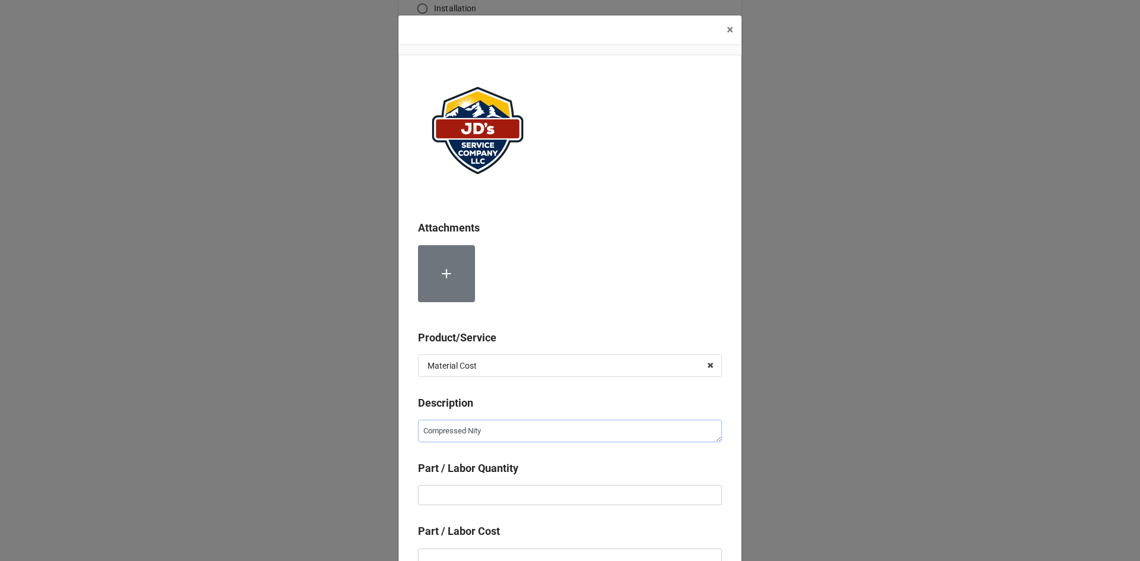
type textarea "x"
type textarea "Compressed Nit"
type textarea "x"
type textarea "Compressed Nitr"
type textarea "x"
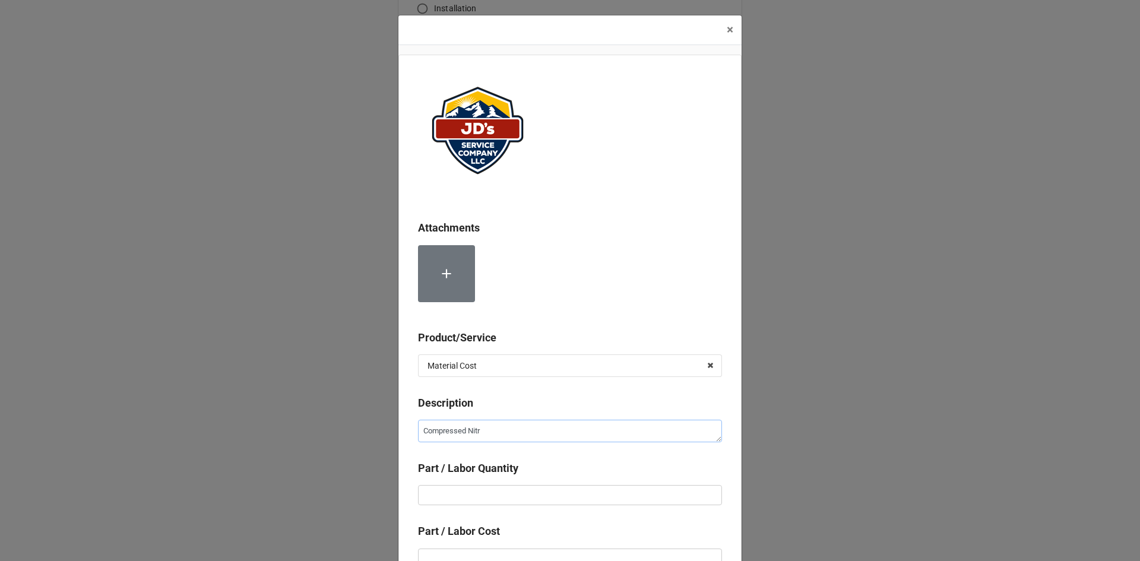
type textarea "Compressed Nitro"
type textarea "x"
type textarea "Compressed Nitrog"
type textarea "x"
type textarea "Compressed Nitrogen"
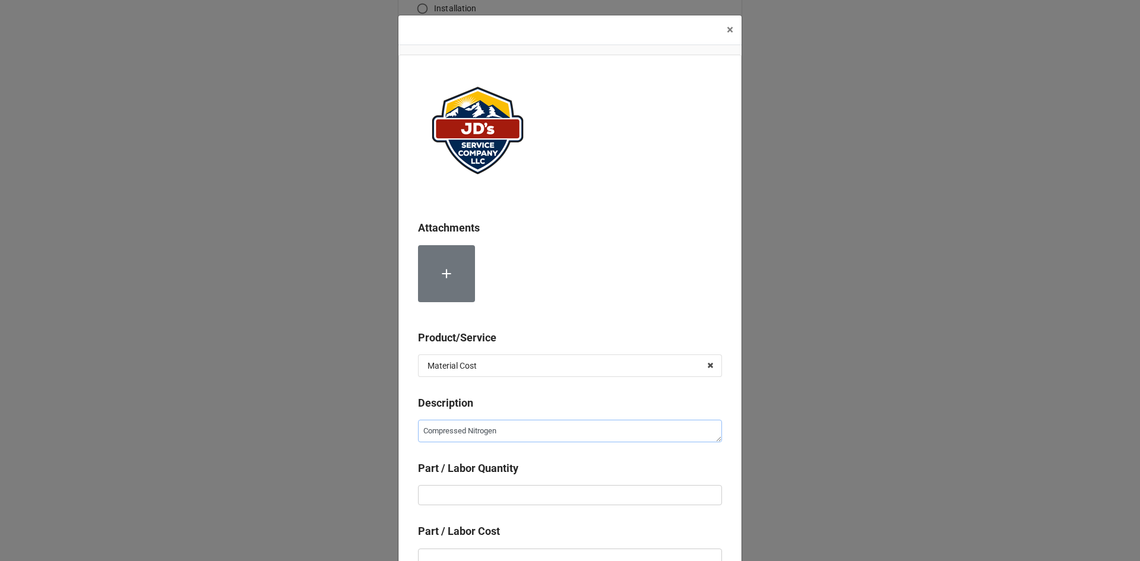
type textarea "x"
type textarea "Compressed Nitrogen"
type textarea "x"
type input "2"
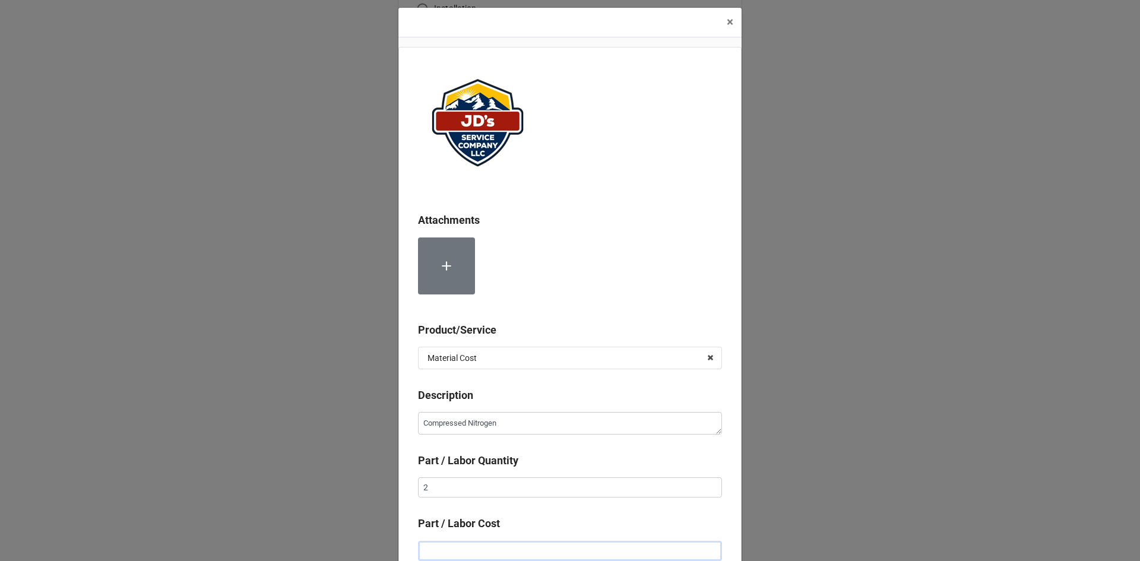
type textarea "x"
type input "$2.00"
type textarea "x"
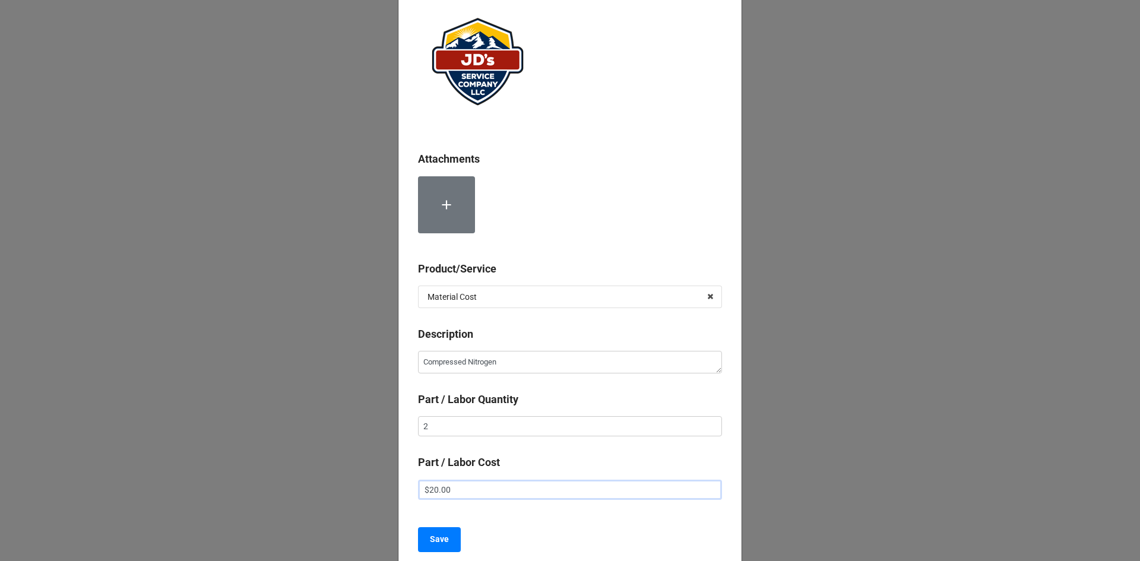
scroll to position [126, 0]
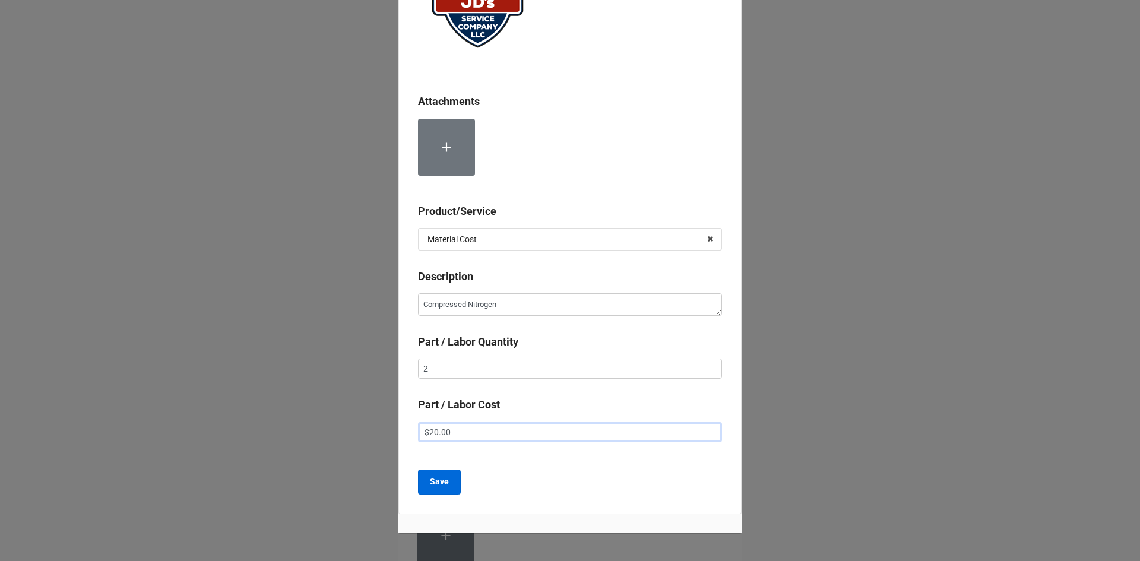
type input "$20.00"
click at [442, 486] on b "Save" at bounding box center [439, 482] width 19 height 12
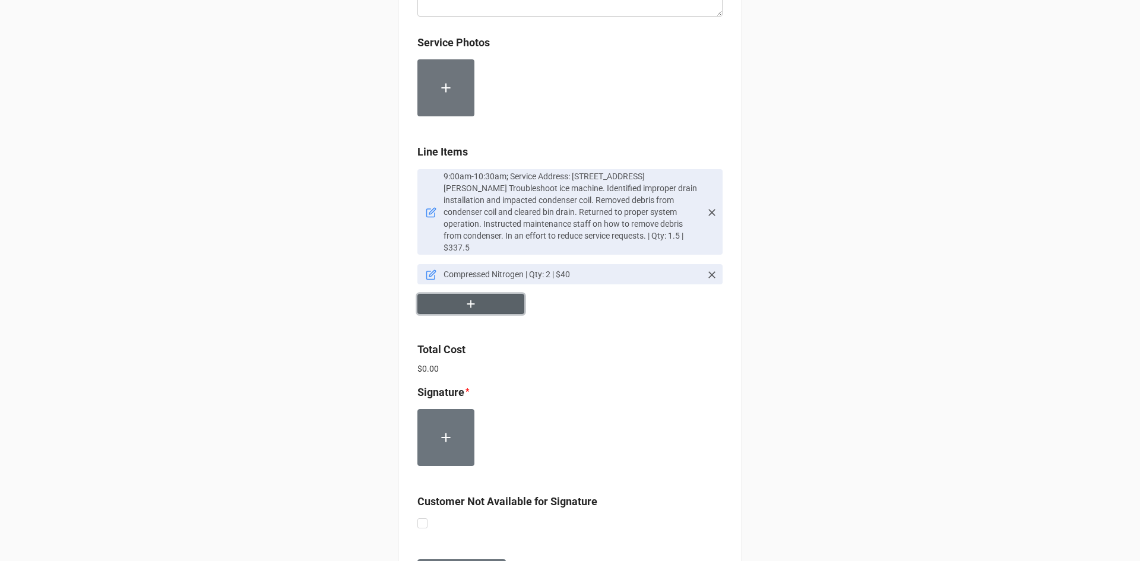
scroll to position [712, 0]
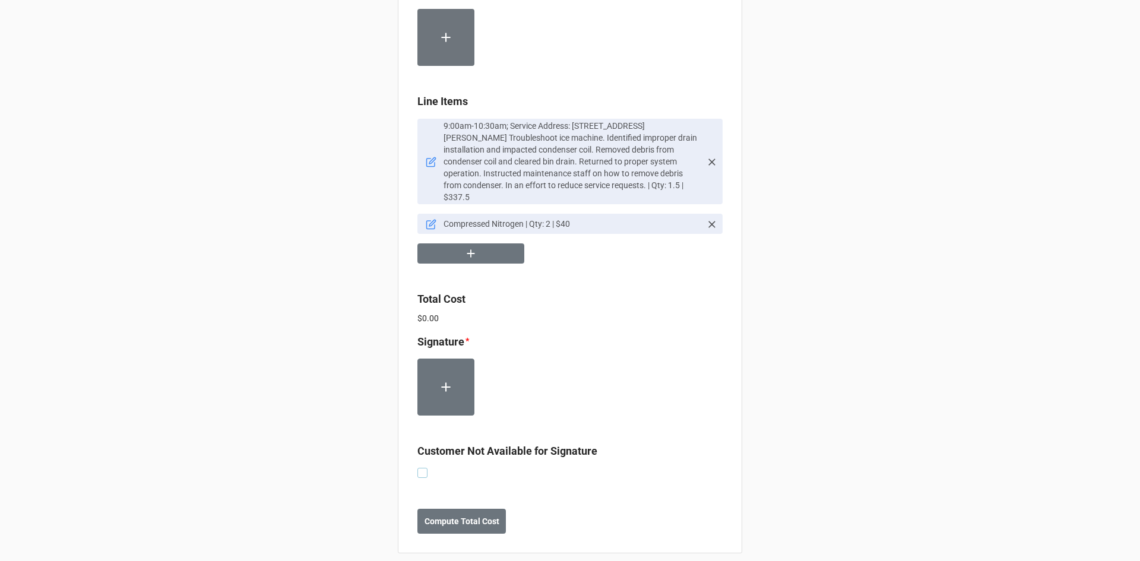
click at [423, 468] on label at bounding box center [422, 468] width 10 height 0
checkbox input "true"
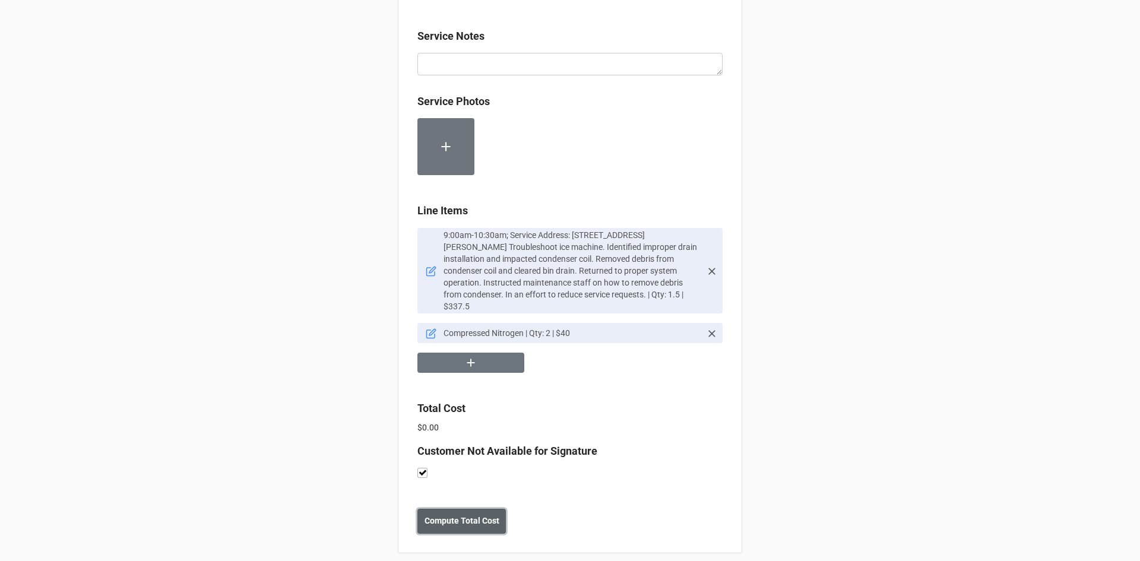
click at [458, 515] on b "Compute Total Cost" at bounding box center [461, 521] width 75 height 12
click at [440, 515] on b "Save" at bounding box center [438, 521] width 19 height 12
